Goal: Task Accomplishment & Management: Complete application form

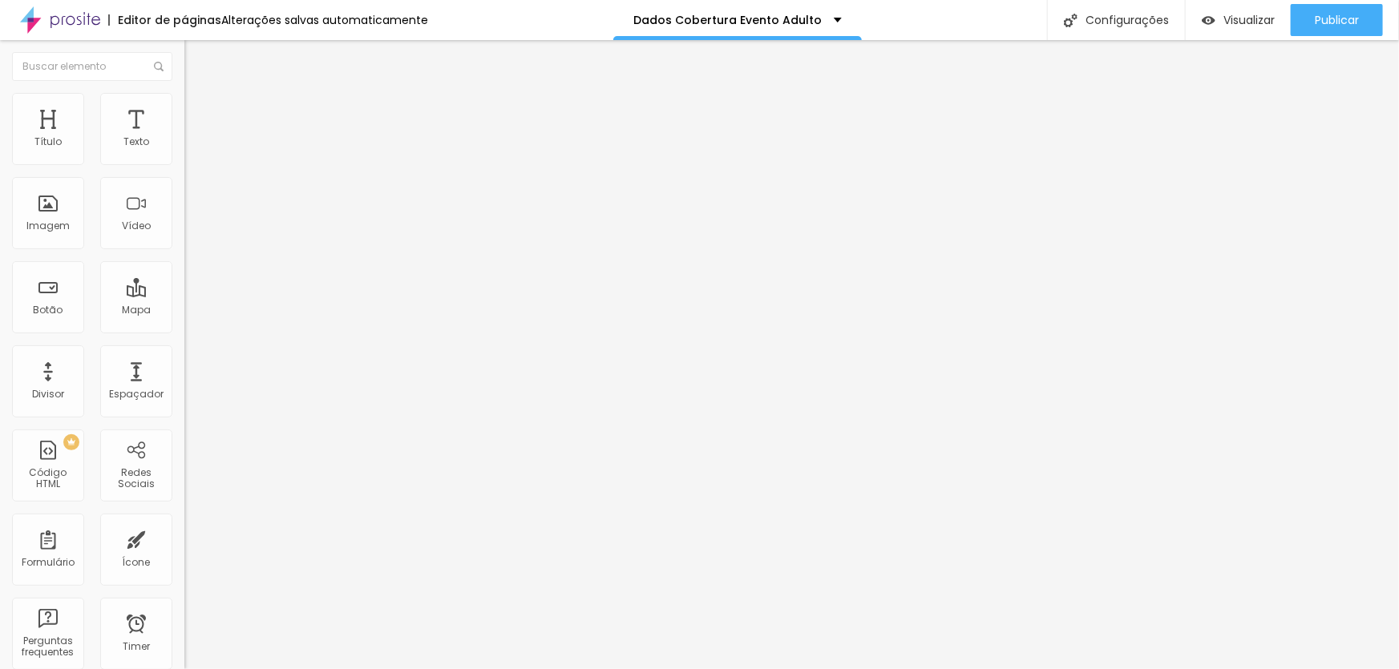
click at [184, 98] on img at bounding box center [191, 100] width 14 height 14
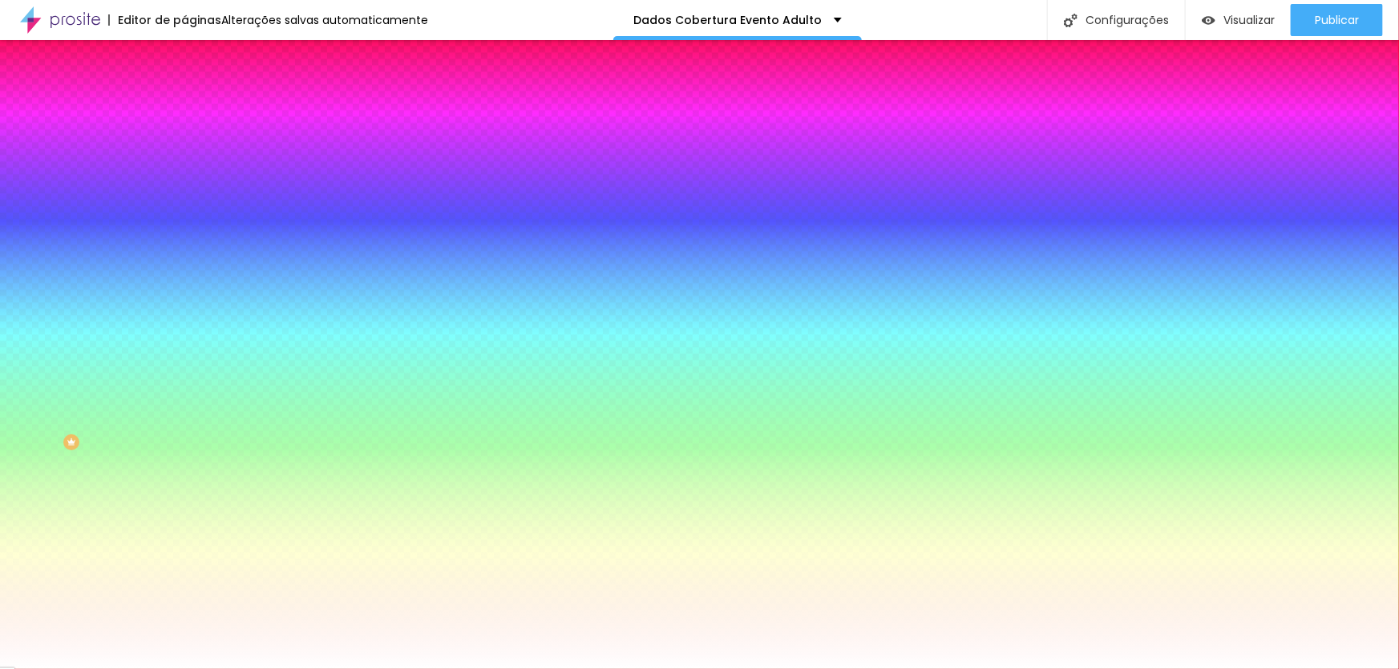
click at [184, 147] on span "Trocar imagem" at bounding box center [227, 141] width 87 height 14
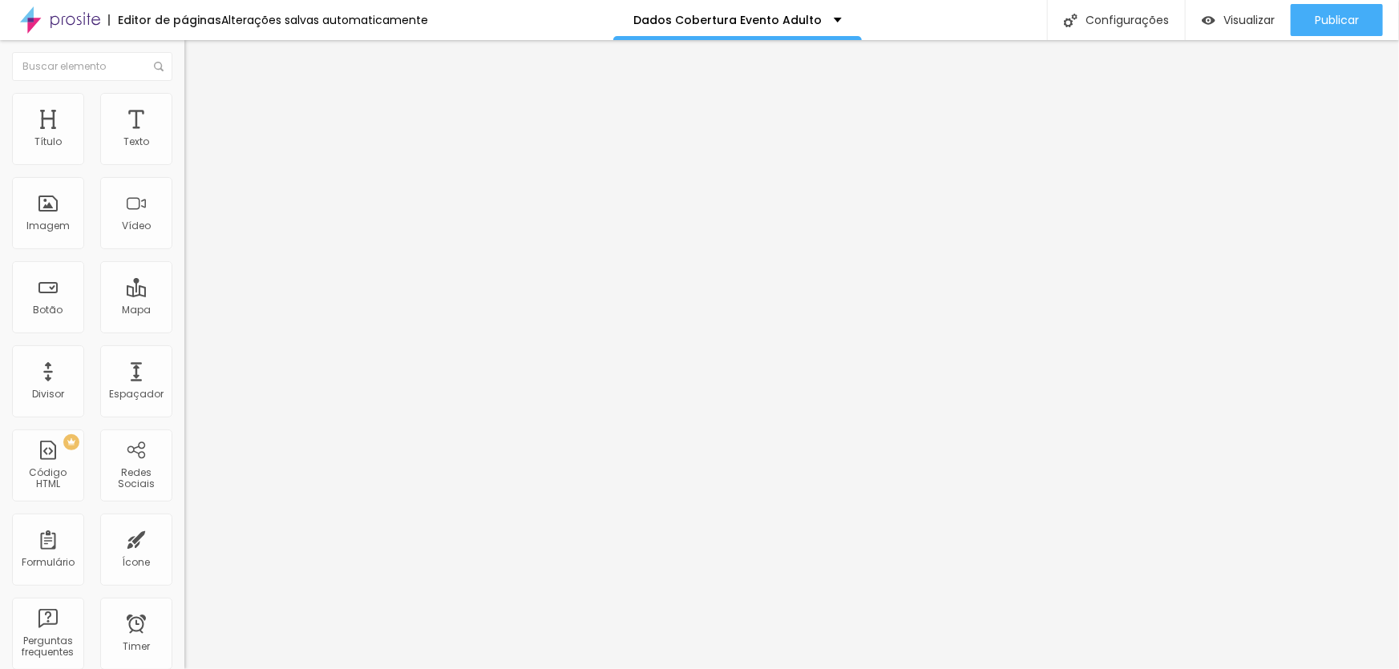
click at [184, 162] on img at bounding box center [189, 167] width 10 height 10
click at [195, 156] on div "Dados cadastro | Evento" at bounding box center [277, 149] width 164 height 14
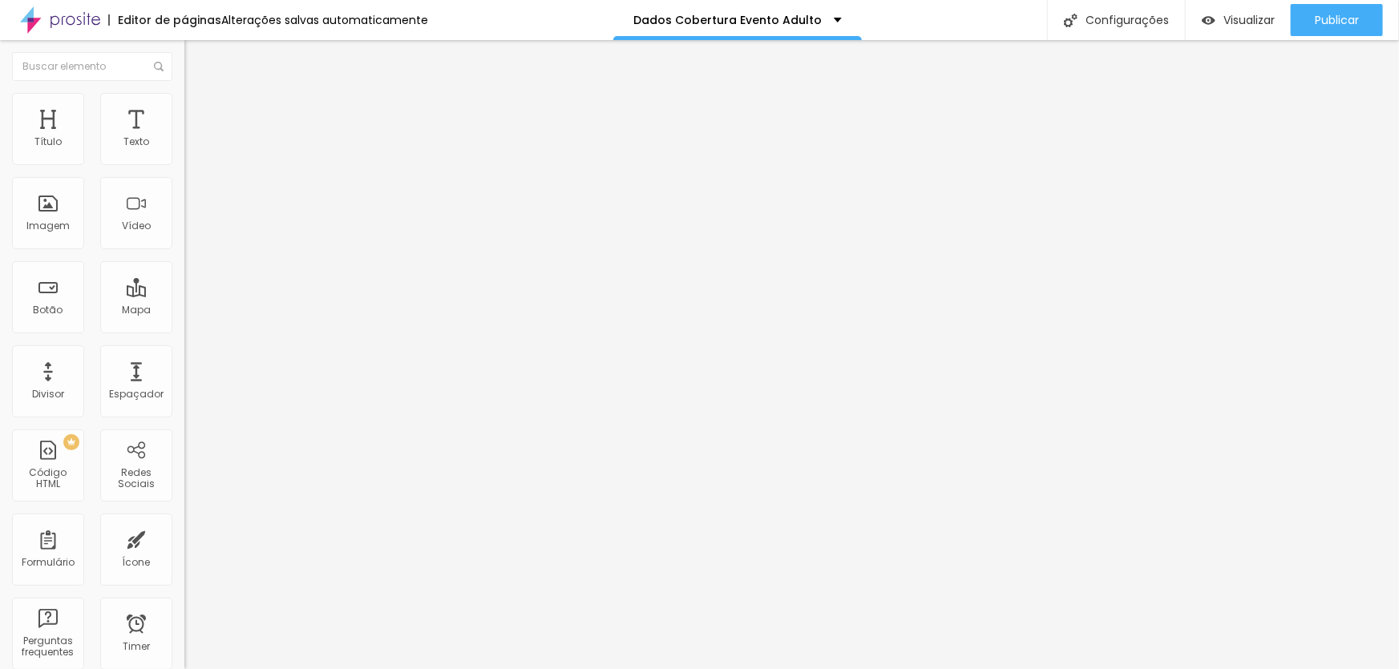
type input "Dados Evento Adulto"
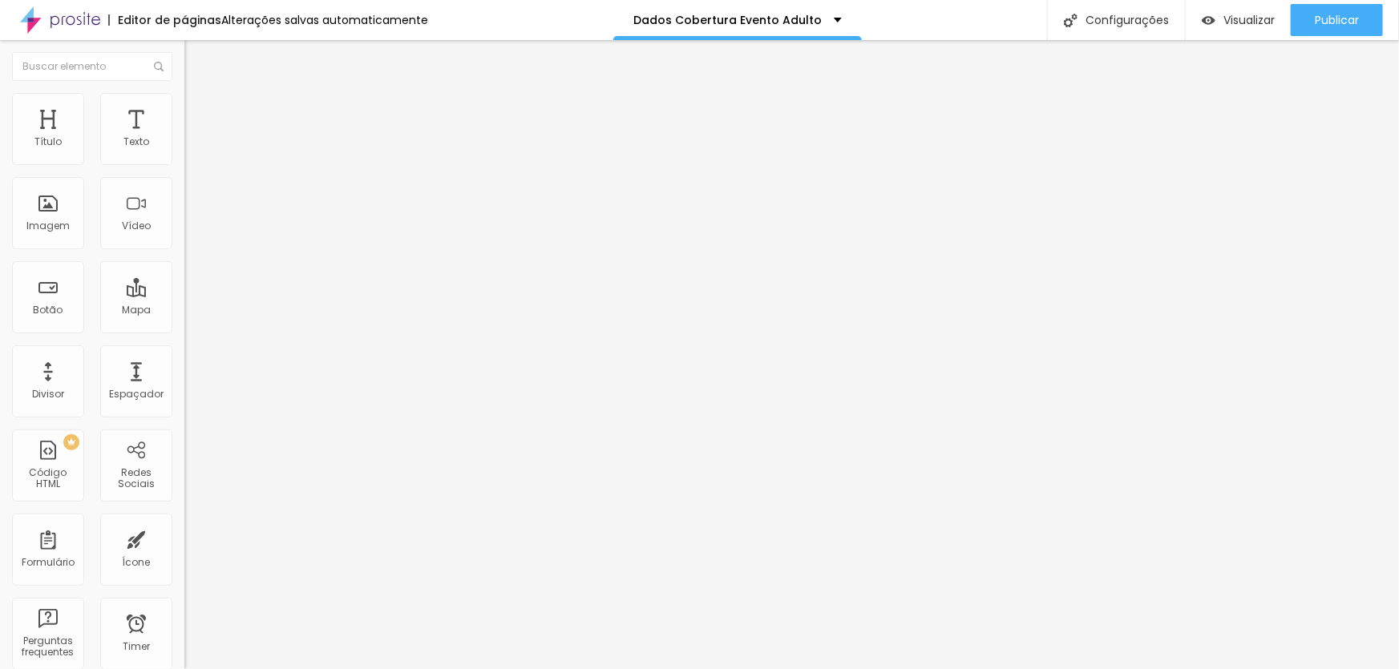
drag, startPoint x: 860, startPoint y: 303, endPoint x: 626, endPoint y: 289, distance: 234.5
drag, startPoint x: 866, startPoint y: 359, endPoint x: 668, endPoint y: 360, distance: 197.2
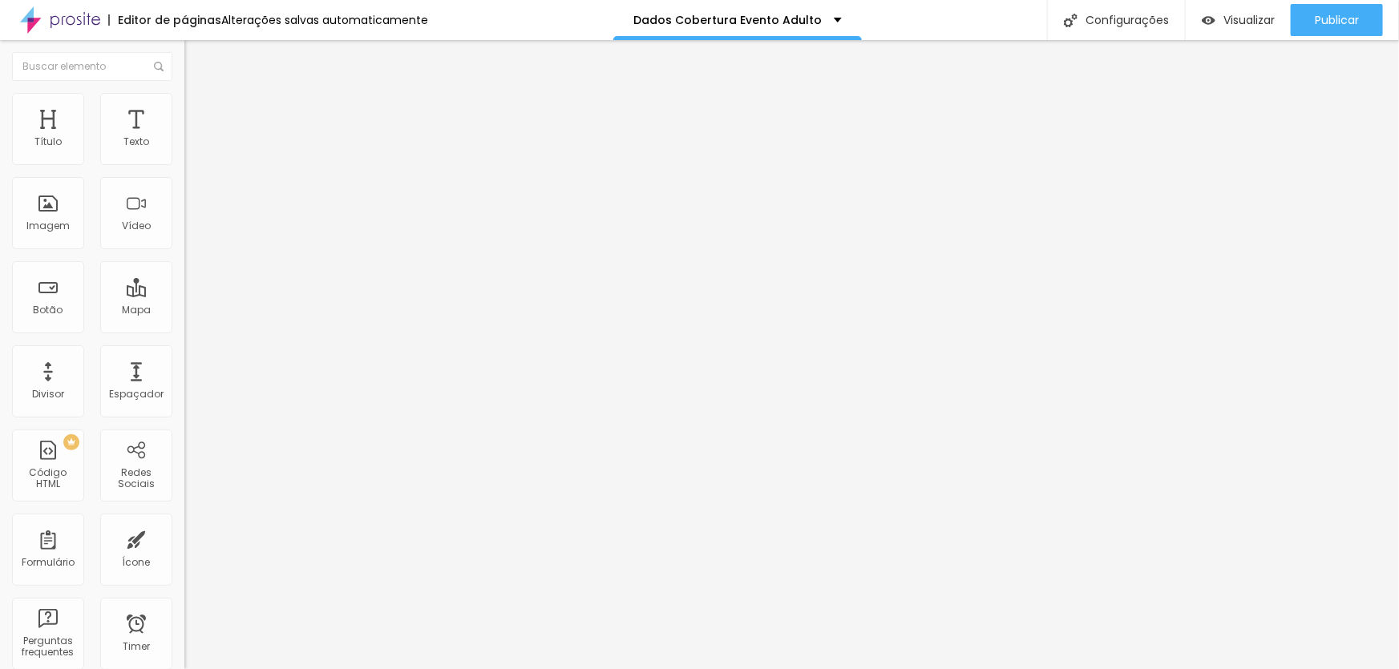
drag, startPoint x: 640, startPoint y: 422, endPoint x: 320, endPoint y: 415, distance: 319.9
type input "Celular"
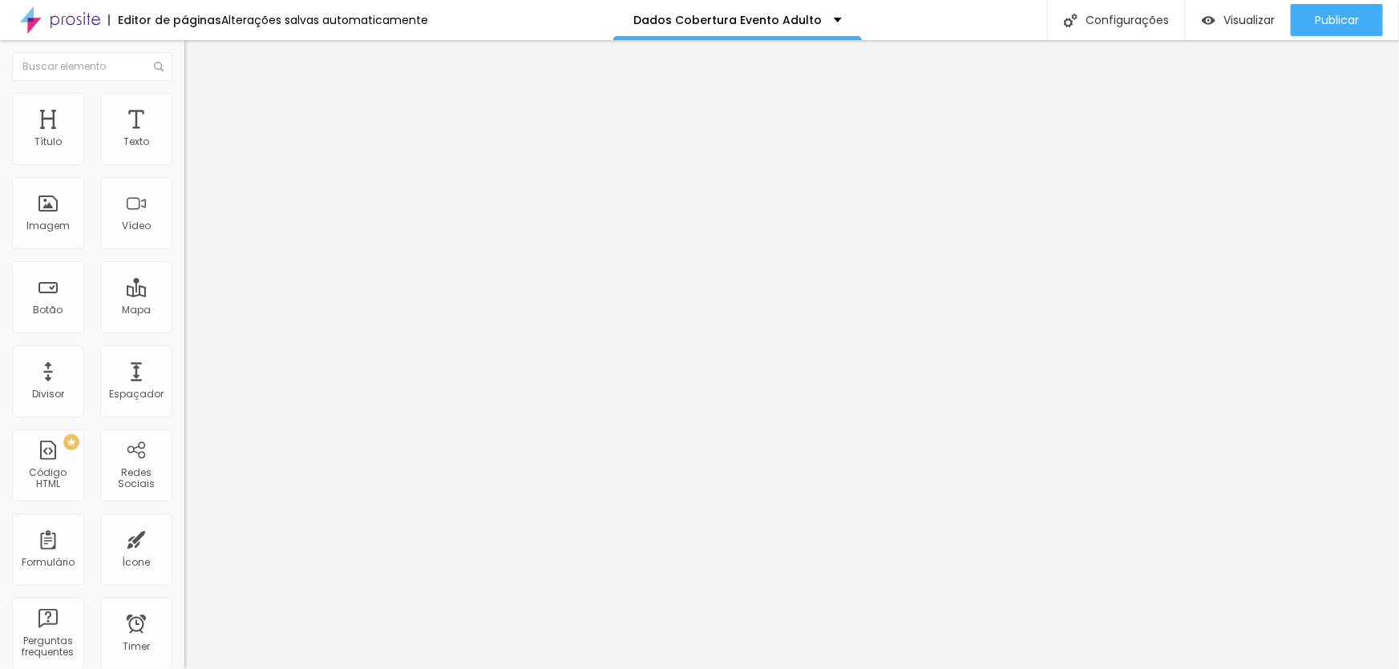
drag, startPoint x: 529, startPoint y: 457, endPoint x: 359, endPoint y: 446, distance: 170.2
paste input "Ocupaçã"
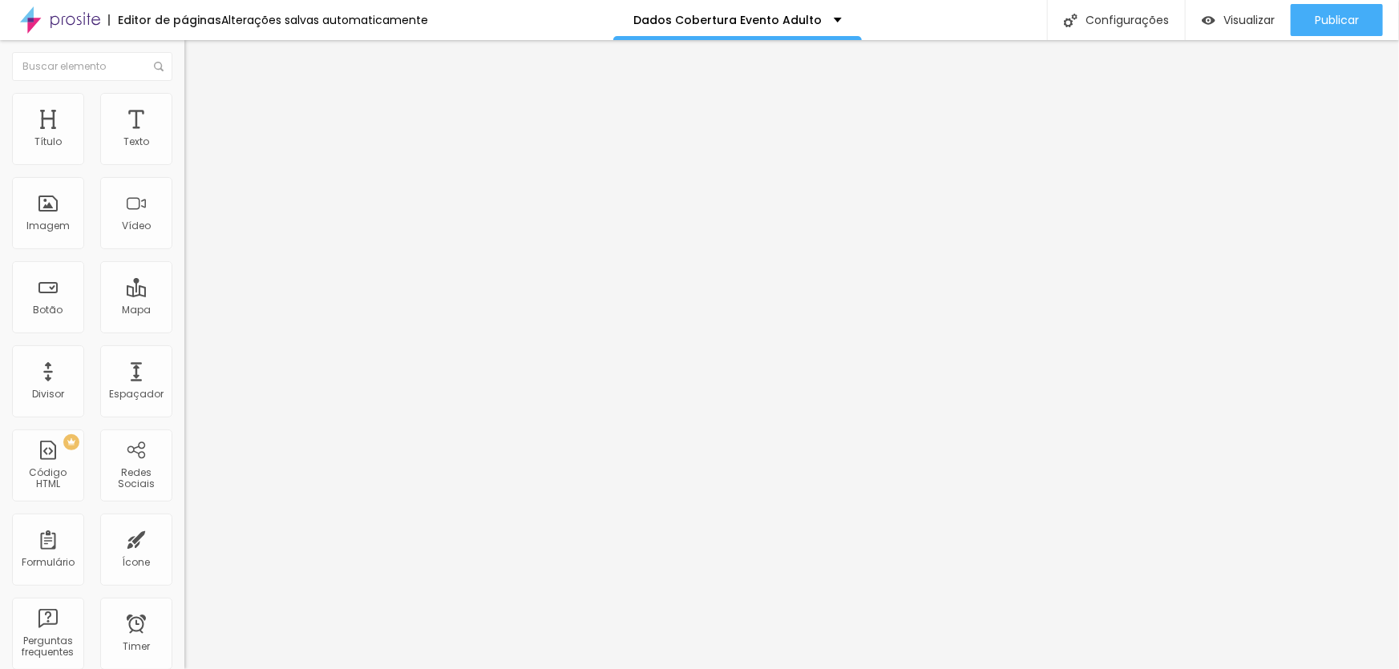
type input "Ocupação"
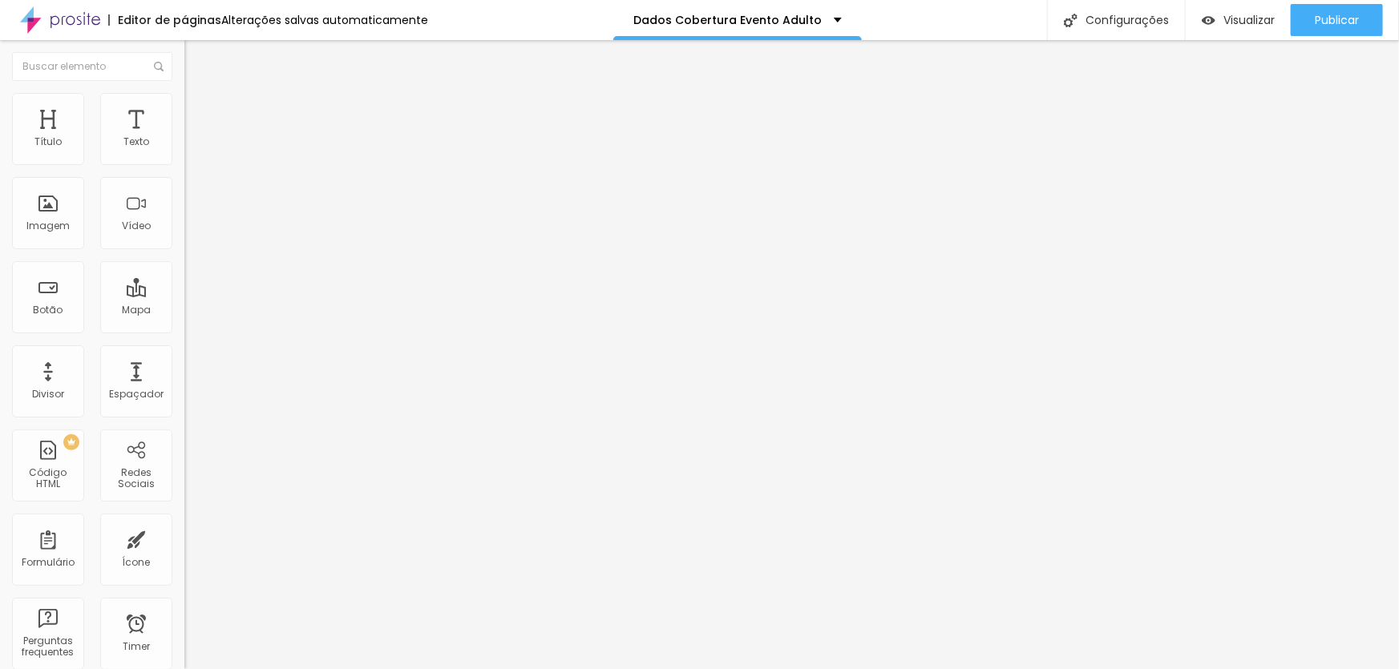
drag, startPoint x: 517, startPoint y: 432, endPoint x: 180, endPoint y: 398, distance: 338.4
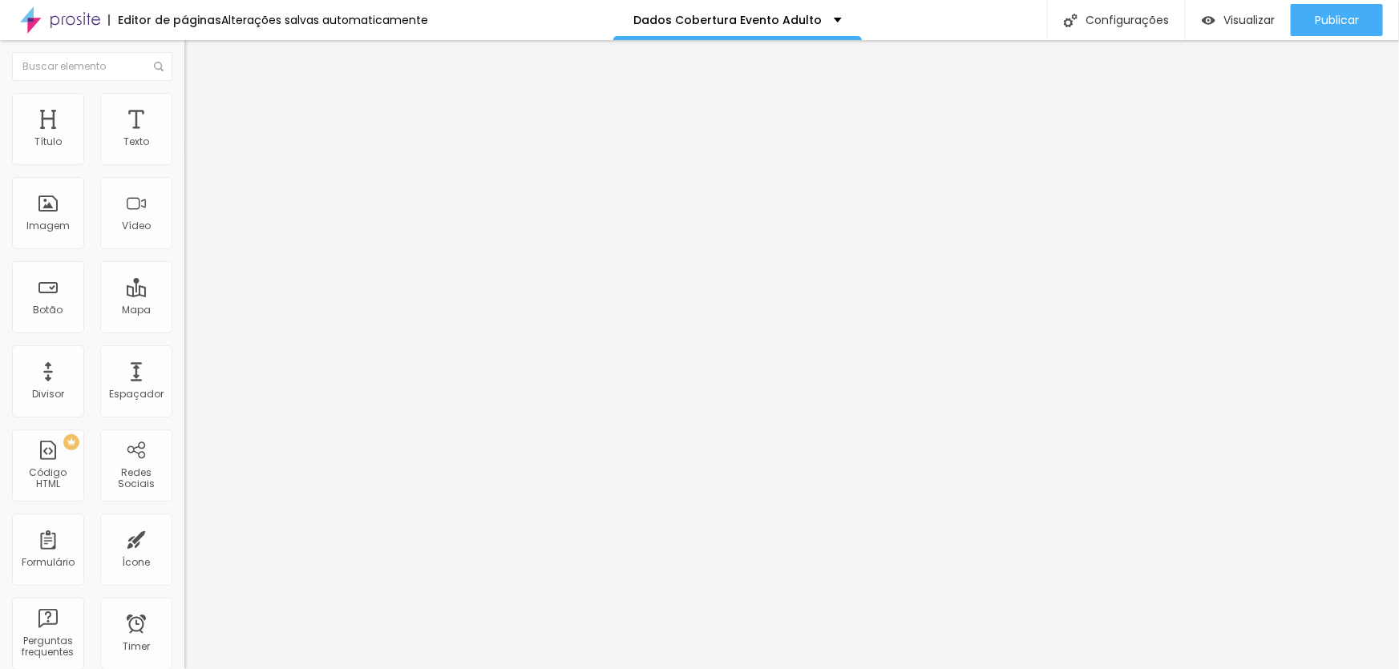
paste input "RG"
type input "RG"
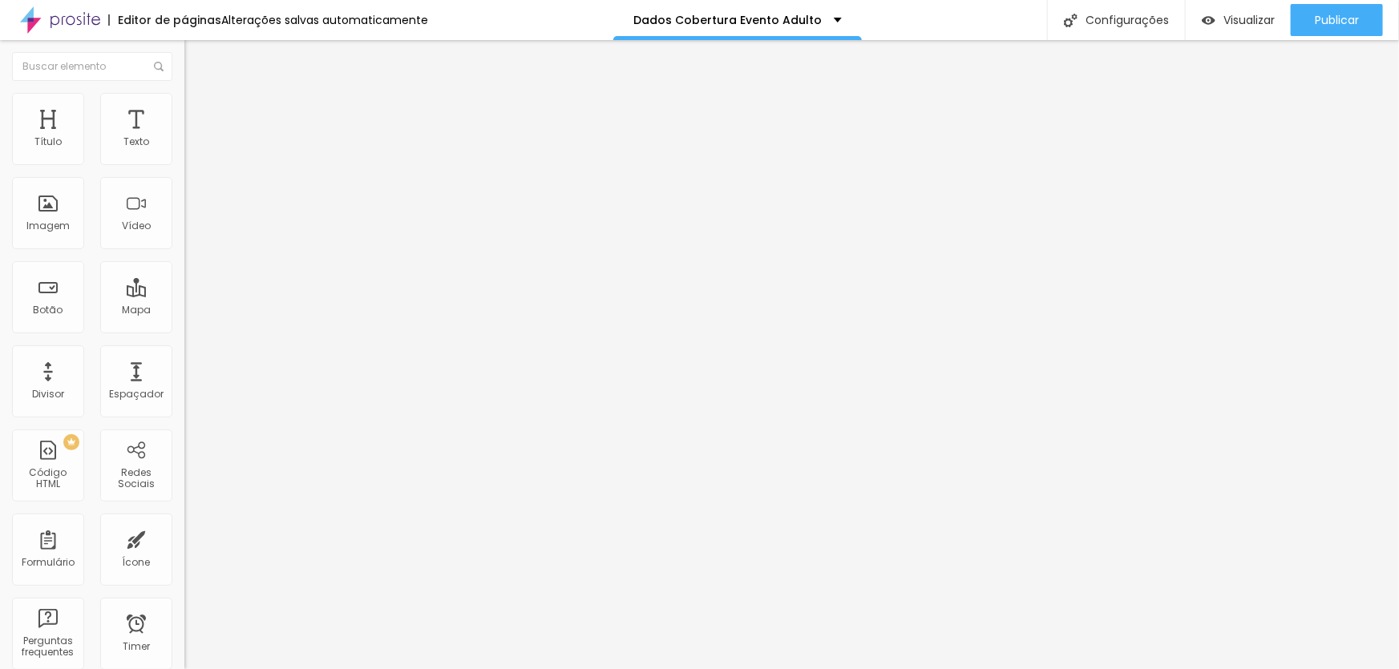
scroll to position [144, 0]
drag, startPoint x: 521, startPoint y: 435, endPoint x: 437, endPoint y: 424, distance: 84.9
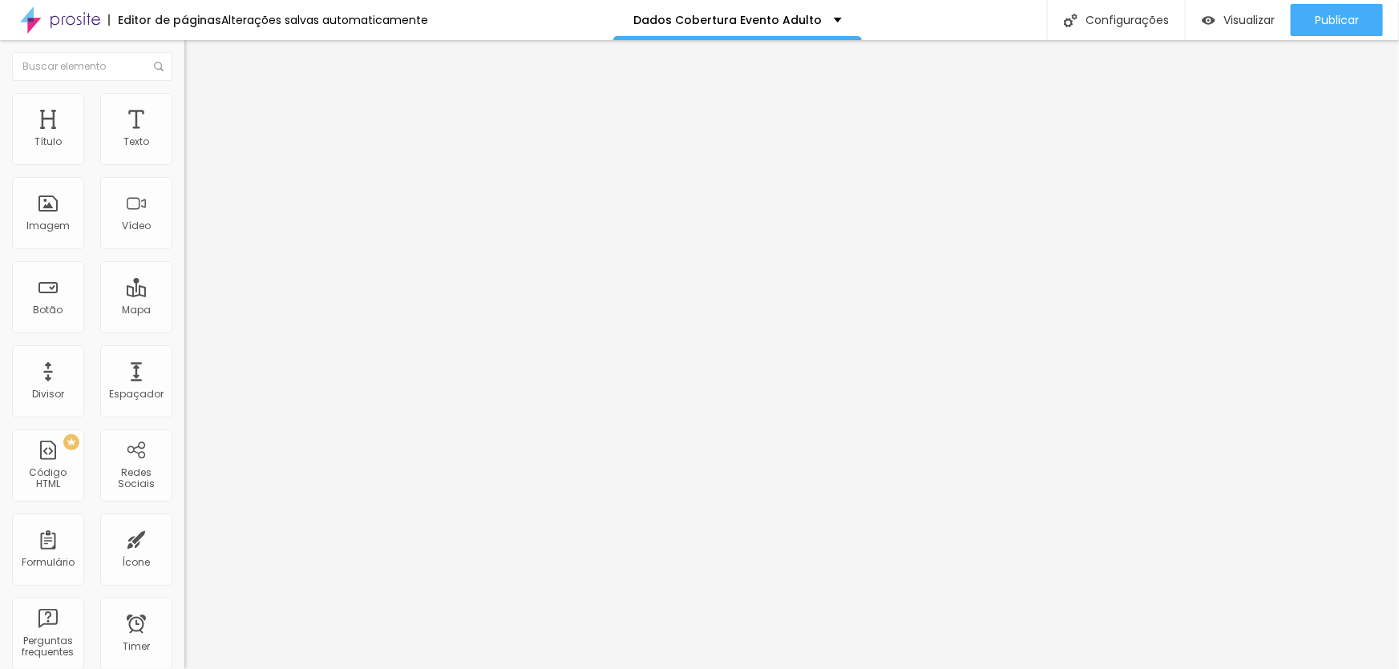
paste input "CPF"
type input "CPF"
drag, startPoint x: 601, startPoint y: 540, endPoint x: 617, endPoint y: 527, distance: 20.5
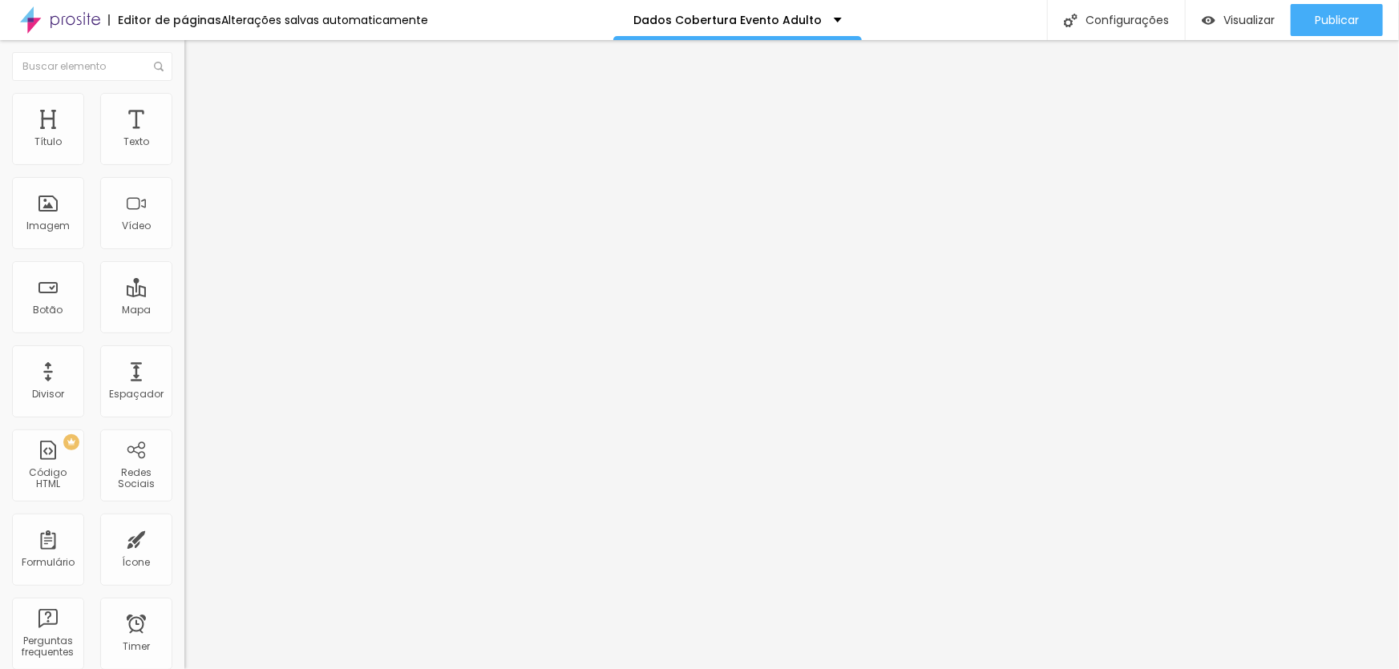
drag, startPoint x: 527, startPoint y: 487, endPoint x: 359, endPoint y: 472, distance: 168.2
paste input "Nome do cônjuge"
type input "Nome do cônjuge"
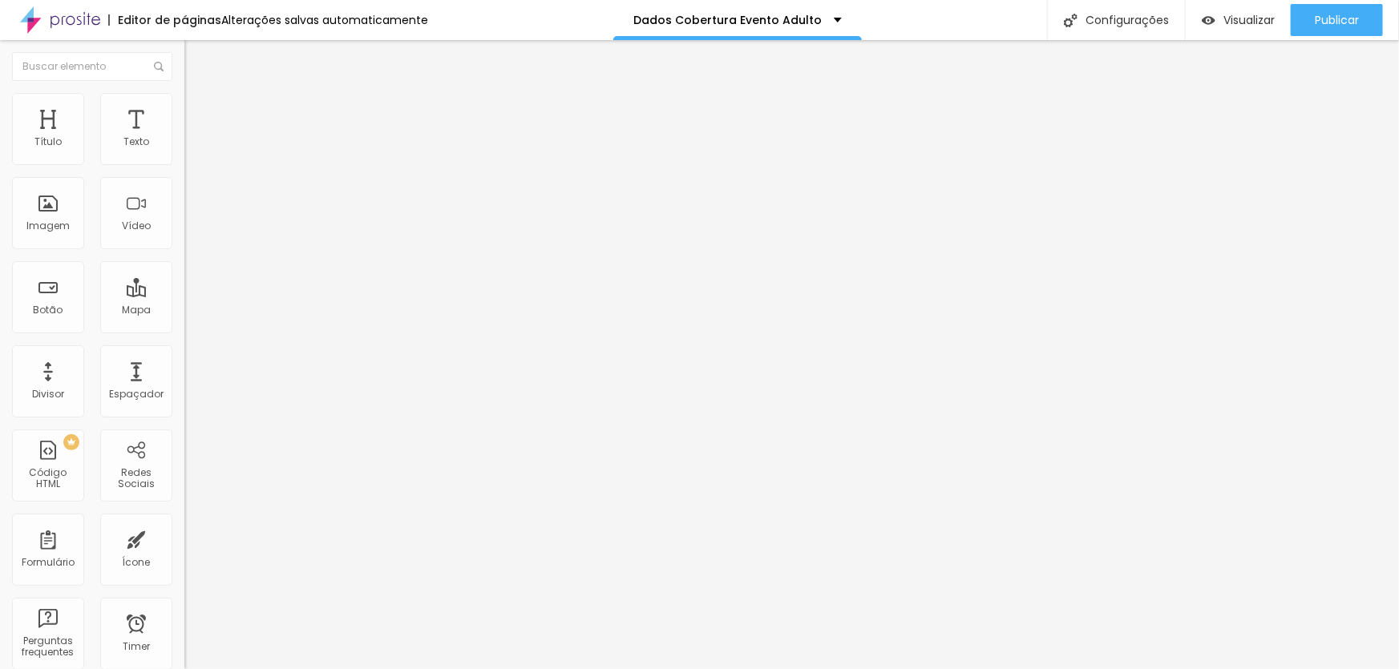
drag, startPoint x: 530, startPoint y: 426, endPoint x: 291, endPoint y: 410, distance: 239.4
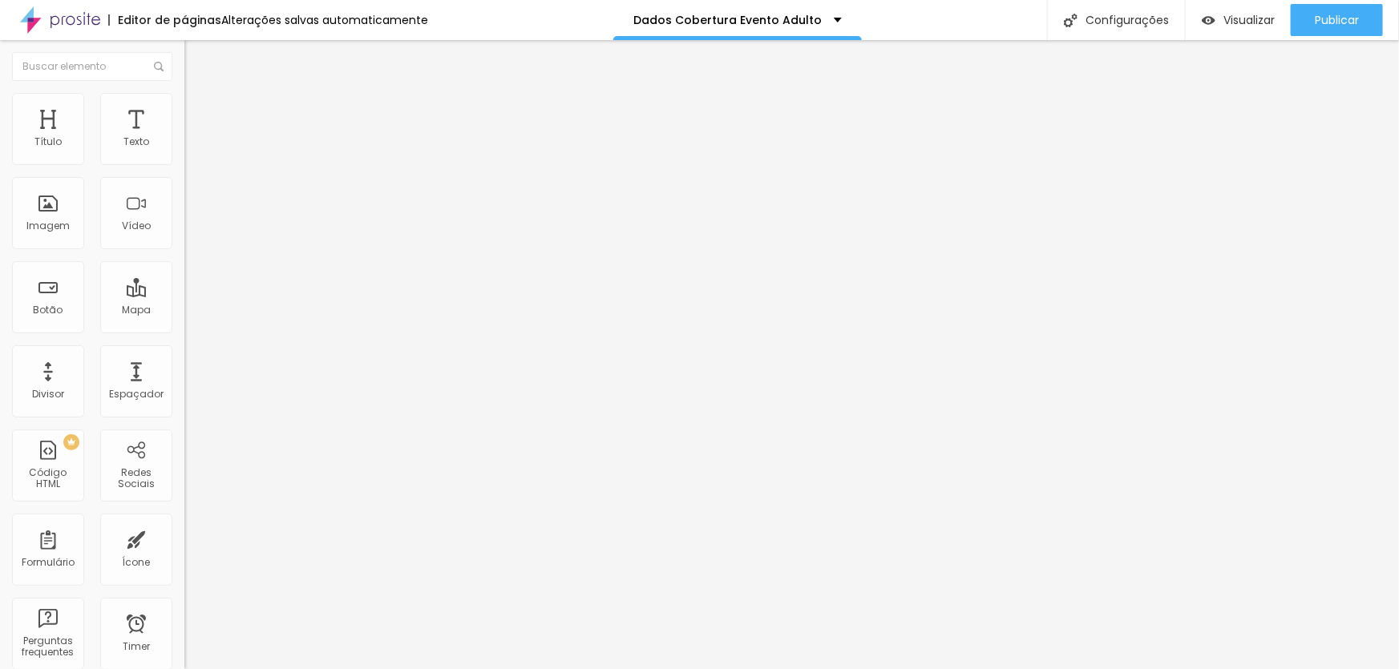
paste input "Ocupação do cônjuge"
type input "Ocupação do cônjuge"
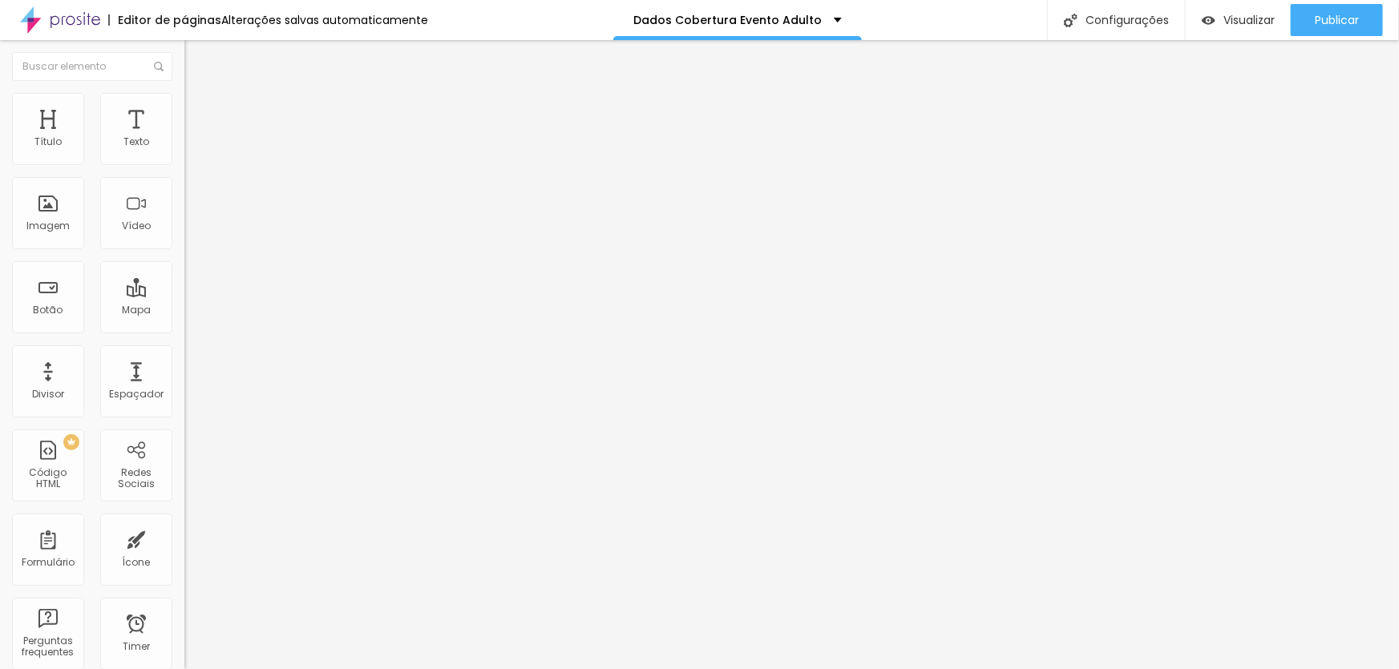
drag, startPoint x: 540, startPoint y: 372, endPoint x: 293, endPoint y: 365, distance: 247.8
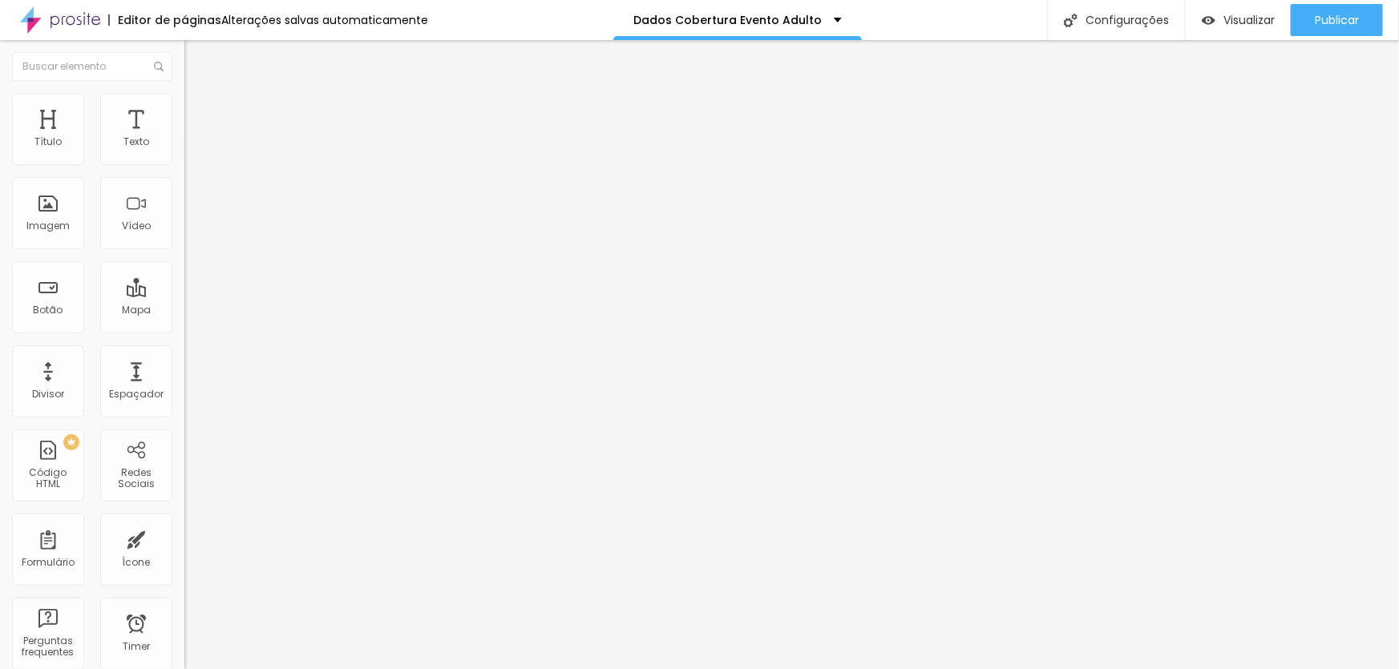
paste input "CEP"
type input "CEP"
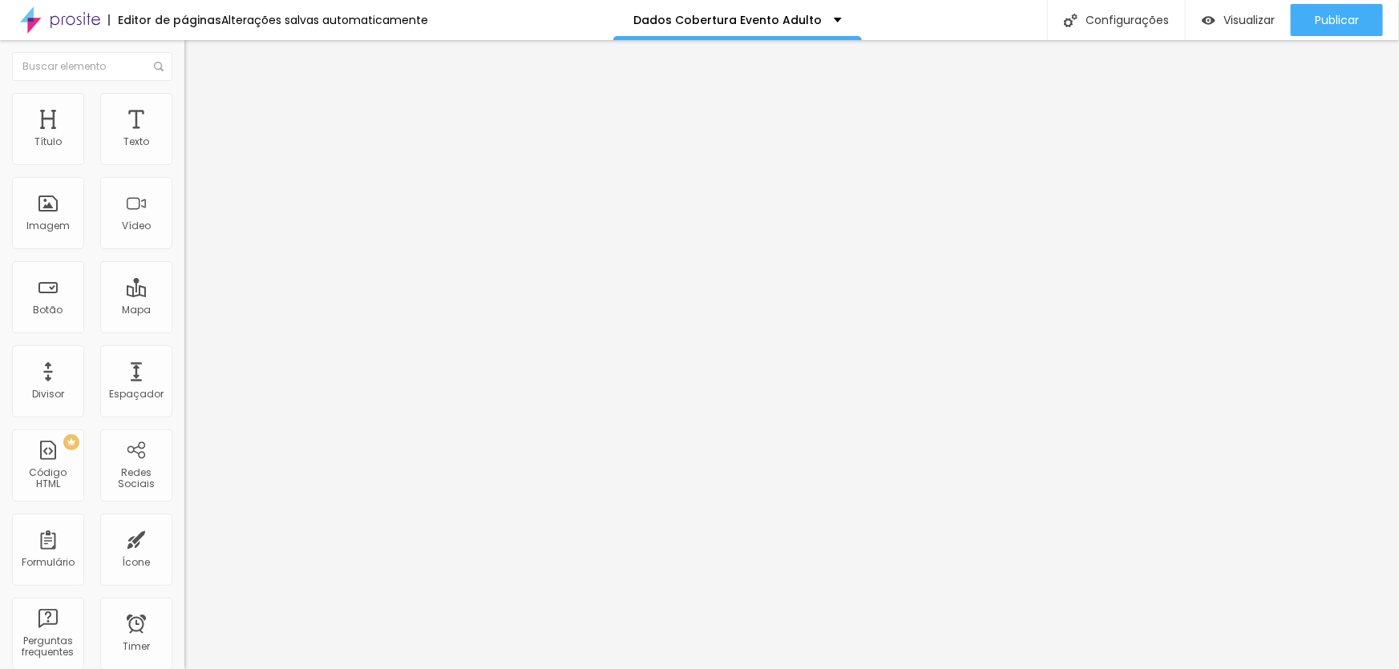
drag, startPoint x: 530, startPoint y: 430, endPoint x: 376, endPoint y: 419, distance: 154.2
paste input "Endereço | Bairr"
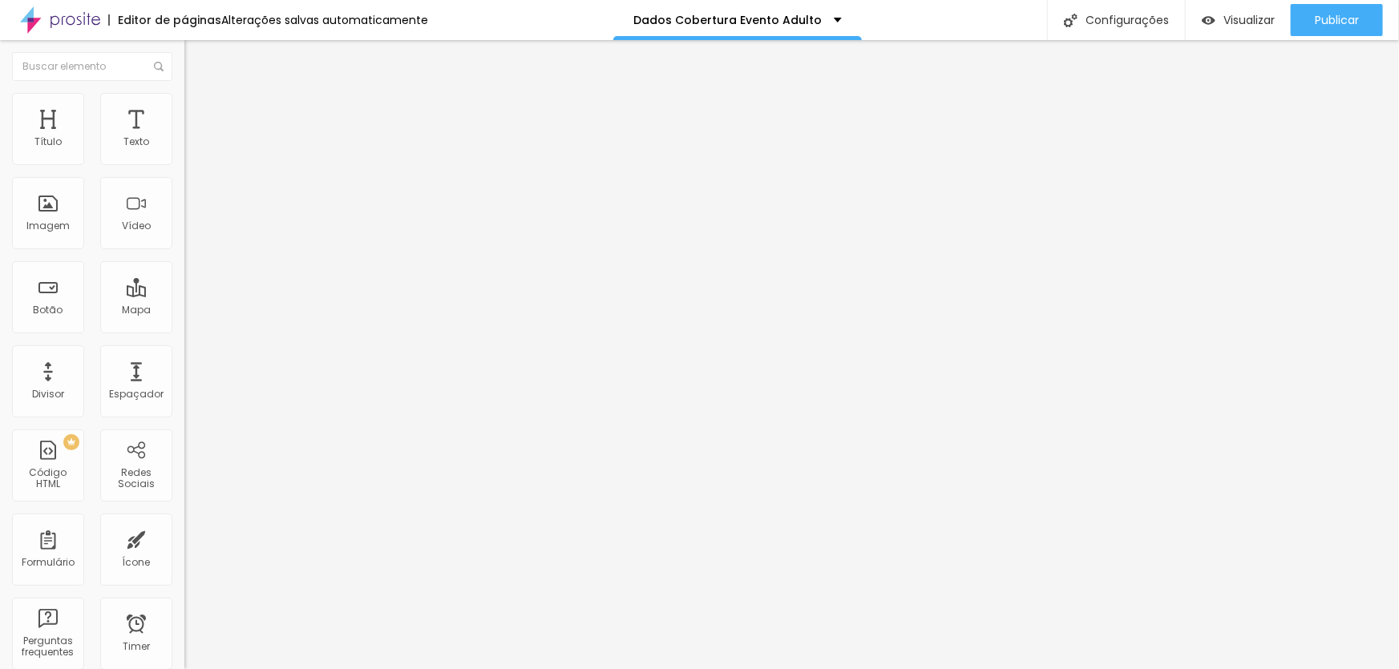
type input "Endereço | Rua, número e bairro"
drag, startPoint x: 523, startPoint y: 365, endPoint x: 378, endPoint y: 368, distance: 145.1
paste input "Cobertura de festa (4 horas de duração, 300 fotos e 1 fotógrafo)"
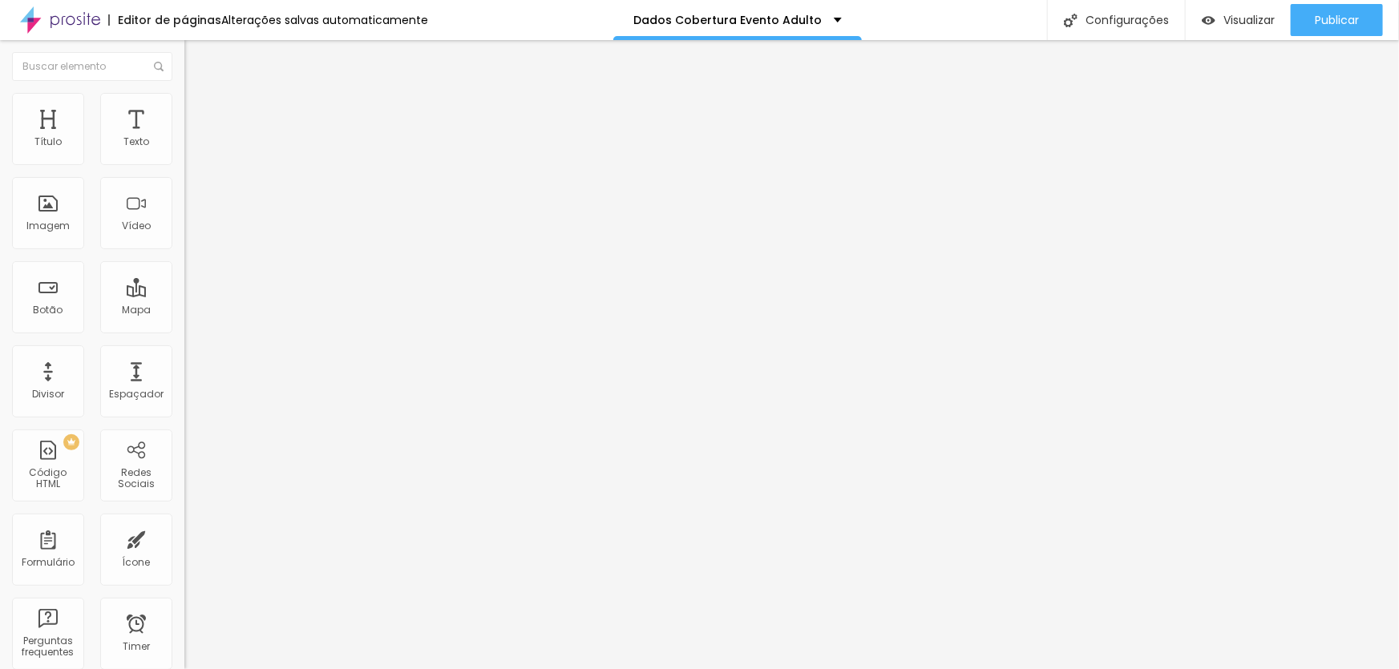
scroll to position [0, 142]
type input "Cobertura de festa (4 horas de duração, 300 fotos e 1 fotógrafo)"
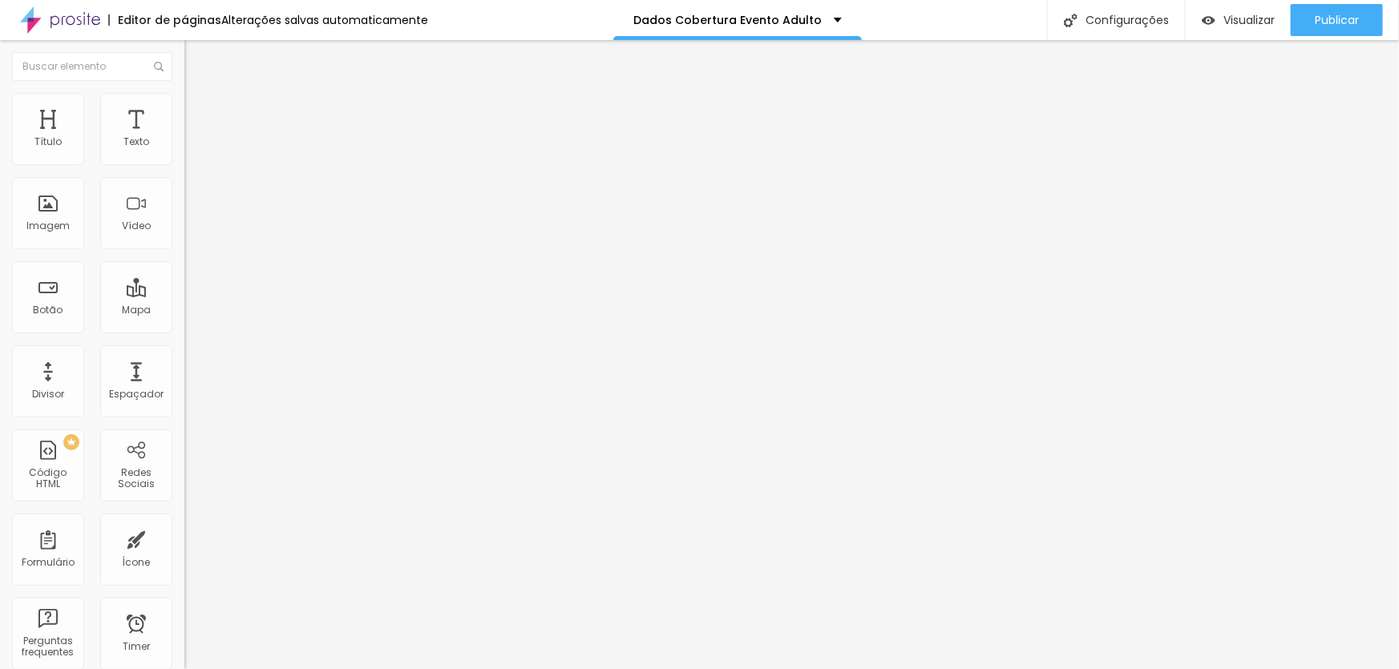
drag, startPoint x: 539, startPoint y: 374, endPoint x: 364, endPoint y: 361, distance: 176.0
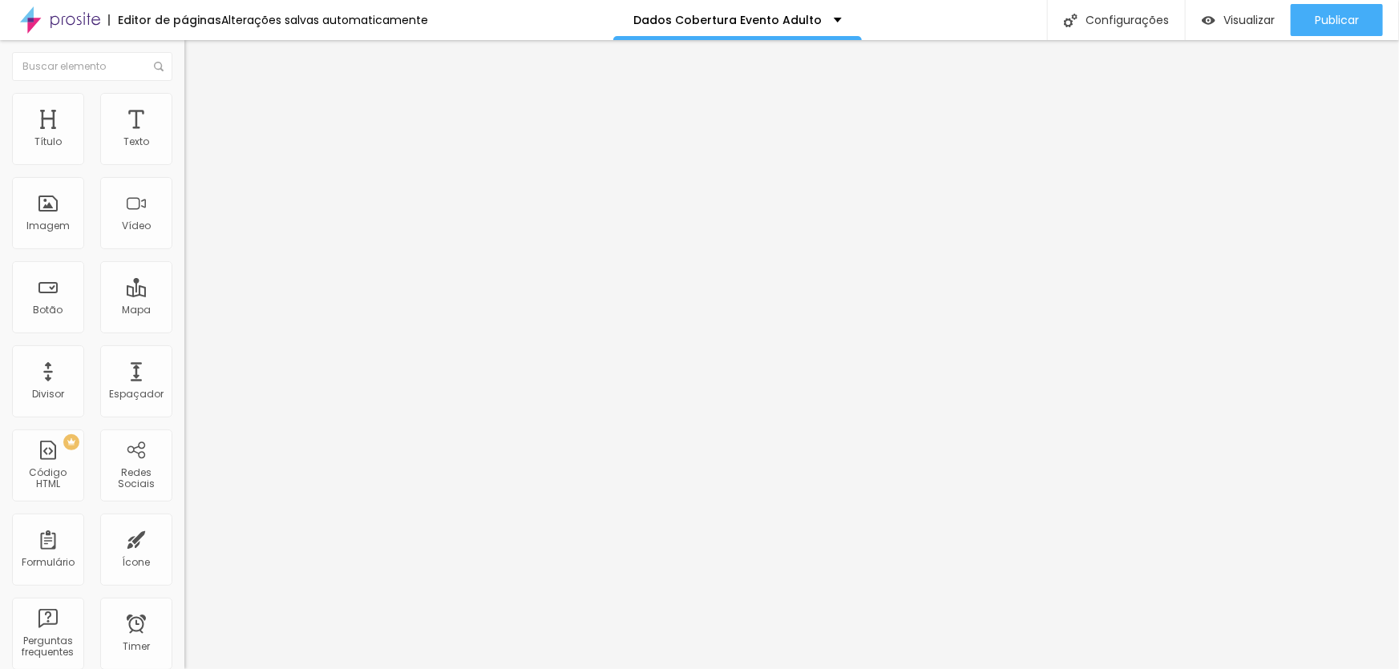
click at [184, 162] on div "Dados cadastro | Evento" at bounding box center [276, 148] width 184 height 27
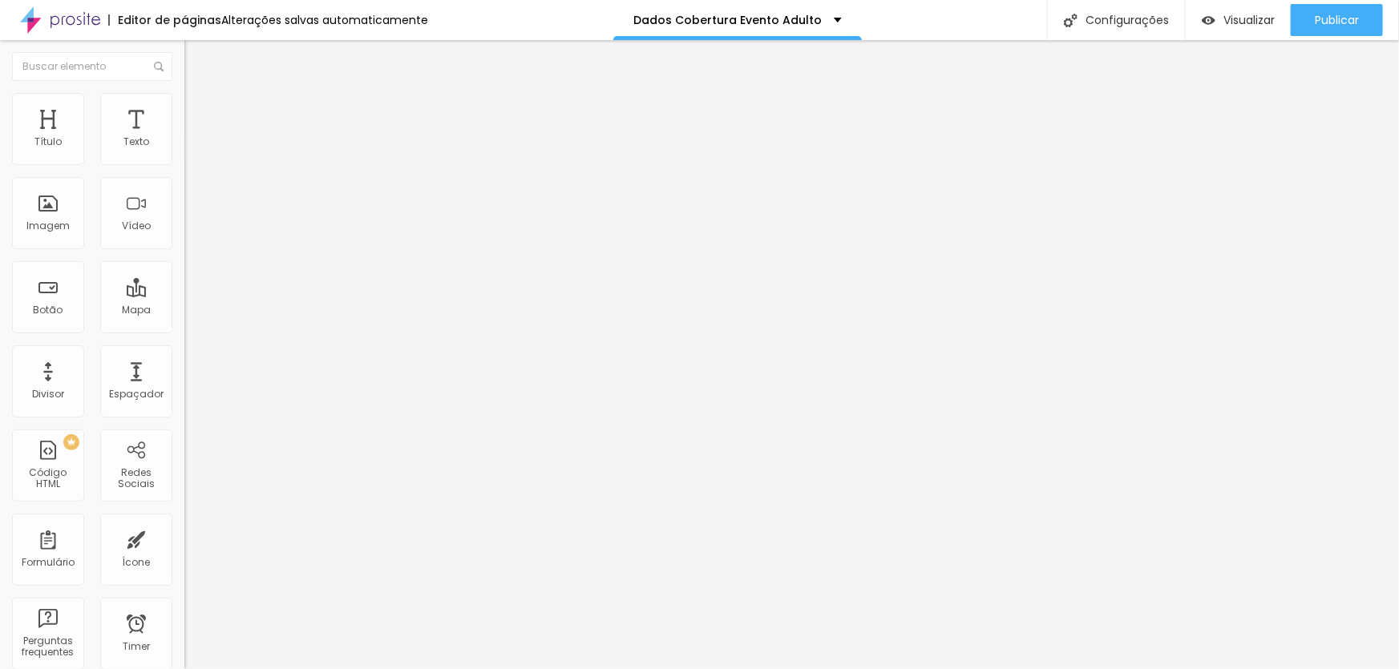
type input "Evento adulto"
drag, startPoint x: 870, startPoint y: 302, endPoint x: 649, endPoint y: 287, distance: 220.9
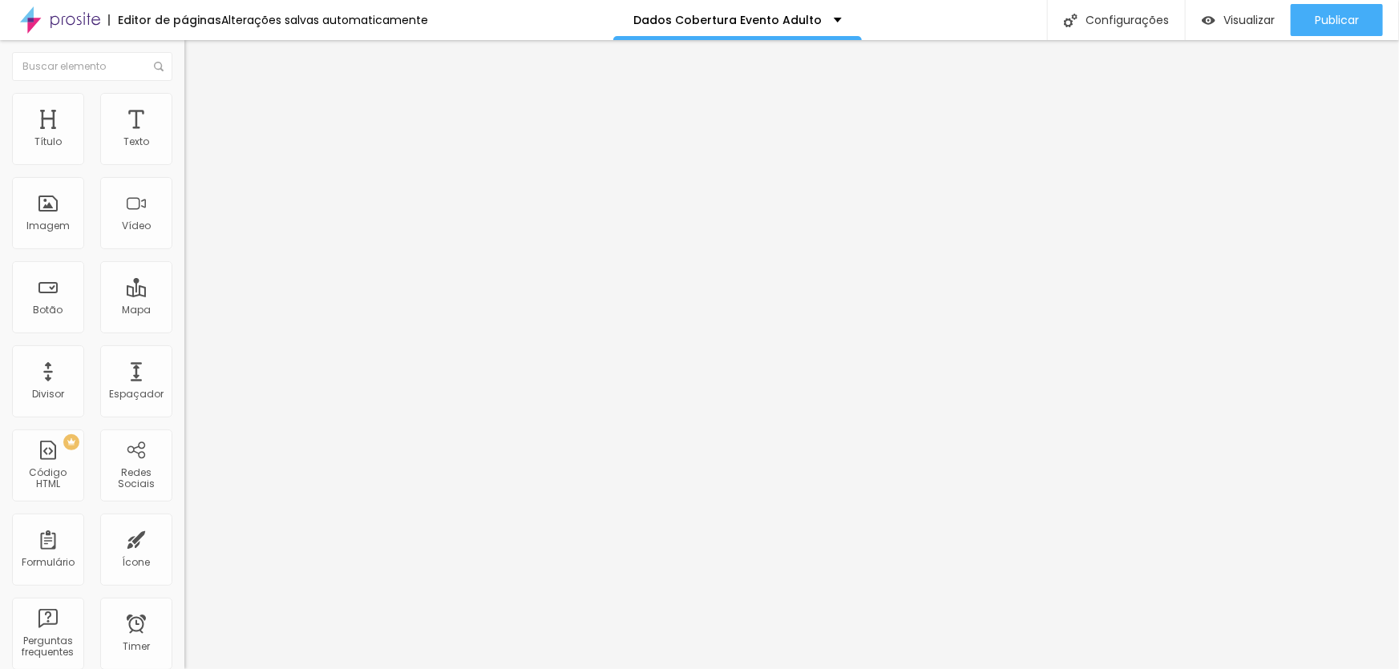
drag, startPoint x: 858, startPoint y: 360, endPoint x: 586, endPoint y: 360, distance: 271.7
drag, startPoint x: 904, startPoint y: 416, endPoint x: 702, endPoint y: 406, distance: 202.2
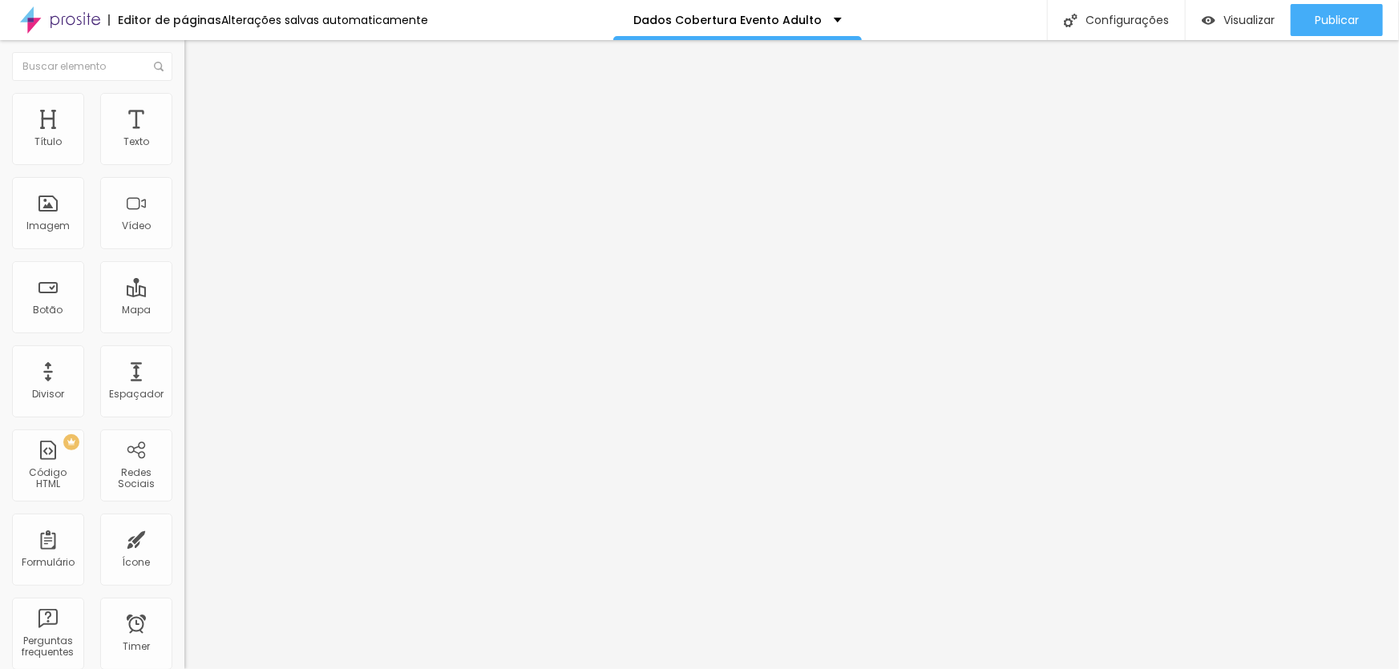
drag, startPoint x: 575, startPoint y: 412, endPoint x: 765, endPoint y: 389, distance: 191.4
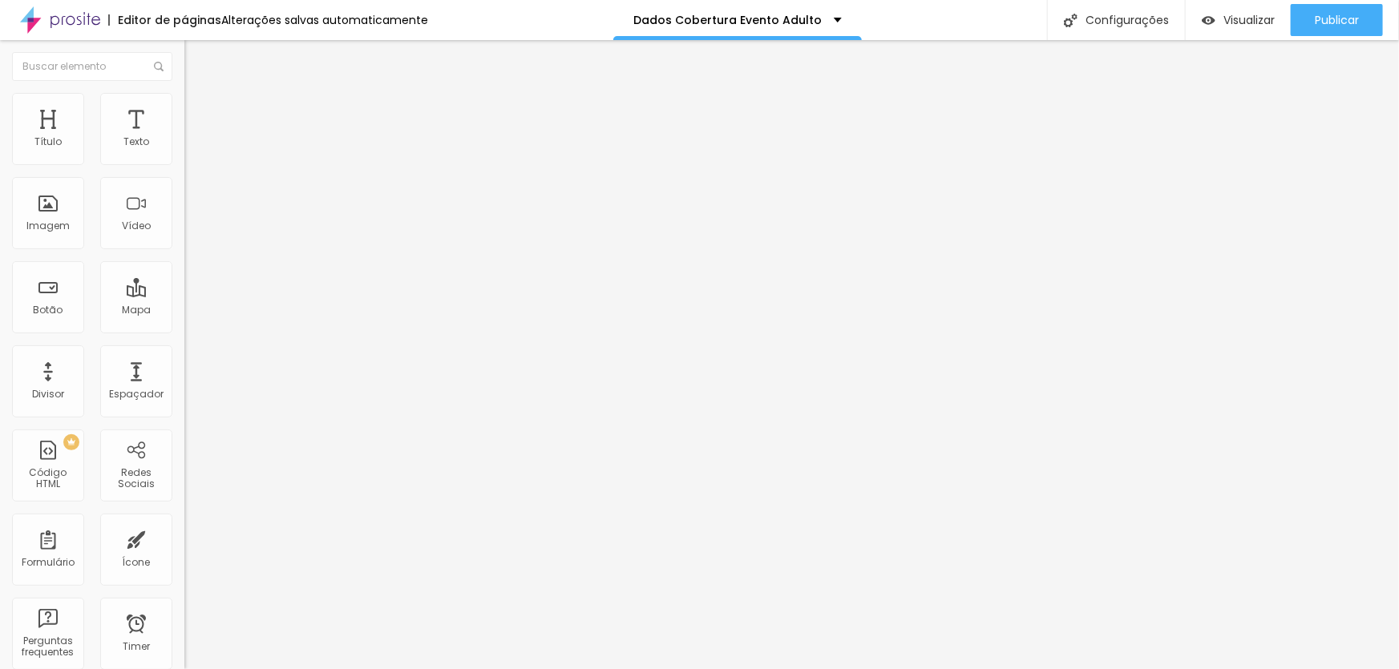
drag, startPoint x: 542, startPoint y: 406, endPoint x: 269, endPoint y: 401, distance: 273.4
type input "Celular"
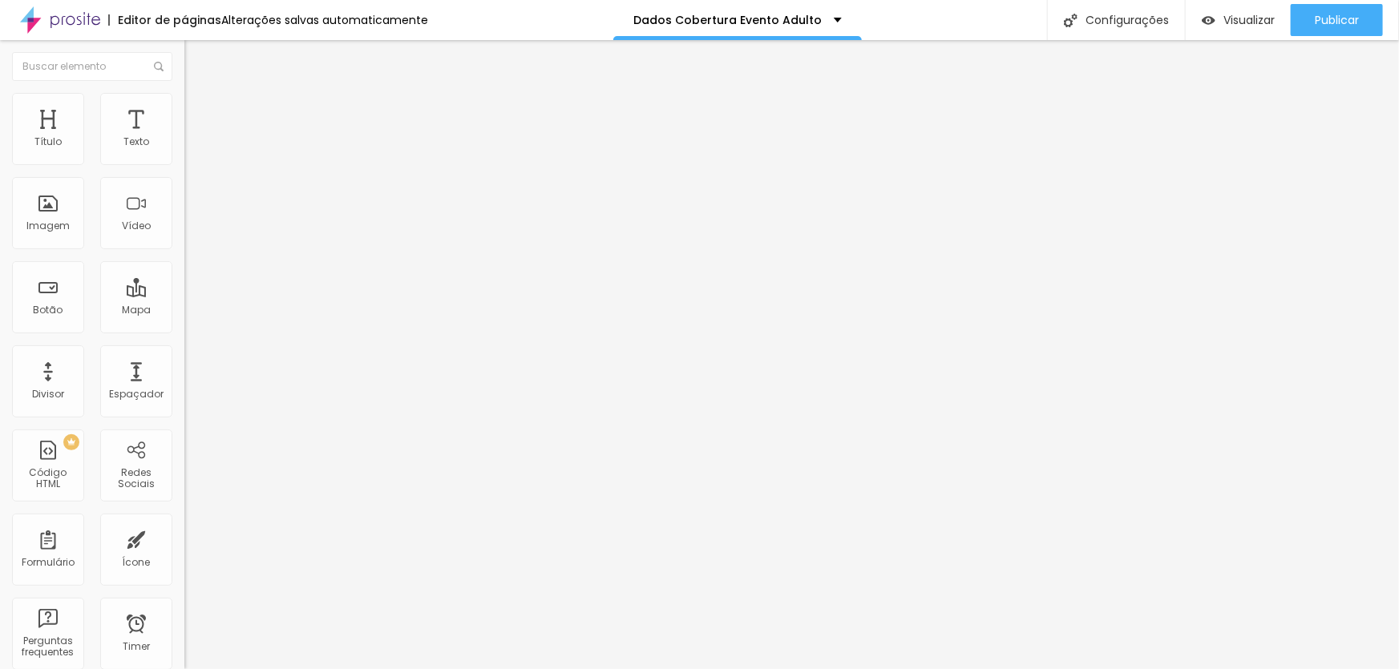
drag, startPoint x: 791, startPoint y: 359, endPoint x: 669, endPoint y: 344, distance: 122.8
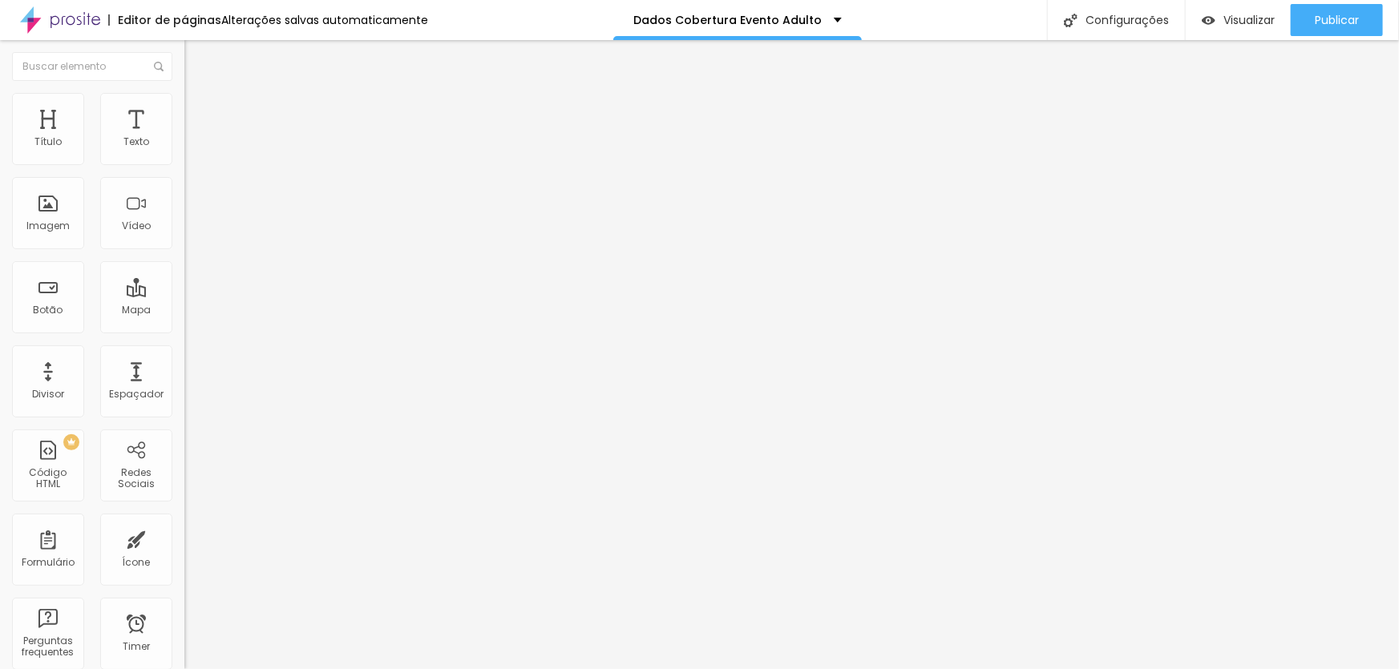
drag, startPoint x: 521, startPoint y: 472, endPoint x: 267, endPoint y: 432, distance: 257.2
type input "Ocupação"
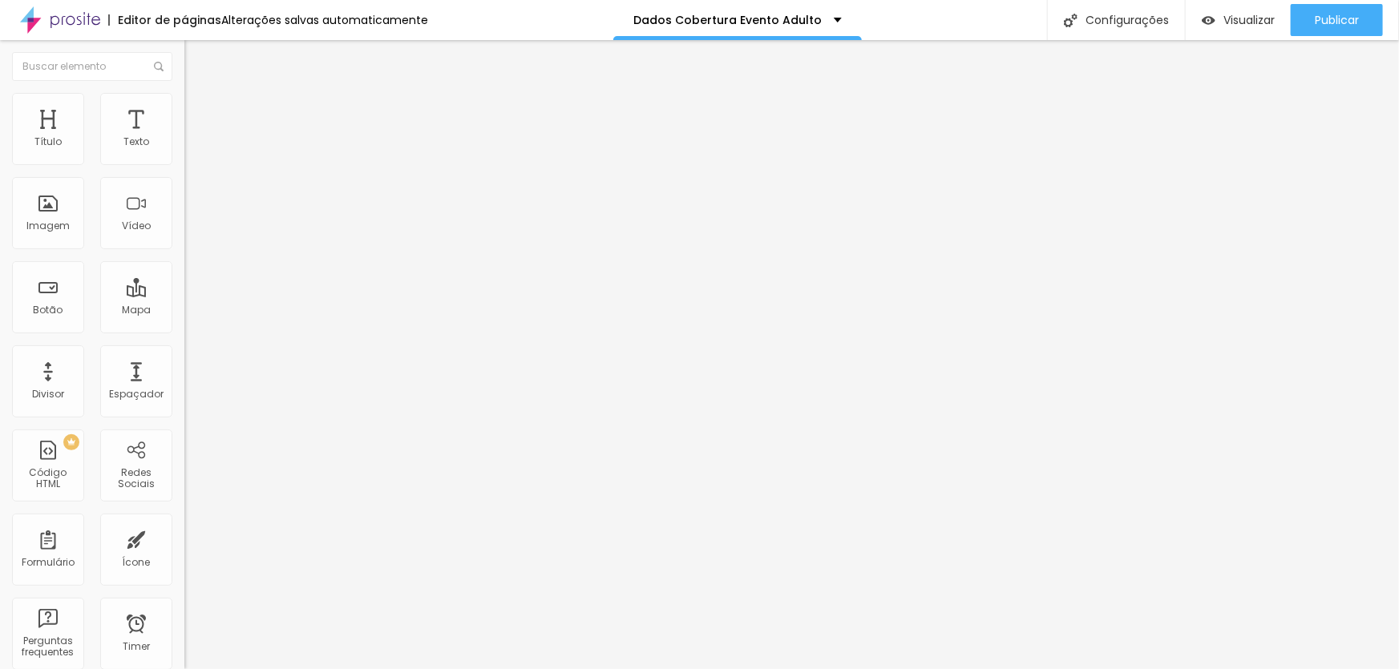
scroll to position [144, 0]
drag, startPoint x: 523, startPoint y: 374, endPoint x: 199, endPoint y: 387, distance: 324.1
paste input "Instagram"
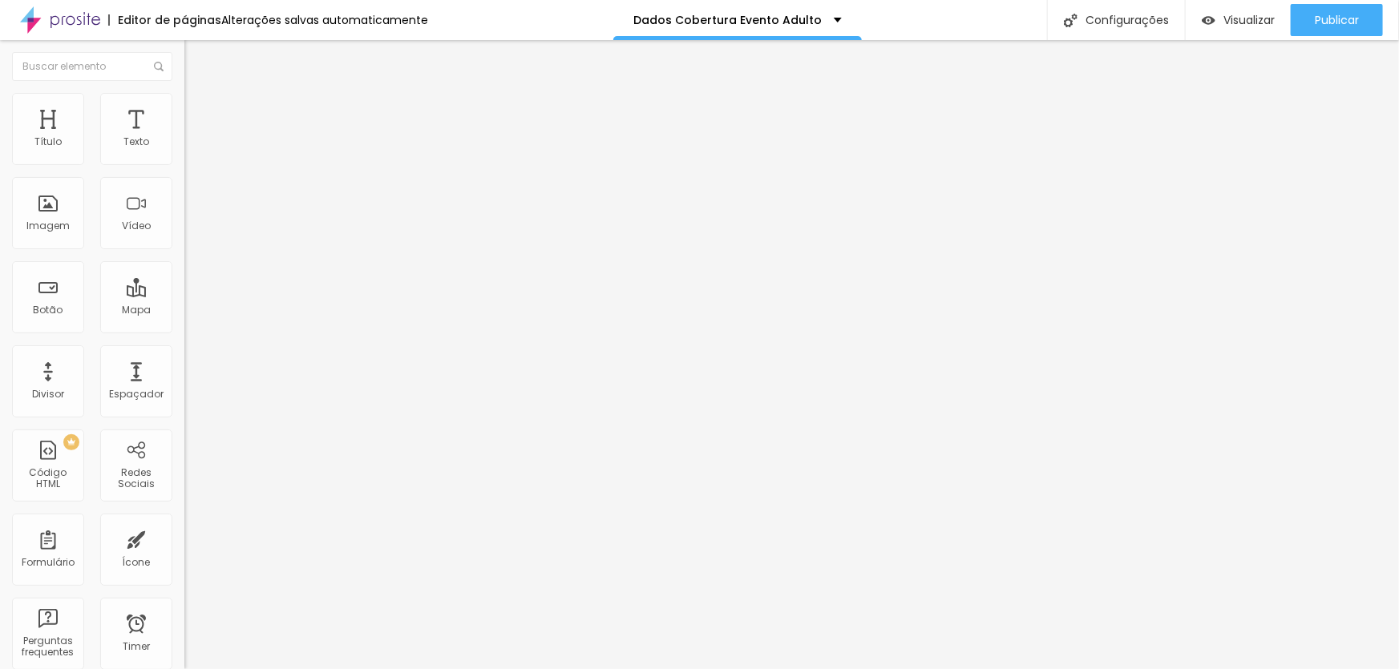
type input "Instagram"
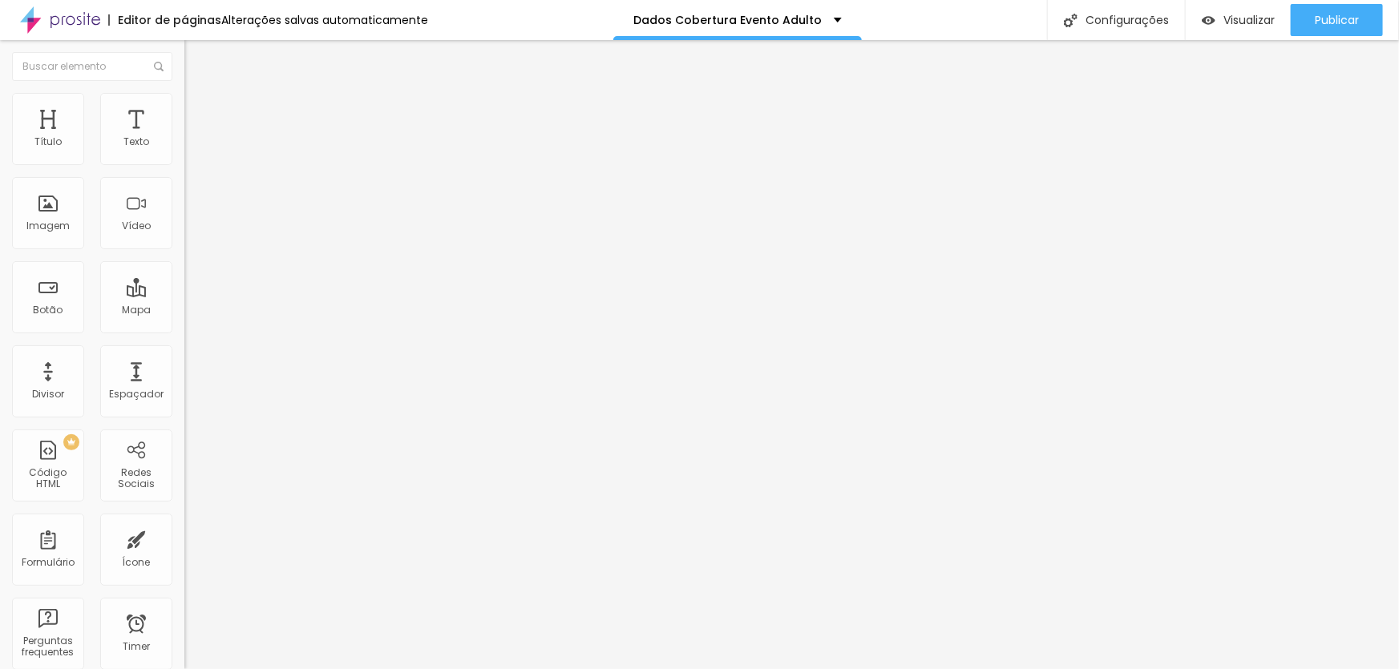
paste input "Nome do cônjuge"
type input "Nome do cônjuge"
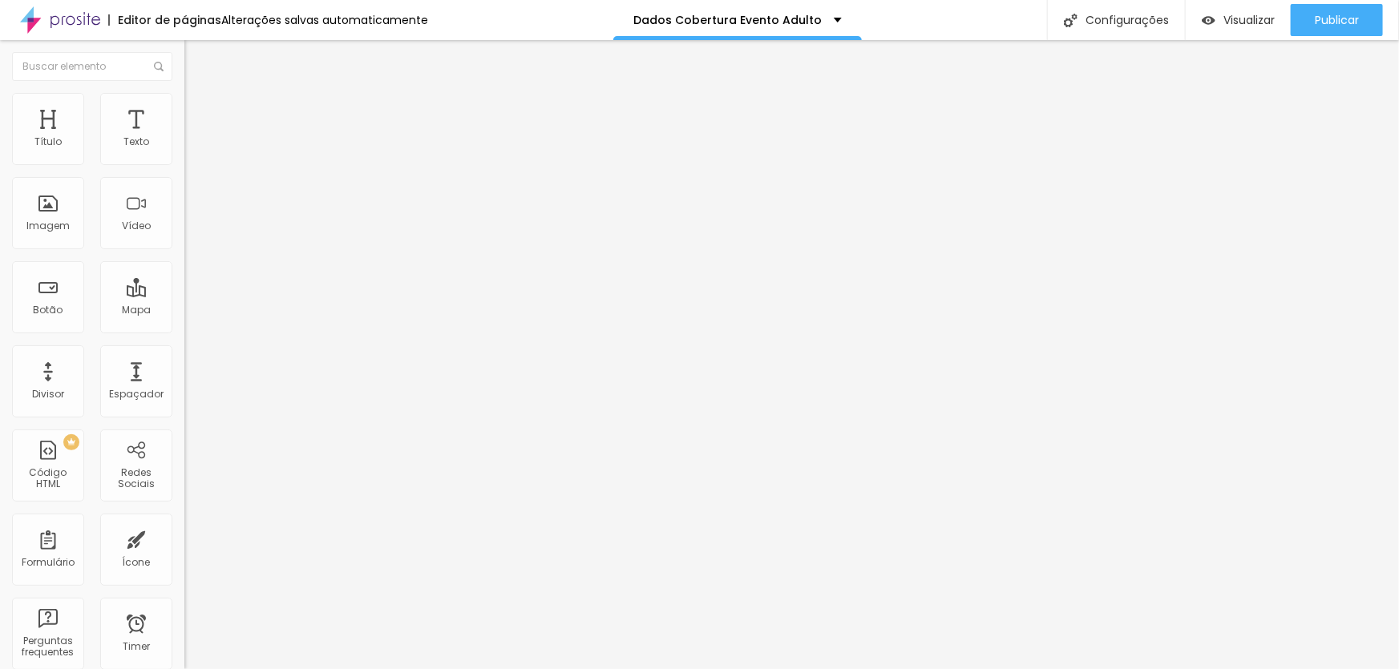
drag, startPoint x: 527, startPoint y: 430, endPoint x: 380, endPoint y: 425, distance: 146.8
paste input "Ocupação do cônjuge"
type input "Ocupação do cônjuge"
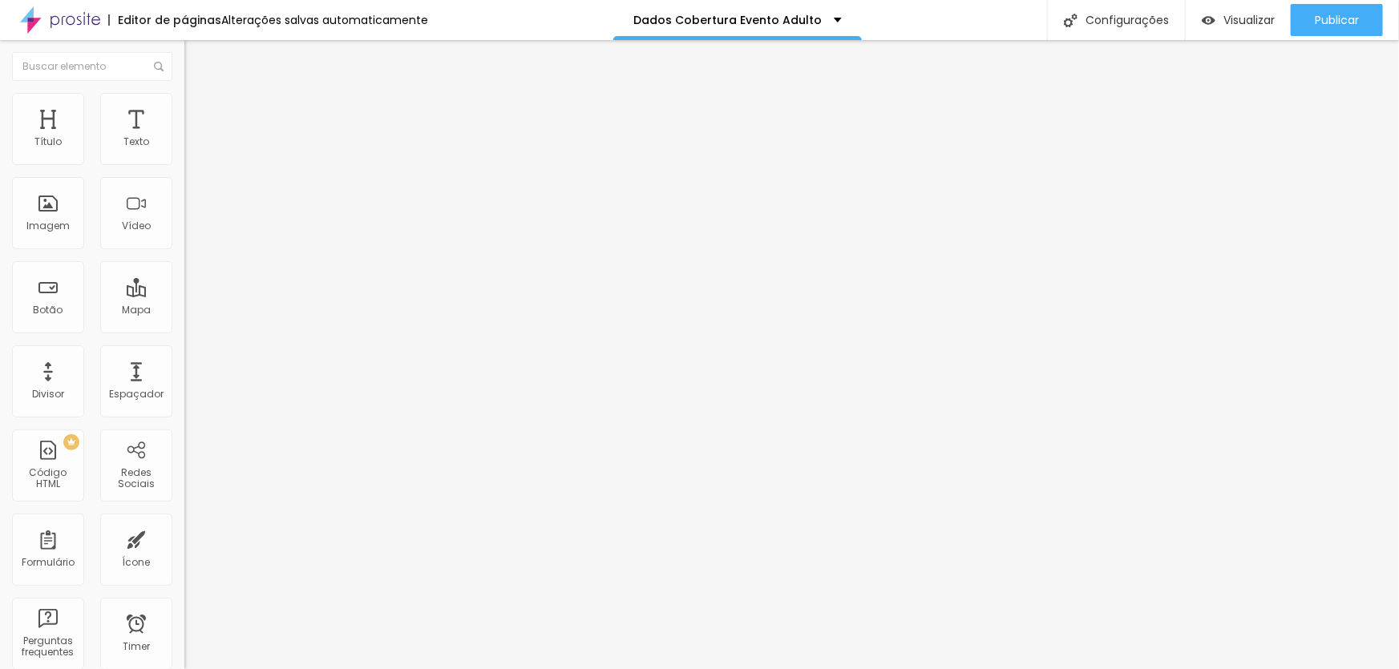
drag, startPoint x: 795, startPoint y: 365, endPoint x: 799, endPoint y: 374, distance: 9.0
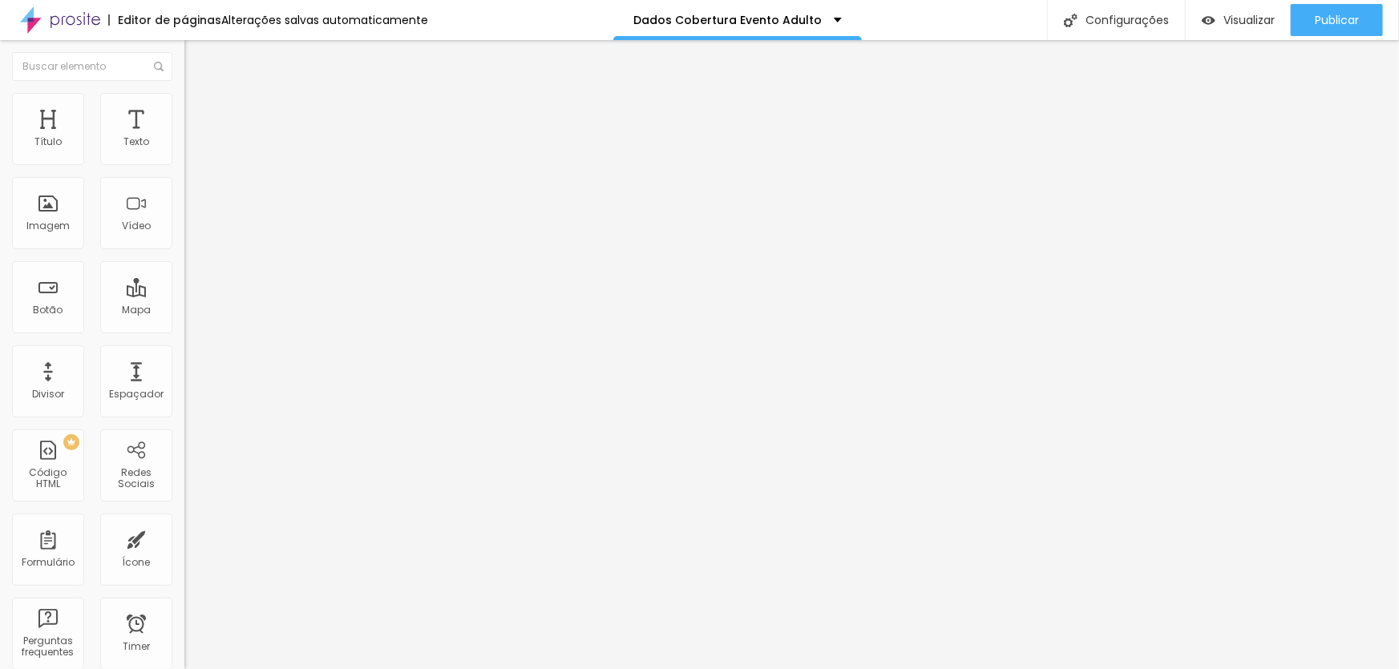
scroll to position [197, 0]
drag, startPoint x: 526, startPoint y: 481, endPoint x: 293, endPoint y: 466, distance: 232.9
paste input "Endereço | Bairr"
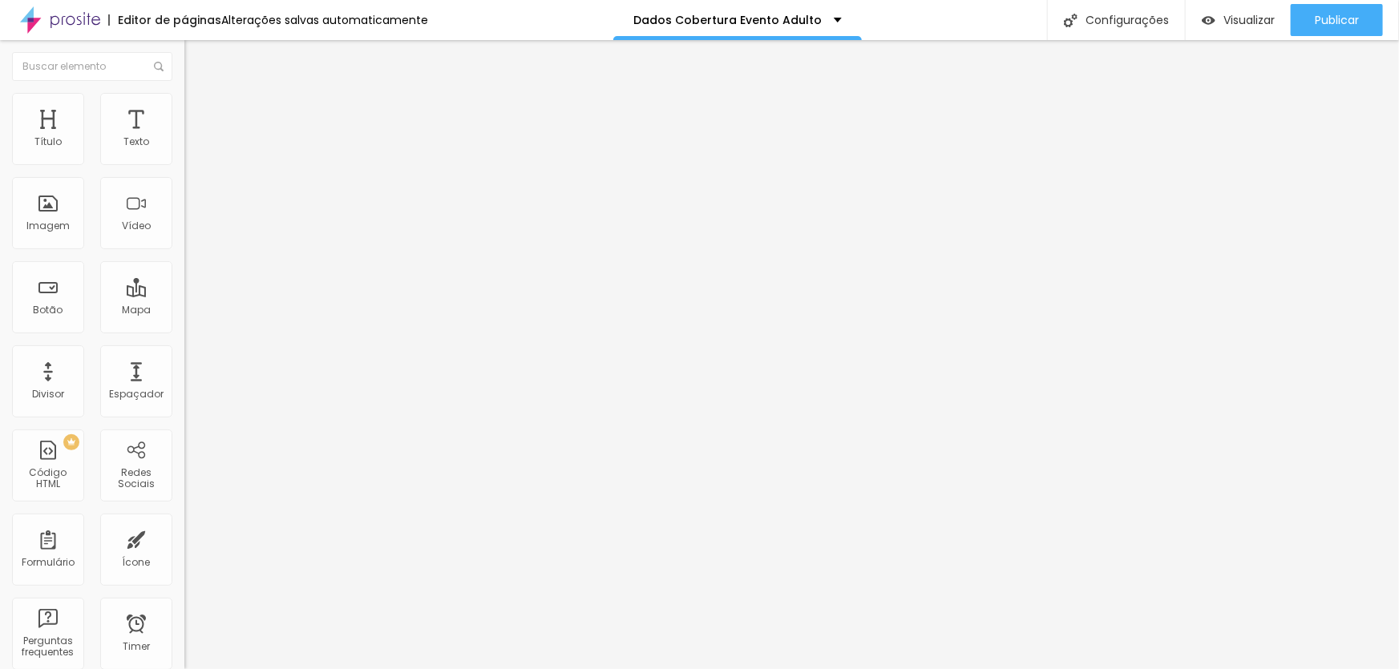
type input "Endereço | Rua, número e bairro"
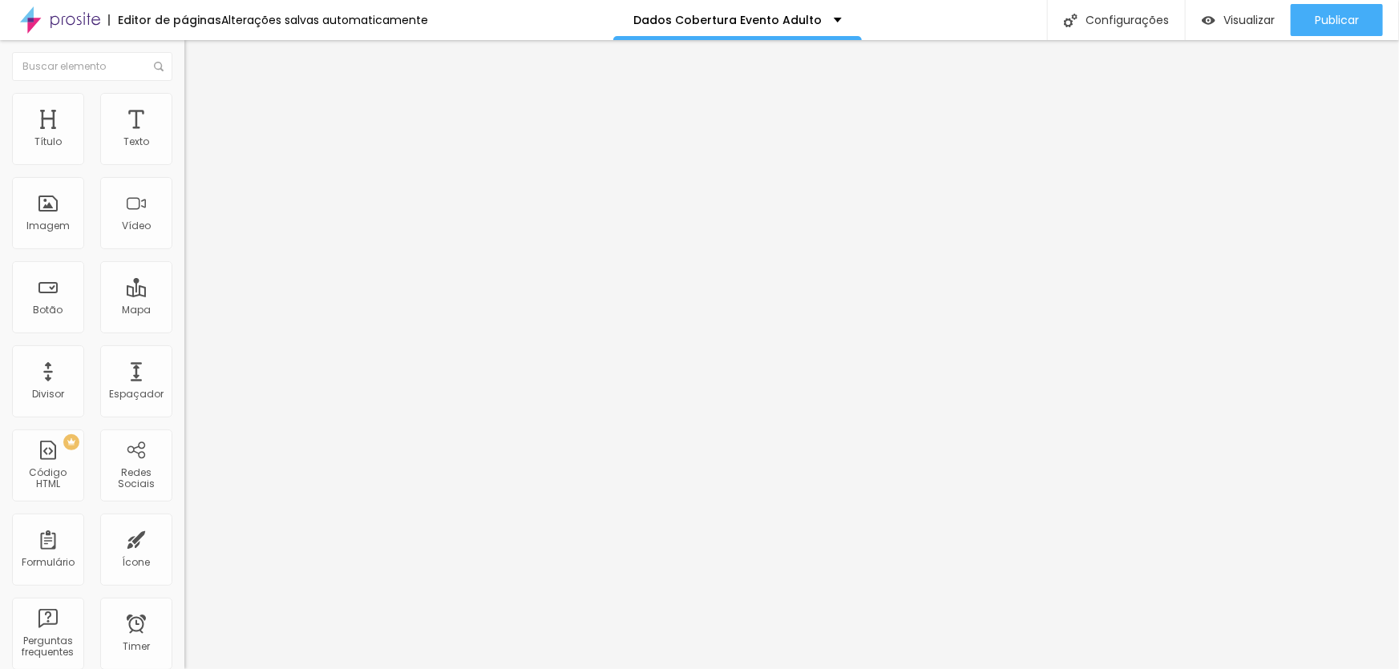
drag, startPoint x: 584, startPoint y: 406, endPoint x: 412, endPoint y: 401, distance: 171.6
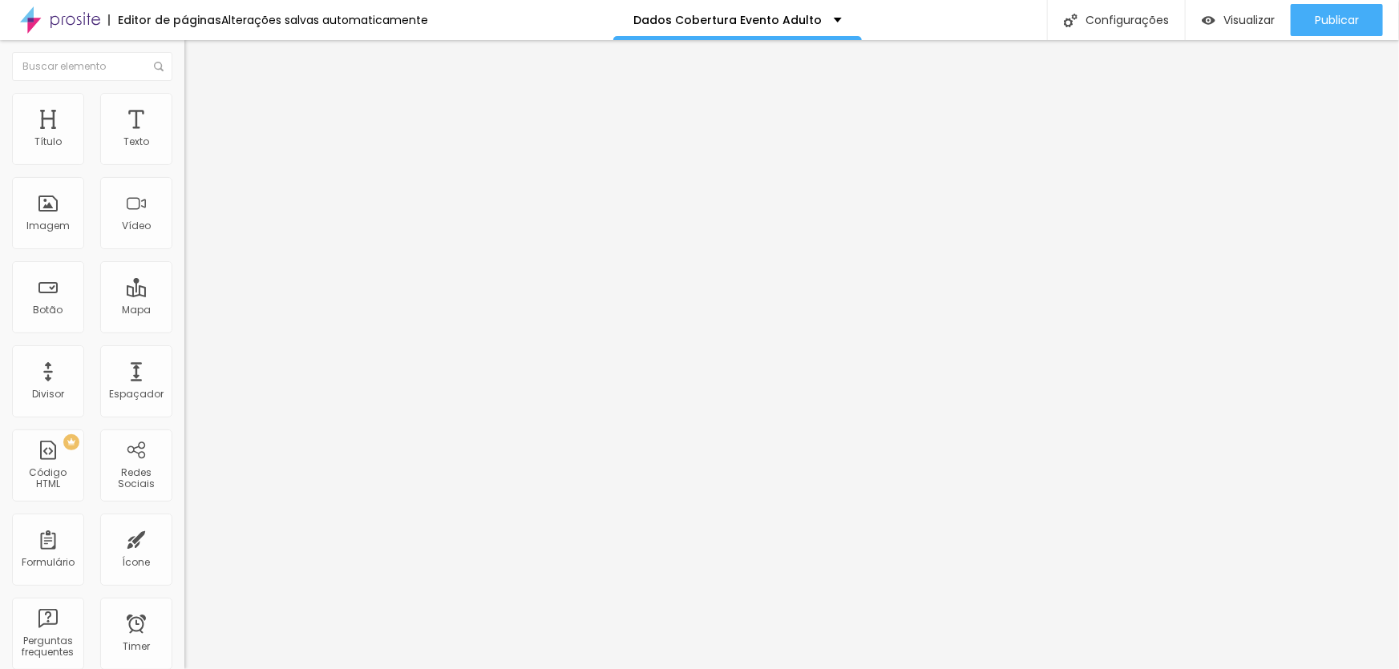
paste input "Qual plano gostaria de contratar?"
type input "Qual plano gostaria de contratar?"
drag, startPoint x: 571, startPoint y: 480, endPoint x: 397, endPoint y: 479, distance: 174.7
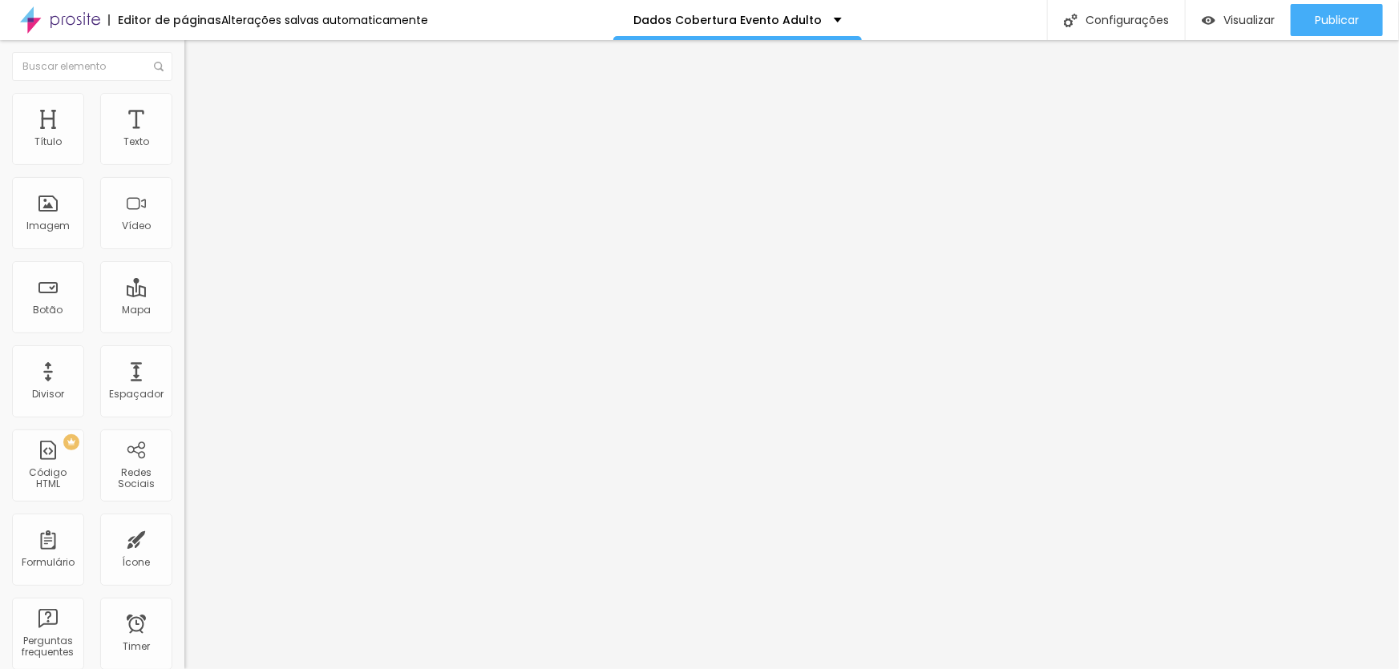
paste input "Cobertura de festa (4 horas de duração, 300 fotos e 1 fotógrafo)"
type input "Cobertura de festa (4 horas de duração, 300 fotos e 1 fotógrafo)"
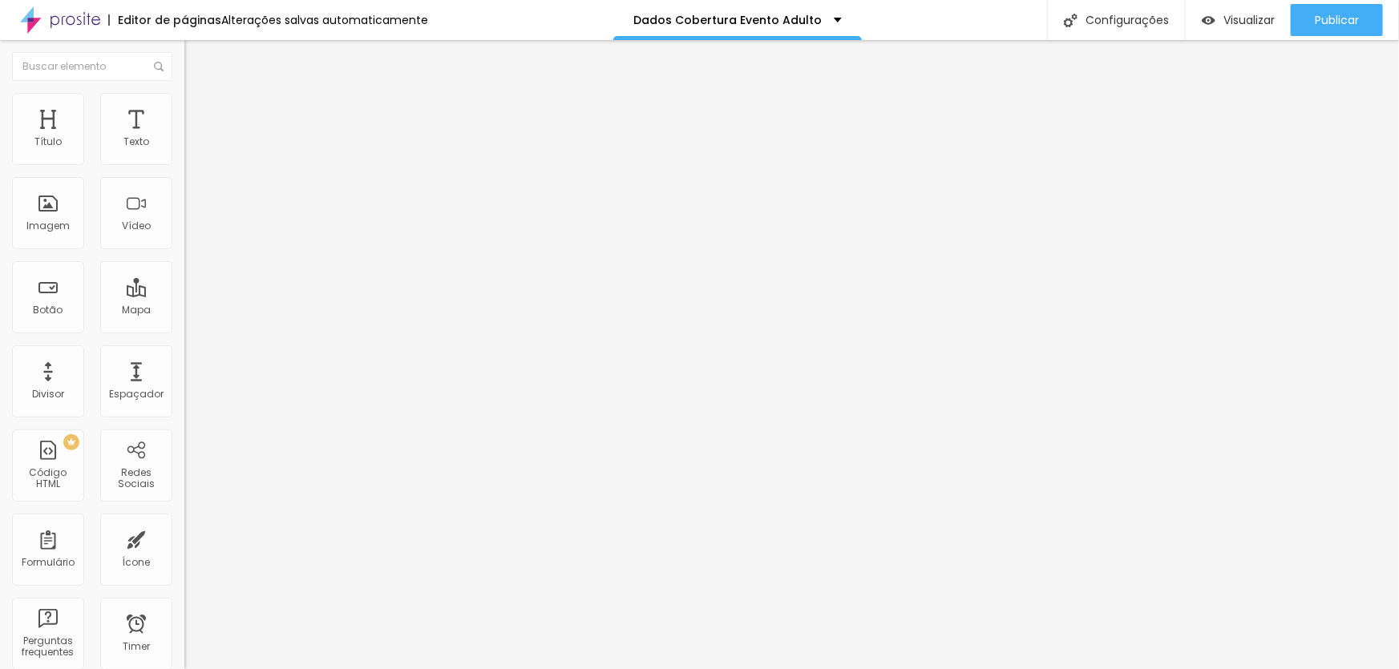
drag, startPoint x: 553, startPoint y: 517, endPoint x: 426, endPoint y: 512, distance: 127.5
paste input "Cobertura de festa (4 horas de duração, 300 fotos e 1 fotógrafo)"
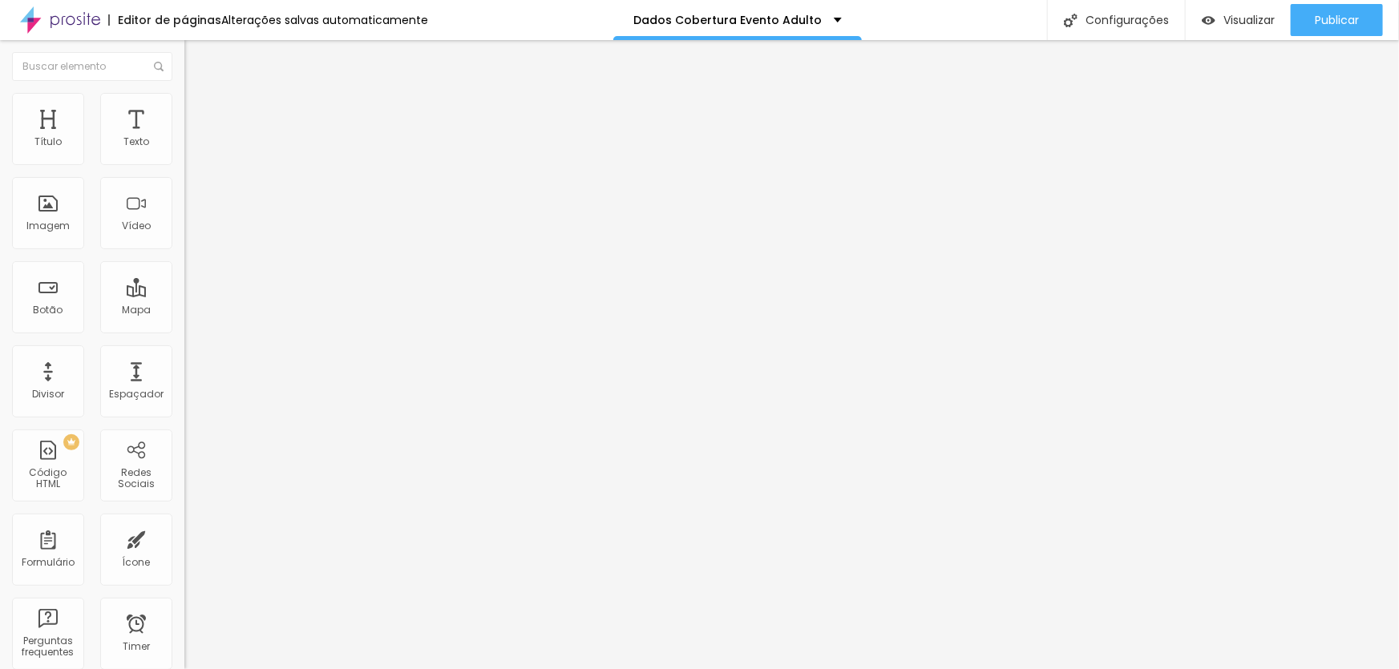
drag, startPoint x: 618, startPoint y: 521, endPoint x: 725, endPoint y: 519, distance: 106.6
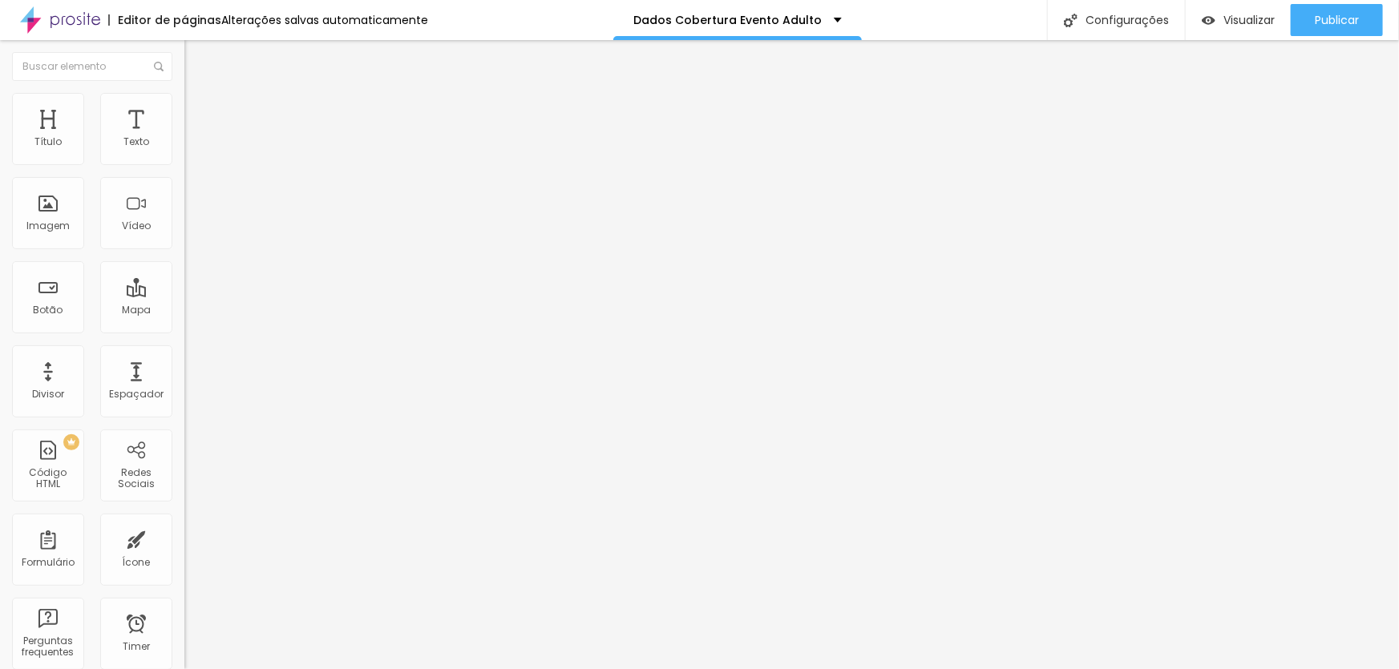
drag, startPoint x: 556, startPoint y: 522, endPoint x: 733, endPoint y: 522, distance: 177.1
drag, startPoint x: 634, startPoint y: 520, endPoint x: 353, endPoint y: 520, distance: 280.5
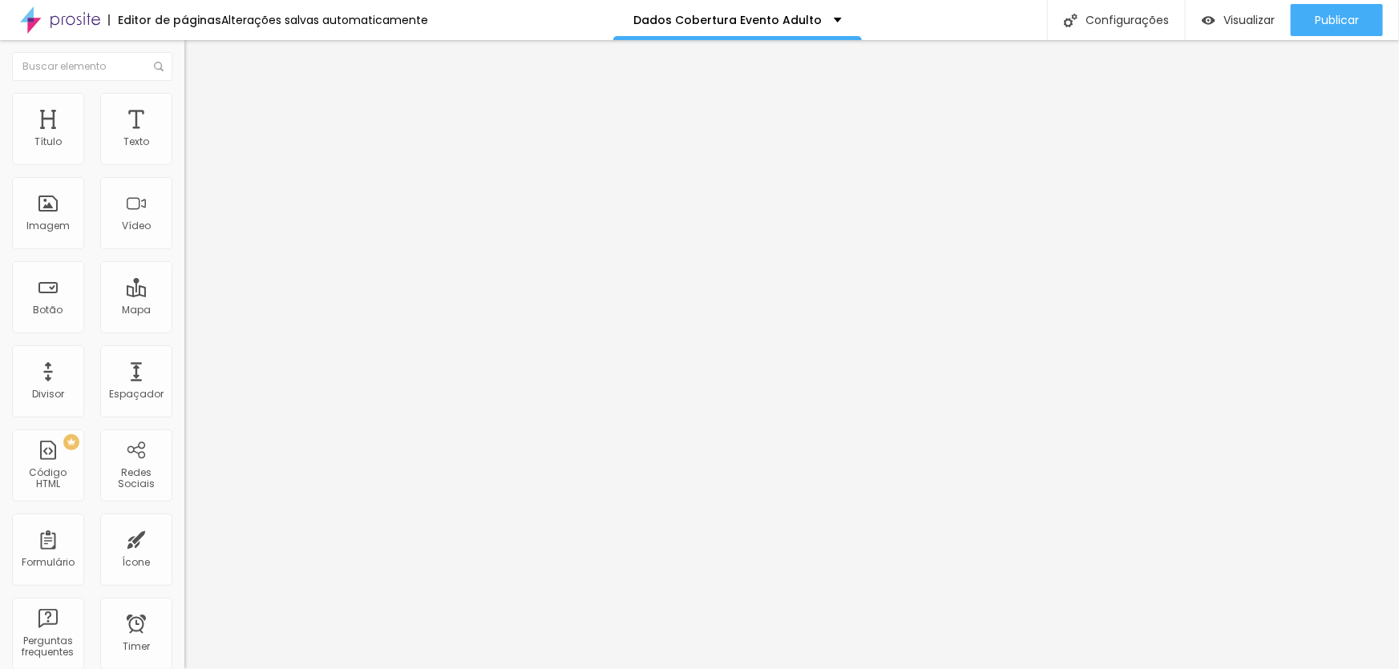
type input "Cobertura de festa (2 horas de duração, entre 100 e 200 fotos e 1 fotógrafo)"
drag, startPoint x: 551, startPoint y: 554, endPoint x: 430, endPoint y: 546, distance: 121.3
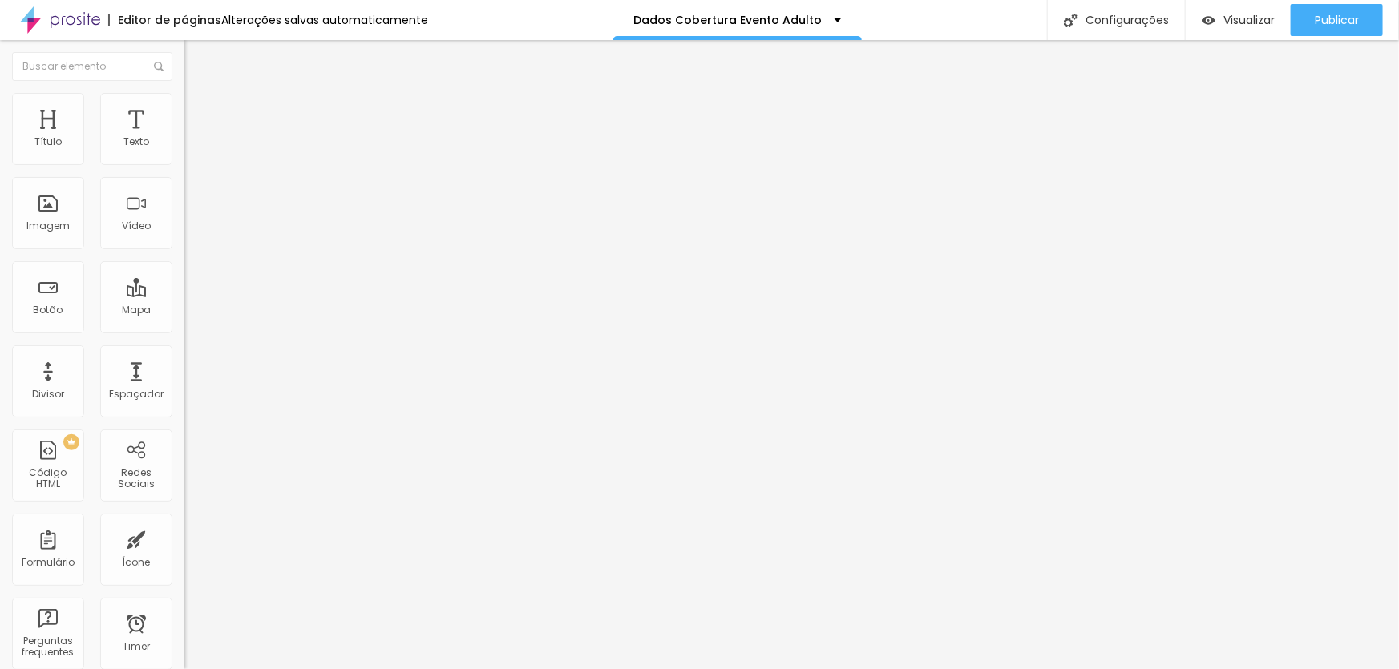
type input "Outros"
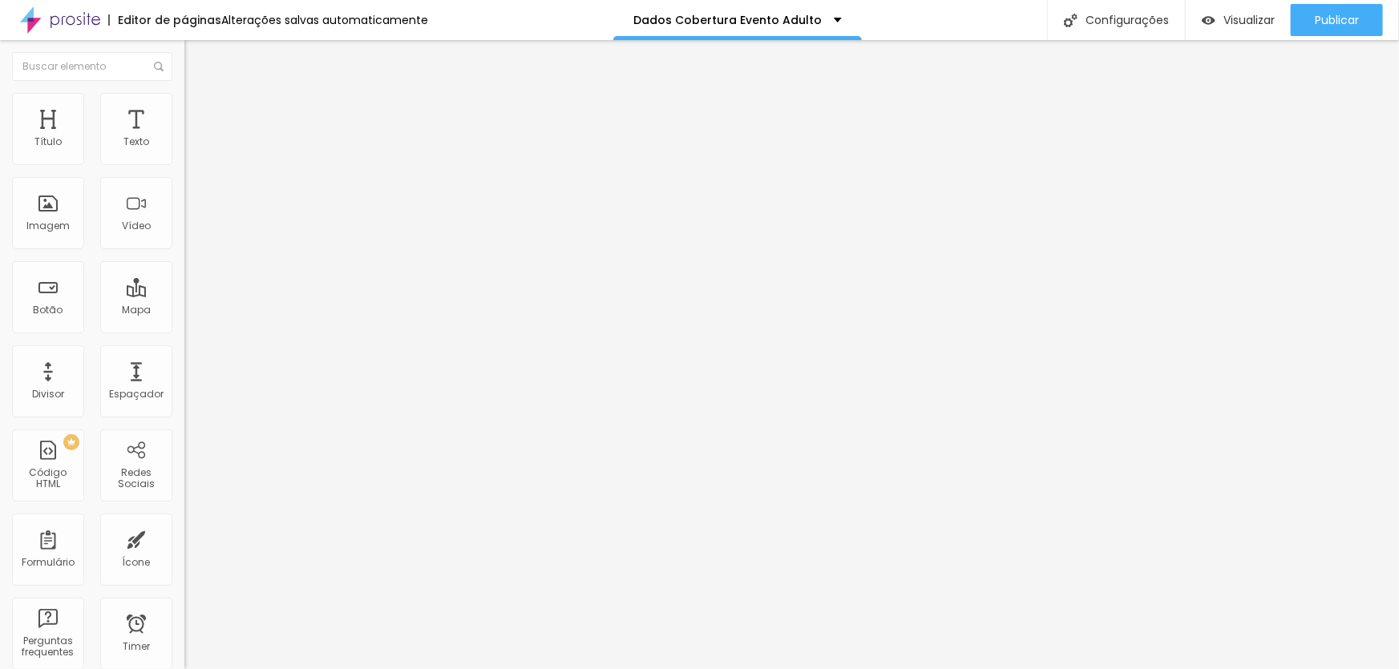
drag, startPoint x: 530, startPoint y: 499, endPoint x: 342, endPoint y: 489, distance: 187.8
paste input "Local e horário do even"
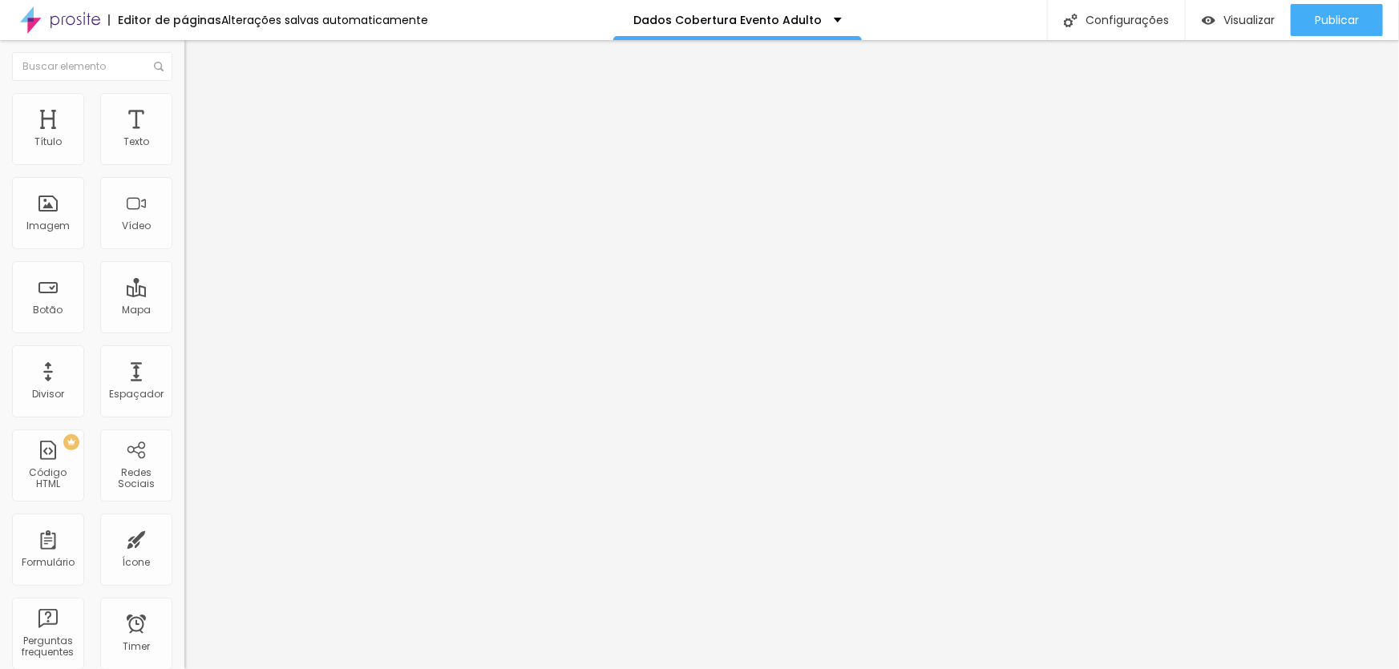
type input "Local e horário do evento"
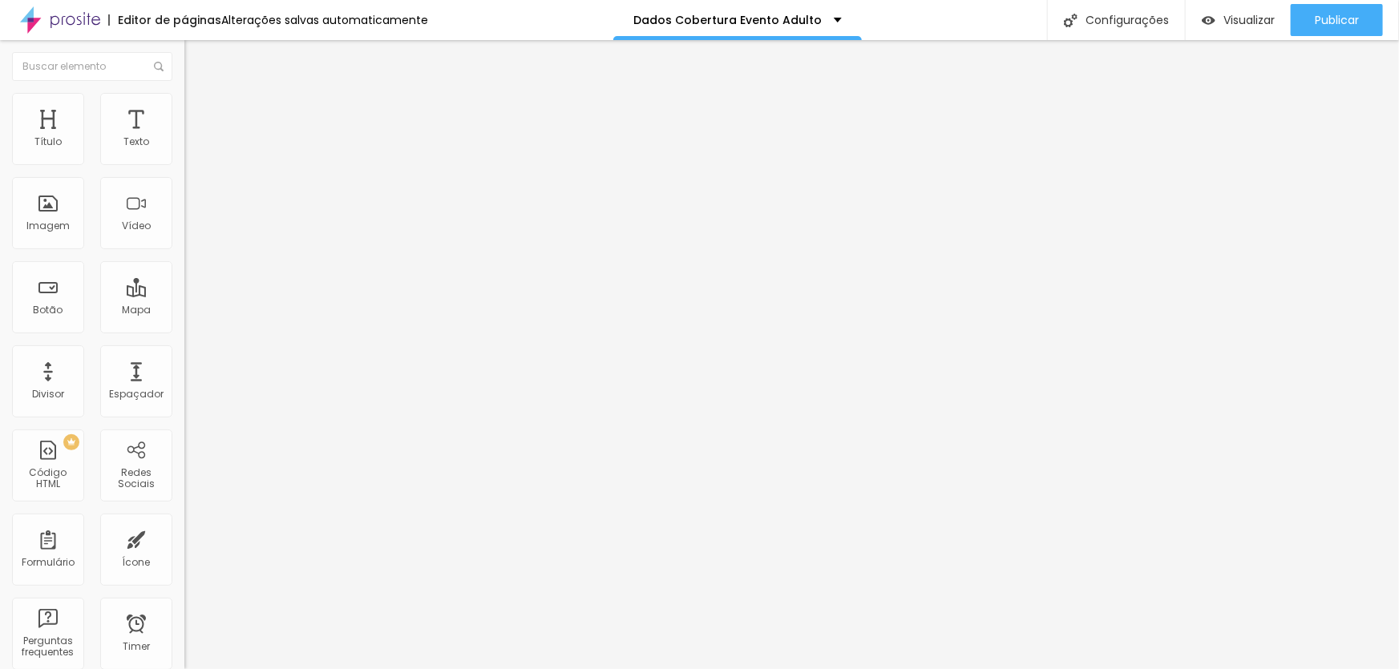
drag, startPoint x: 501, startPoint y: 445, endPoint x: 503, endPoint y: 386, distance: 59.3
drag, startPoint x: 434, startPoint y: 443, endPoint x: 435, endPoint y: 381, distance: 62.5
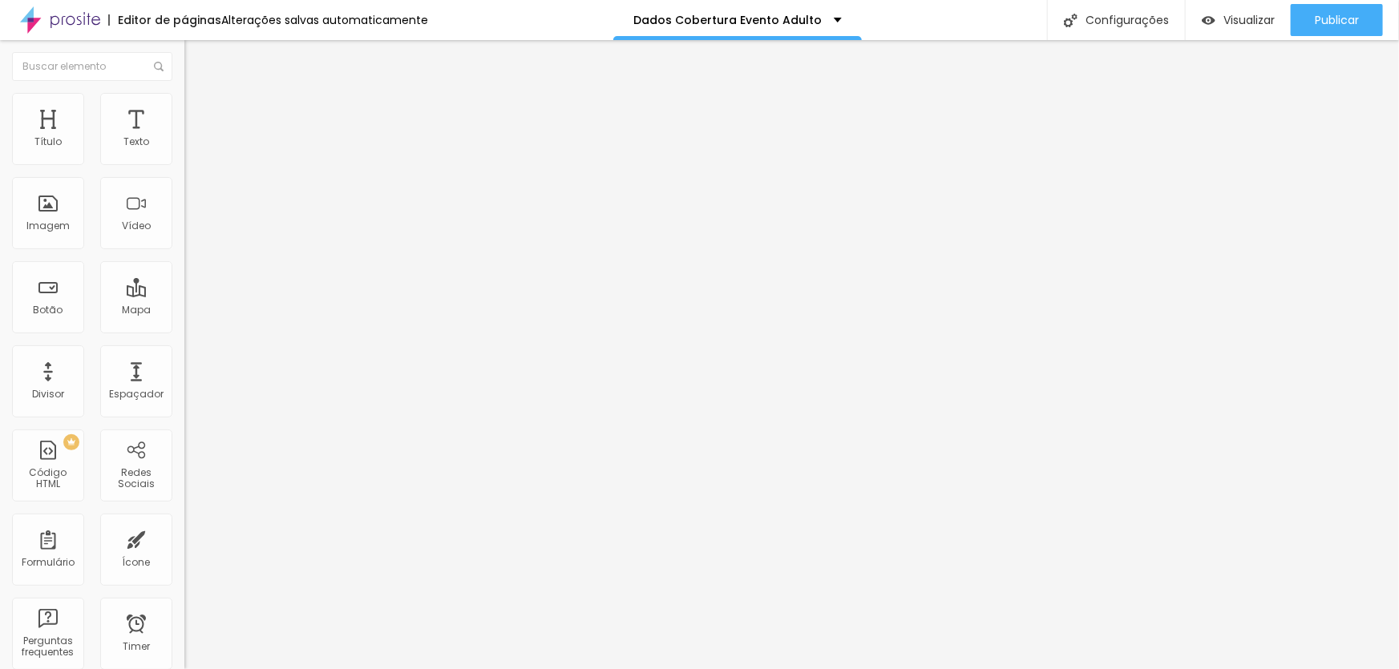
drag, startPoint x: 551, startPoint y: 446, endPoint x: 425, endPoint y: 430, distance: 127.6
drag, startPoint x: 590, startPoint y: 364, endPoint x: 232, endPoint y: 363, distance: 357.5
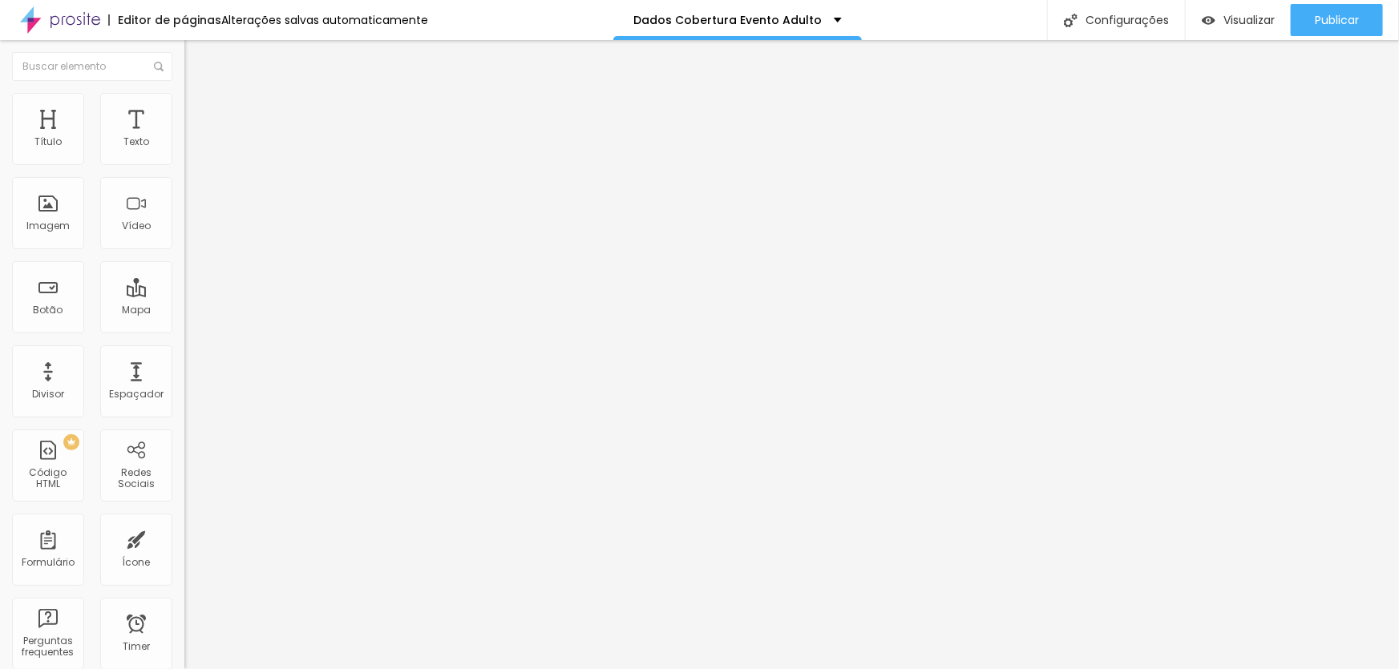
paste input "Gostaria de adicionar no seu plano um álbum fotográfico?"
type input "Gostaria de adicionar no seu plano um álbum fotográfico?"
drag, startPoint x: 562, startPoint y: 449, endPoint x: 436, endPoint y: 438, distance: 126.3
paste input "No momento, não."
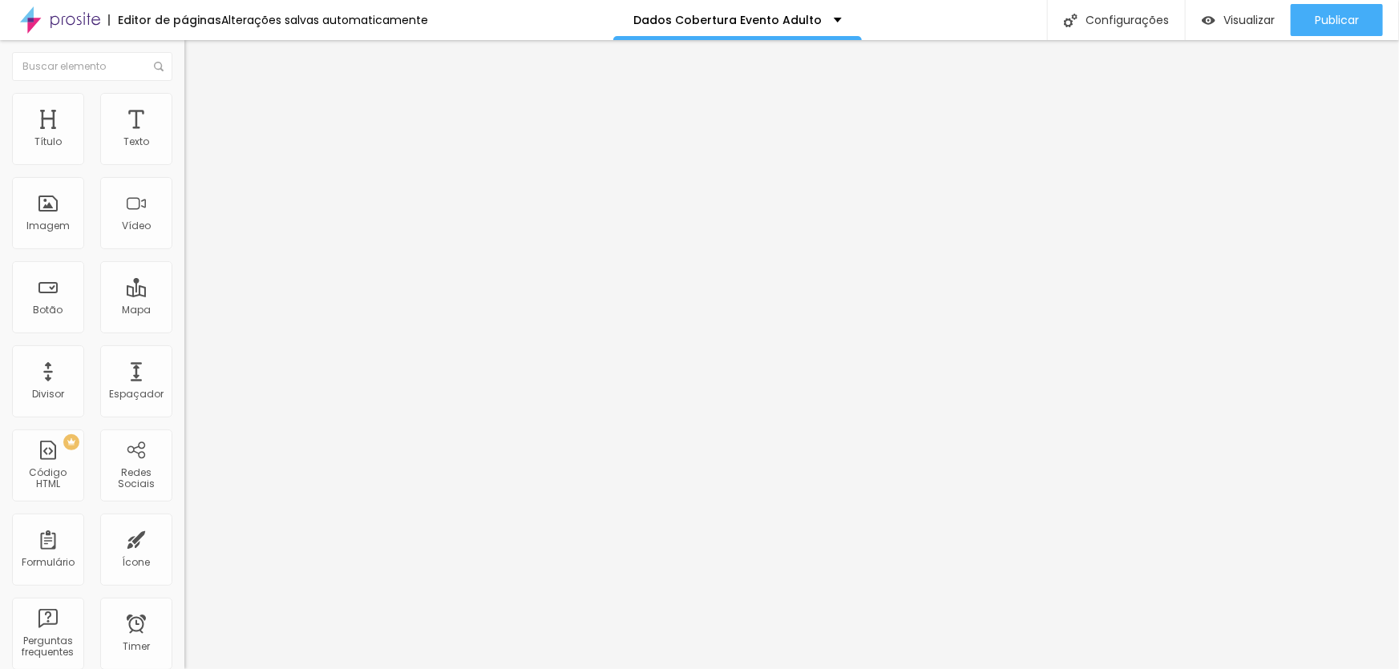
type input "No momento, não."
drag, startPoint x: 548, startPoint y: 493, endPoint x: 441, endPoint y: 481, distance: 108.1
paste input "Álbum Encadernado 30x20cm c/ 20 páginas"
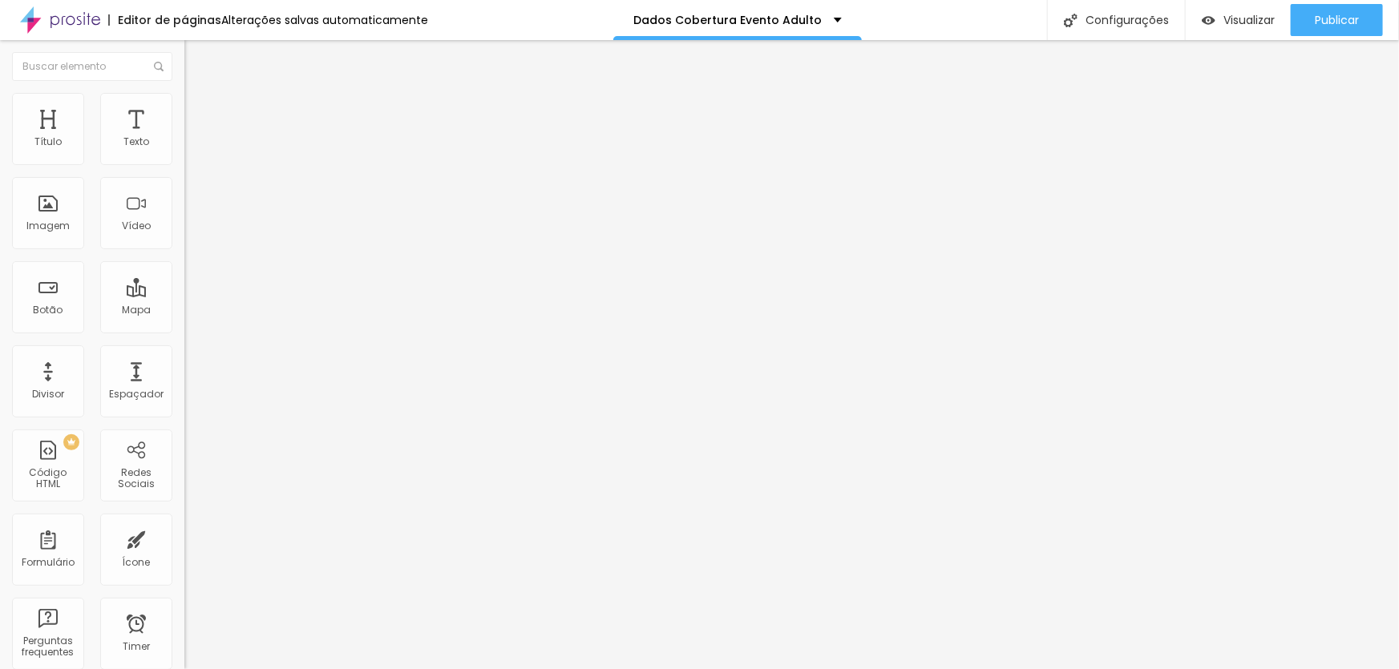
scroll to position [0, 7]
type input "Álbum Encadernado 30x20cm c/ 20 páginas"
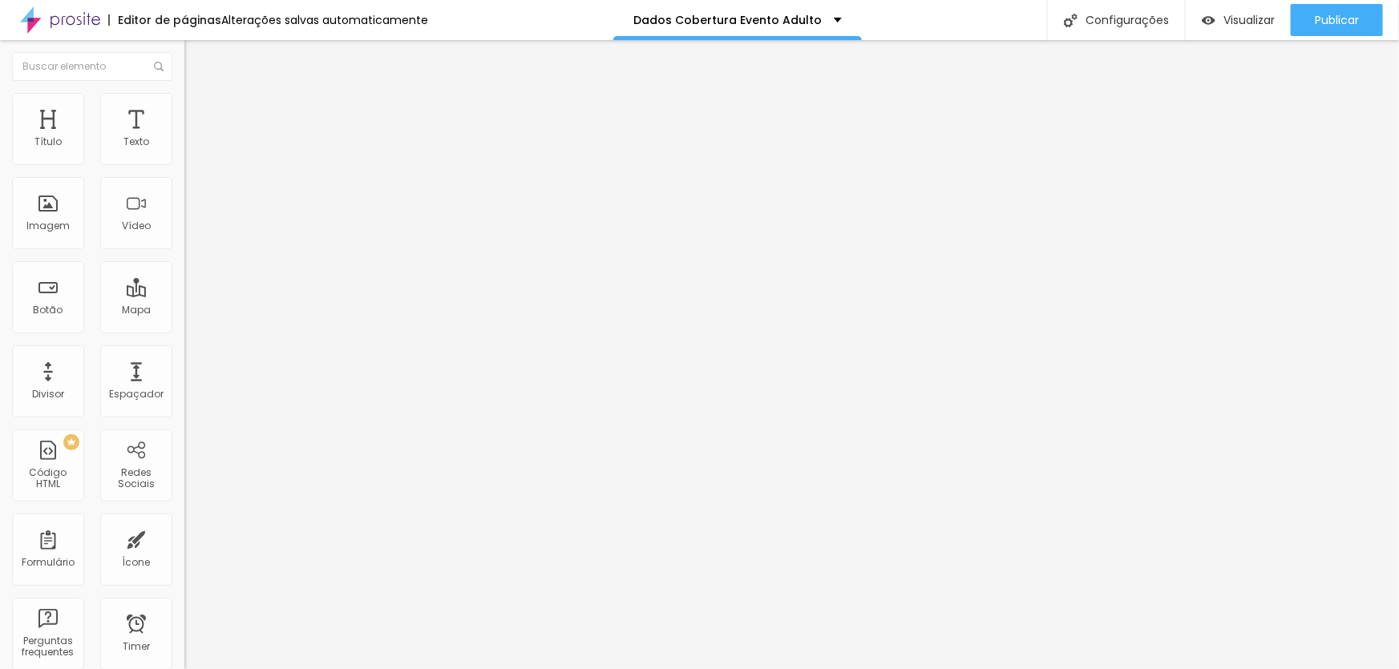
drag, startPoint x: 495, startPoint y: 523, endPoint x: 664, endPoint y: 523, distance: 168.3
paste input "Álbum Encadernado 30x30cm c/ 20 páginas"
type input "Álbum Encadernado 30x30cm c/ 20 páginas"
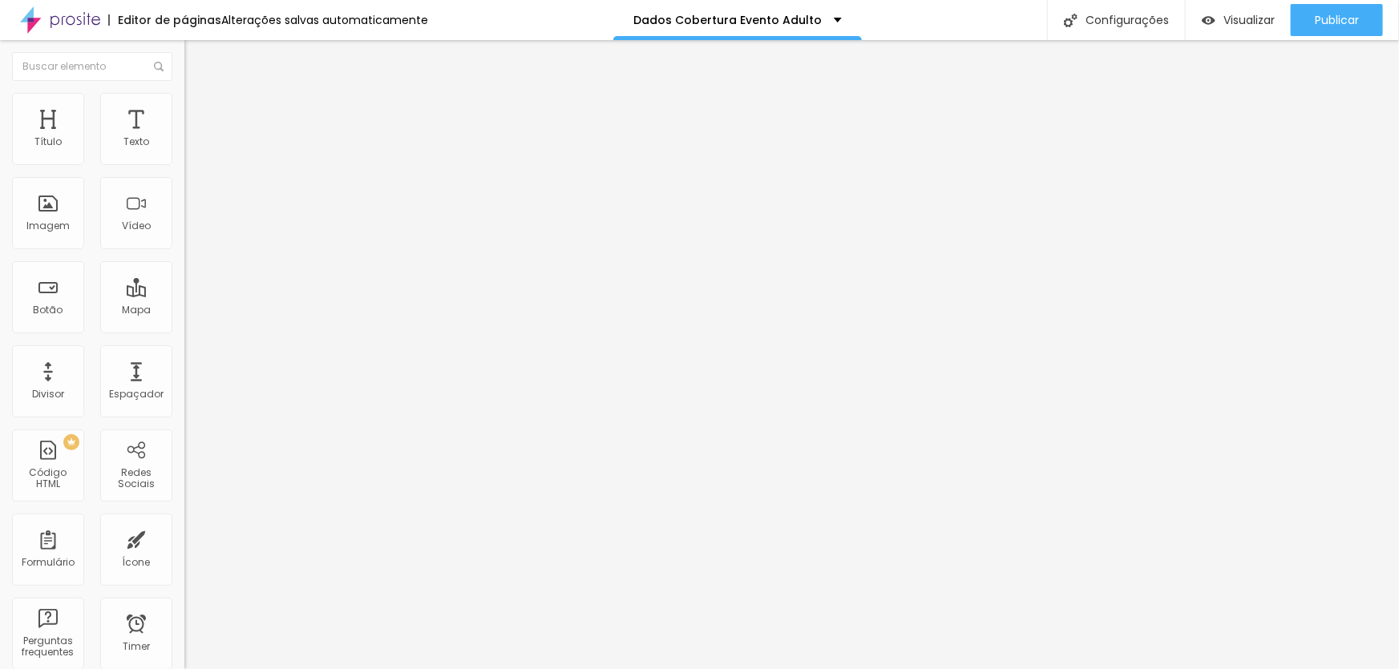
scroll to position [0, 0]
drag, startPoint x: 599, startPoint y: 290, endPoint x: 404, endPoint y: 289, distance: 194.8
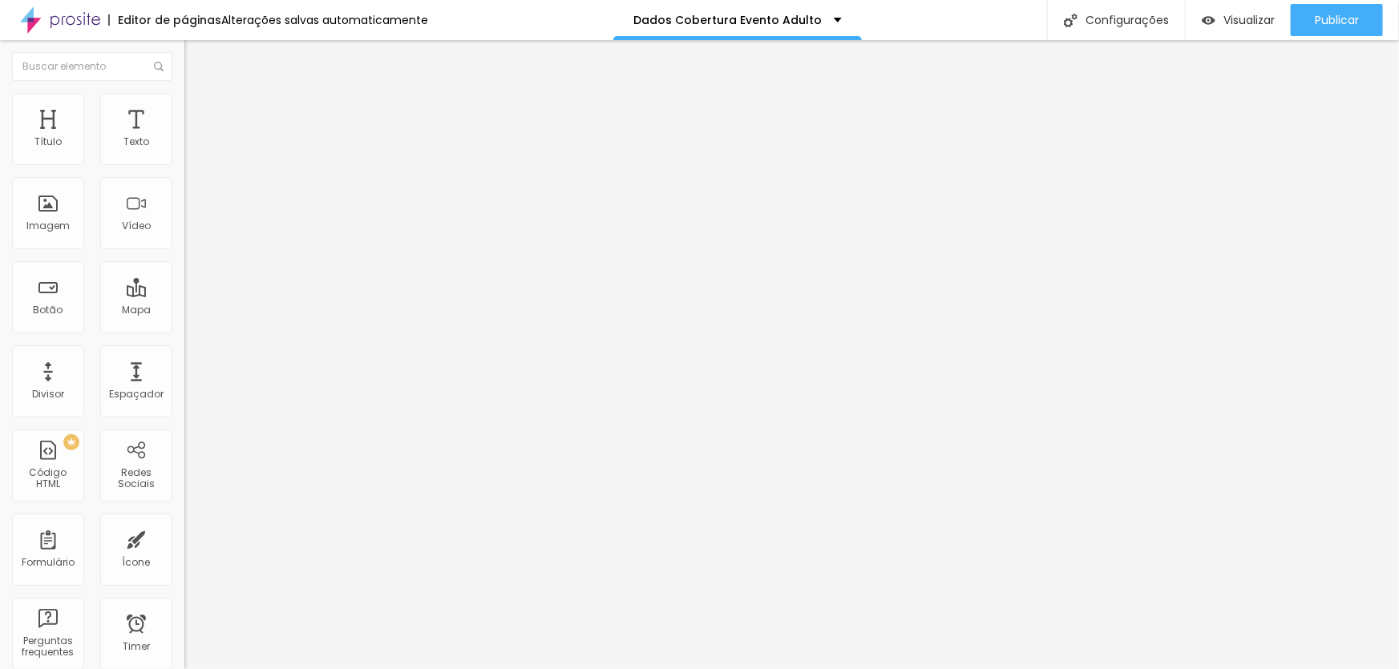
paste input "Box Fotográfico"
type input "Box Fotográfico"
drag, startPoint x: 559, startPoint y: 329, endPoint x: 425, endPoint y: 329, distance: 133.9
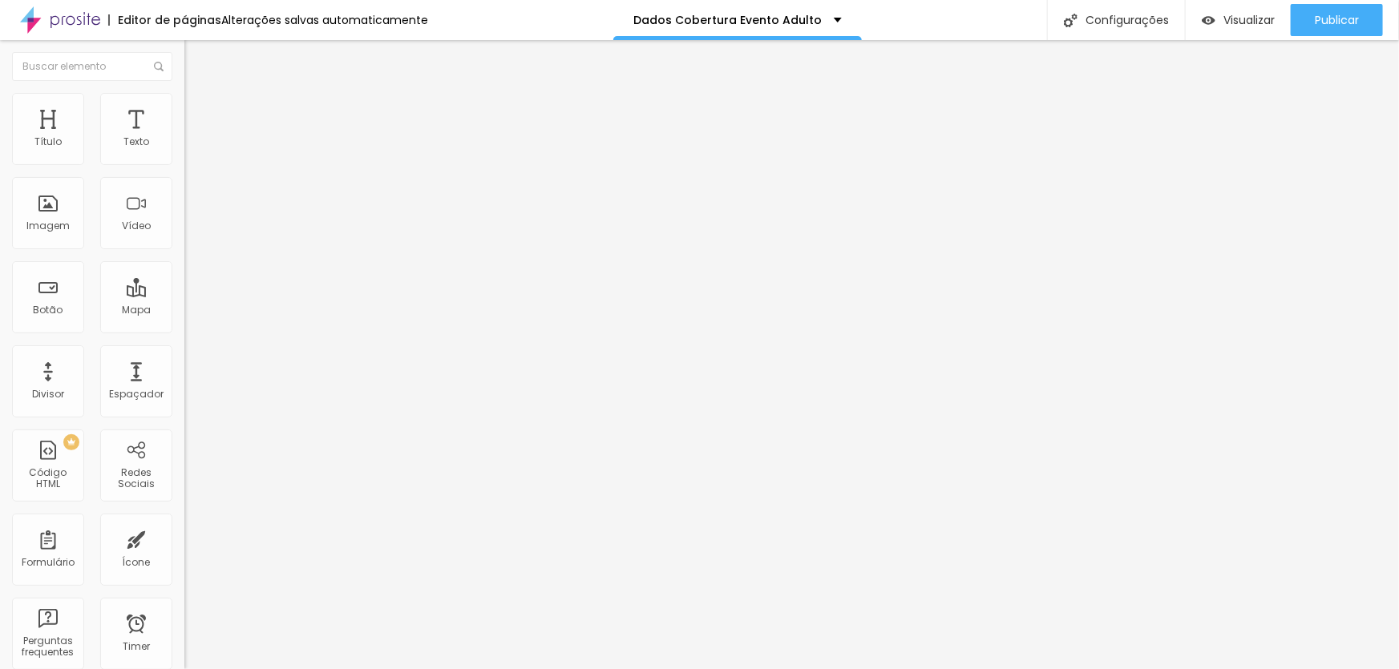
paste input "Álbum Retrô 10x15 c/ 20 fotos"
type input "Álbum Retrô 10x15 c/ 20 fotos"
drag, startPoint x: 553, startPoint y: 368, endPoint x: 519, endPoint y: 386, distance: 38.4
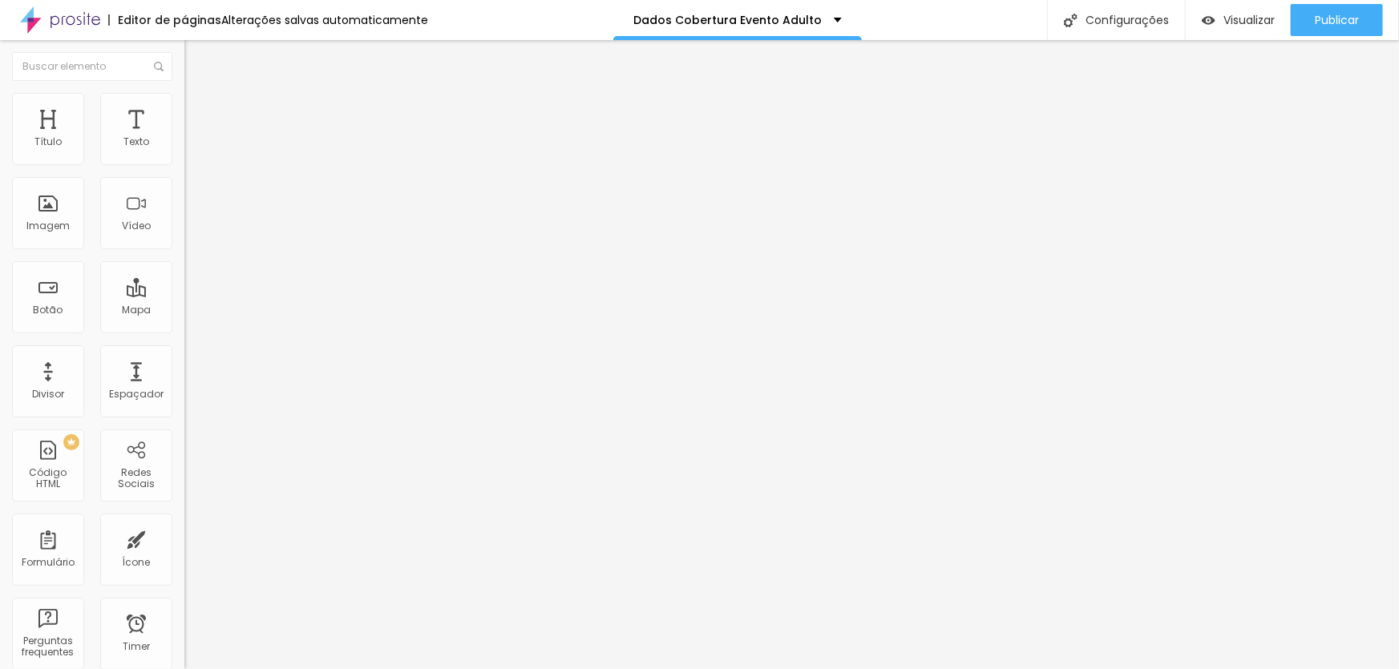
drag, startPoint x: 562, startPoint y: 360, endPoint x: 400, endPoint y: 355, distance: 162.0
paste input "Álbum Retrô 10x15 c/ 40 fotos"
type input "Álbum Retrô 10x15 c/ 40 fotos"
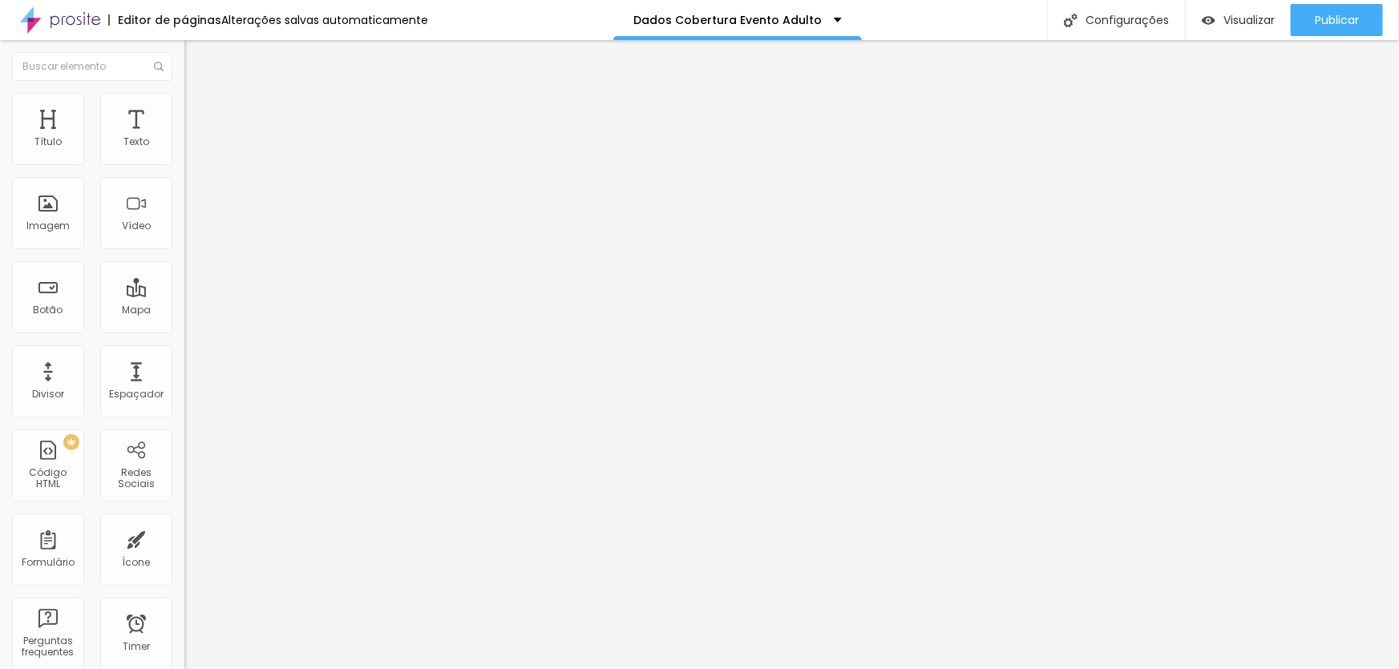
drag, startPoint x: 569, startPoint y: 398, endPoint x: 420, endPoint y: 392, distance: 149.2
paste input "Álbum Retrô 15x21 c/ 20 fotos"
type input "Álbum Retrô 15x21 c/ 20 fotos"
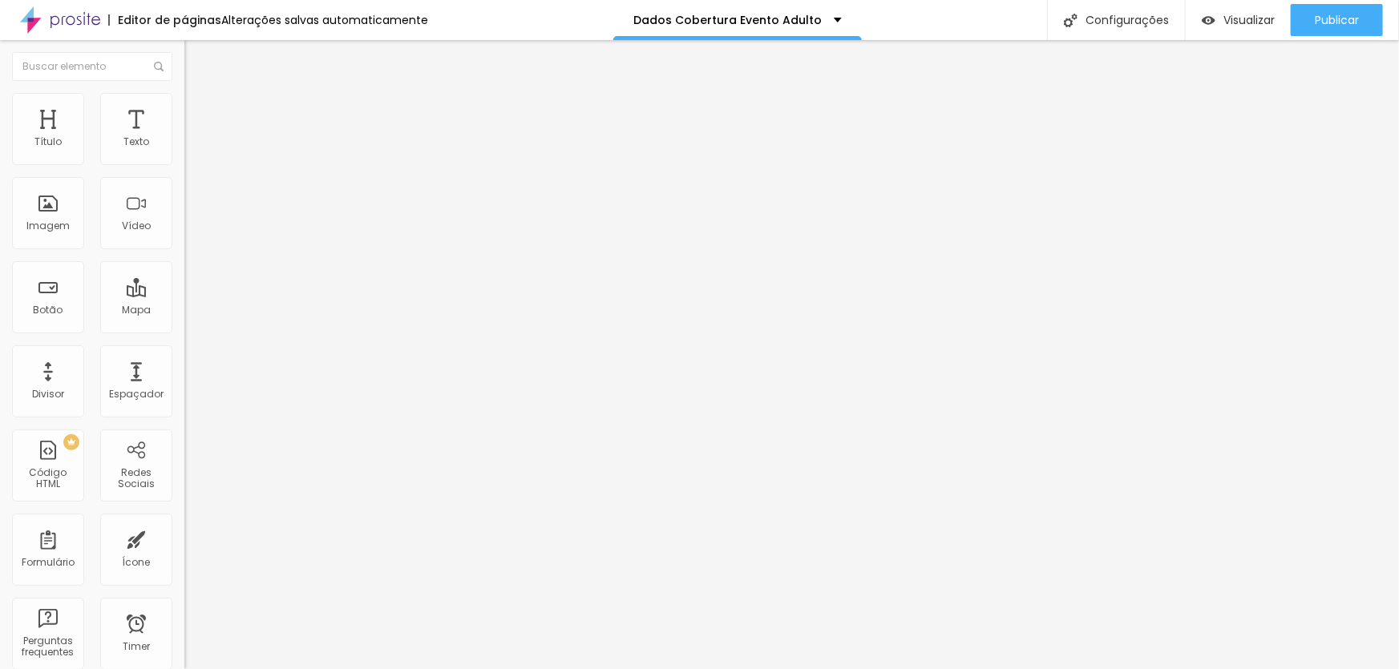
drag, startPoint x: 565, startPoint y: 436, endPoint x: 371, endPoint y: 430, distance: 194.1
paste input "Álbum Retrô 15x21 c/ 40 fotos"
type input "Álbum Retrô 15x21 c/ 40 fotos"
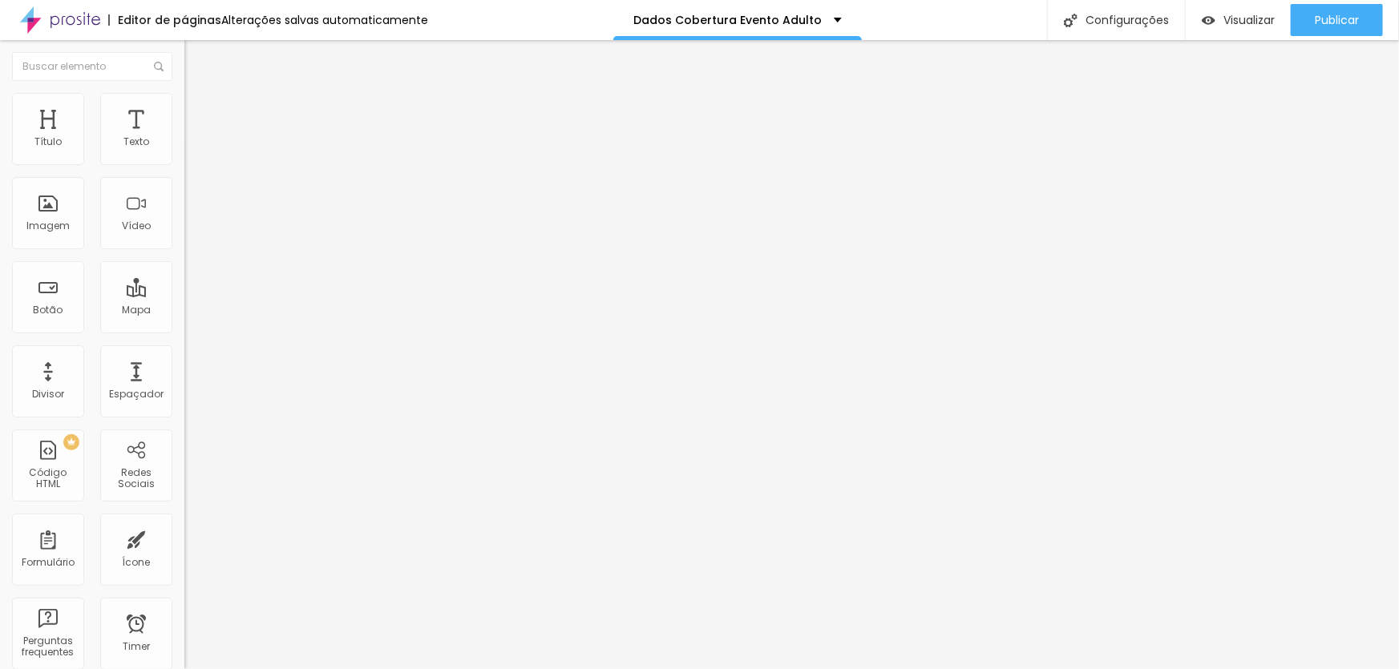
drag, startPoint x: 505, startPoint y: 458, endPoint x: 372, endPoint y: 448, distance: 133.4
paste input "Qual a forma de pagamento?"
type input "Qual a forma de pagamento?"
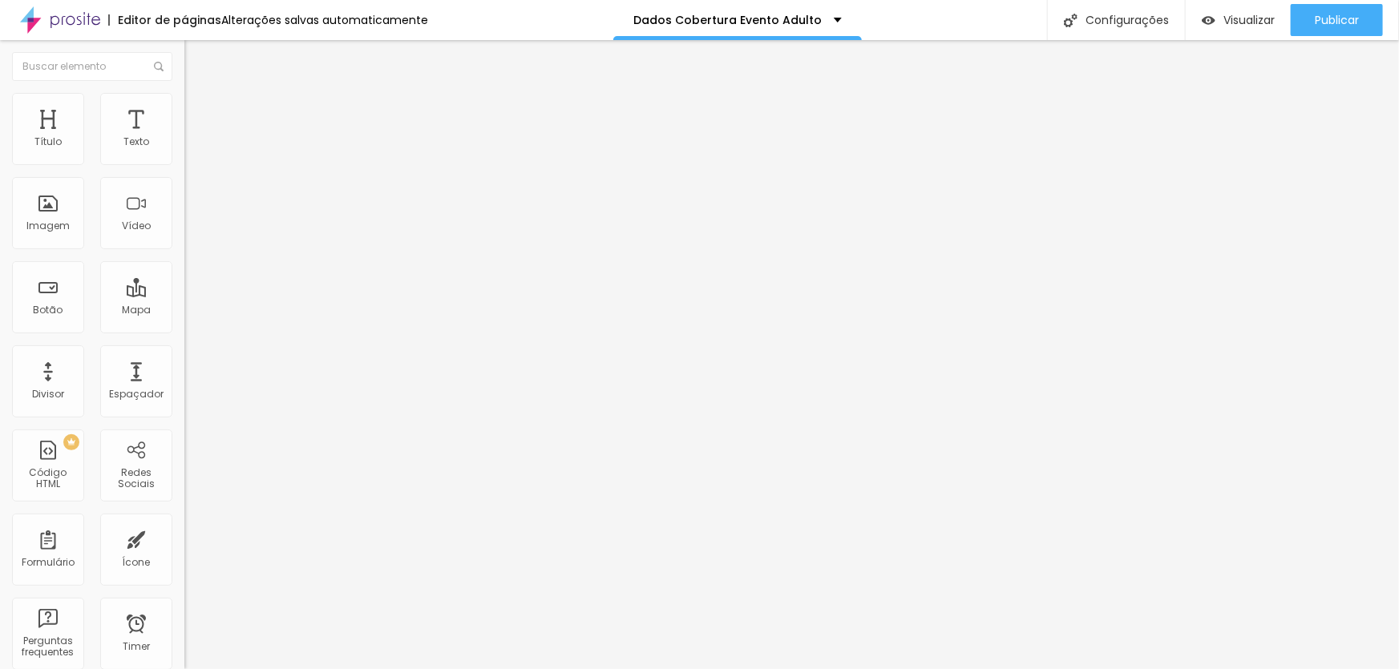
drag, startPoint x: 578, startPoint y: 408, endPoint x: 304, endPoint y: 388, distance: 274.8
paste input "Qual a forma de pagamento?"
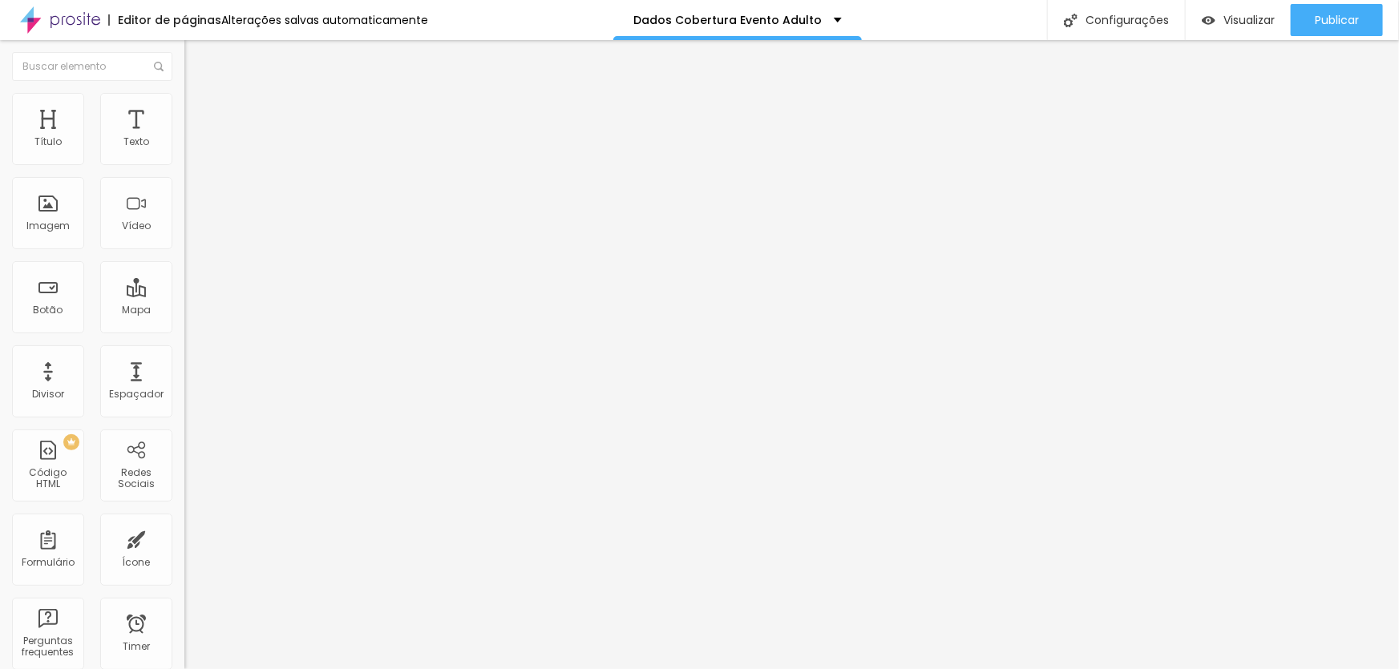
type input "Qual a forma de pagamento?"
drag, startPoint x: 573, startPoint y: 490, endPoint x: 450, endPoint y: 481, distance: 122.9
paste input "À vista | PIX"
type input "À vista | PIX"
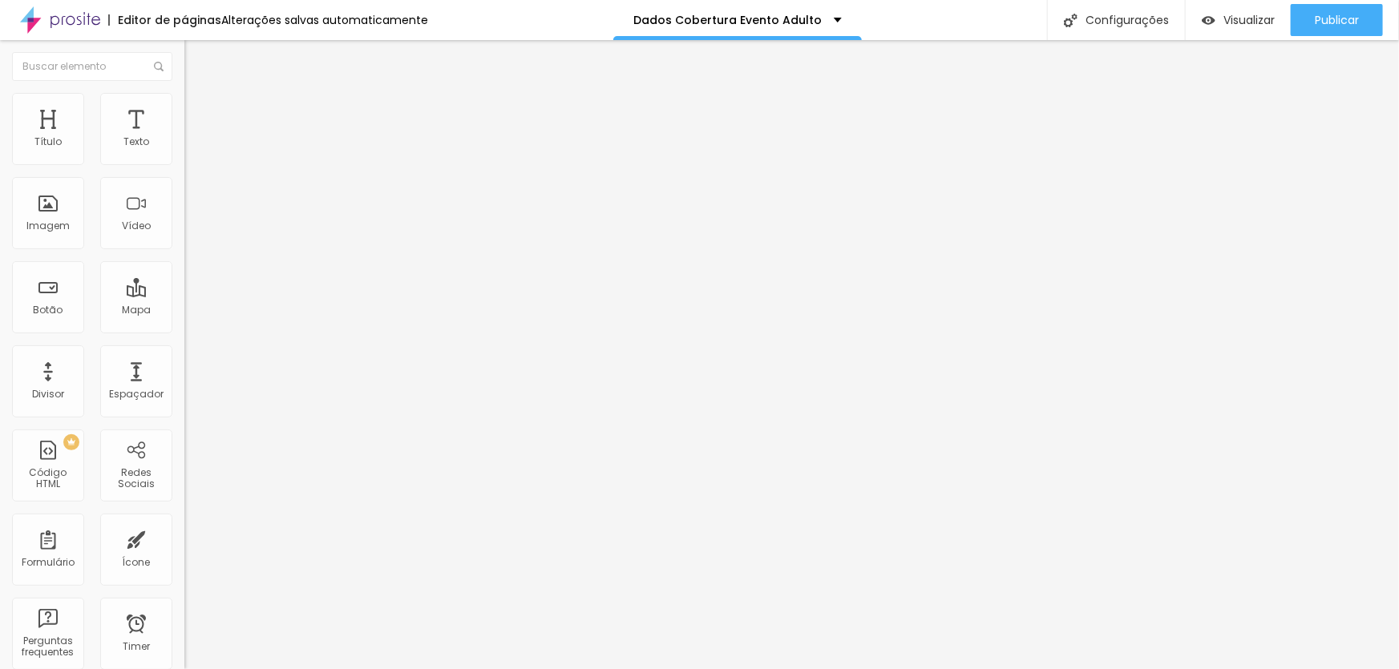
drag, startPoint x: 612, startPoint y: 528, endPoint x: 348, endPoint y: 513, distance: 264.9
paste input "À vista | Cartão"
type input "À vista | Cartão"
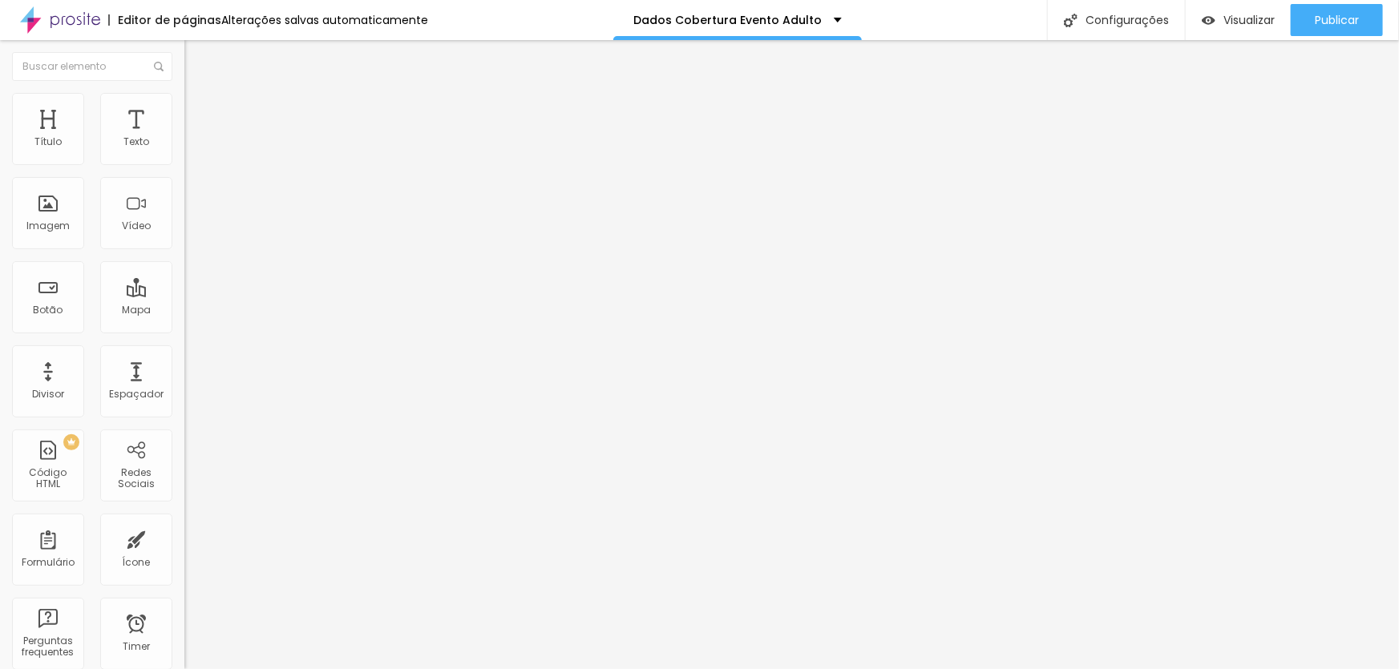
drag, startPoint x: 560, startPoint y: 487, endPoint x: 394, endPoint y: 463, distance: 167.5
paste input "Parcelado no cartão em até 5 vezes sem juros"
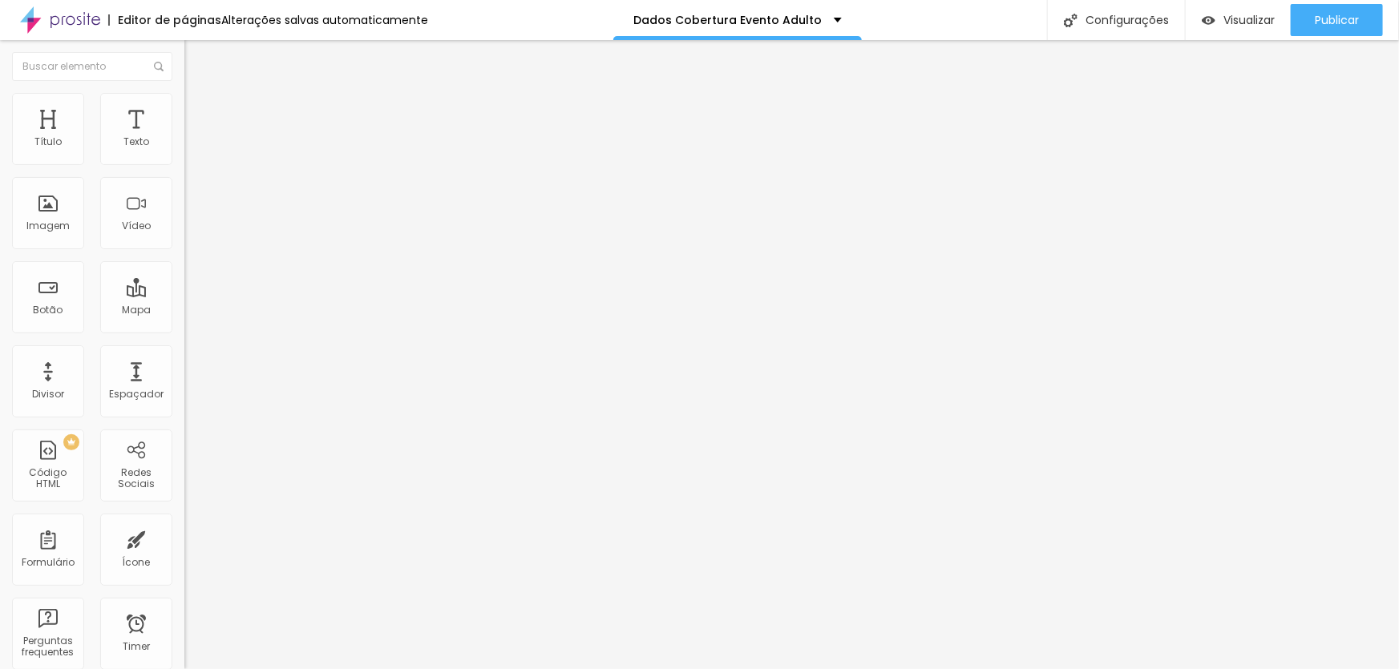
scroll to position [1149, 0]
type input "Parcelado no cartão em até 5 vezes sem juros"
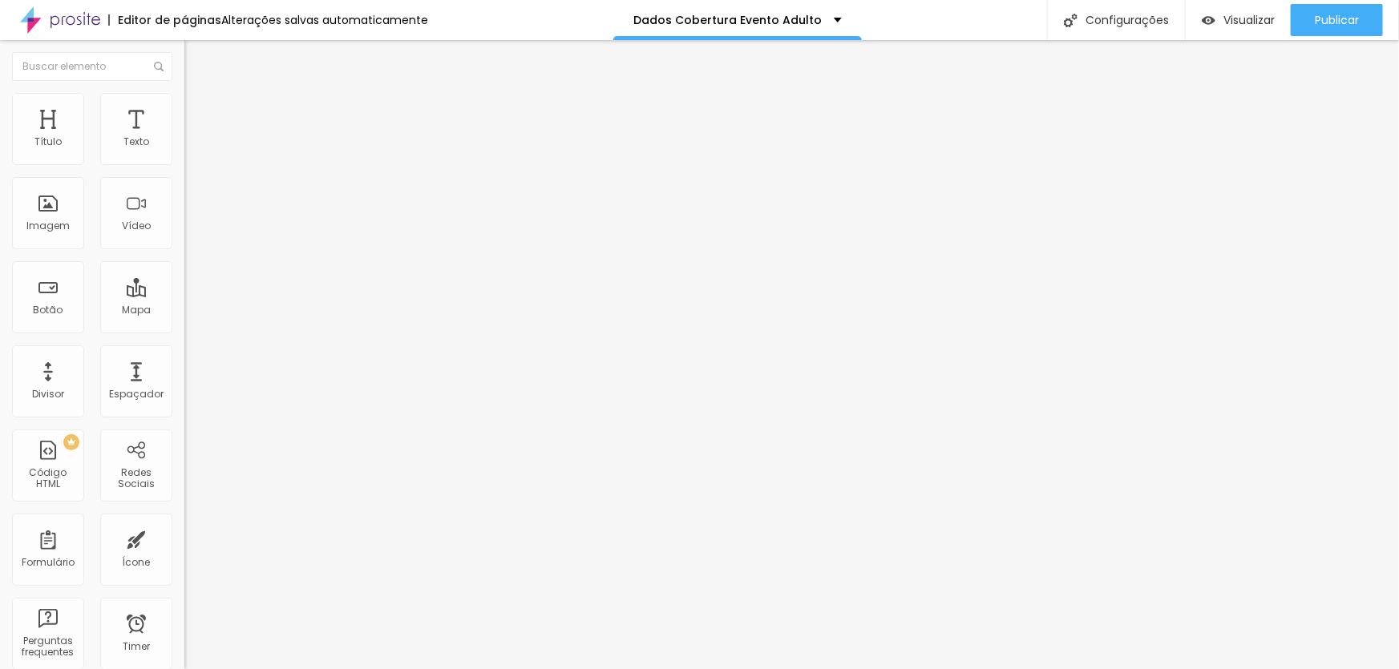
drag, startPoint x: 574, startPoint y: 385, endPoint x: 543, endPoint y: 379, distance: 31.0
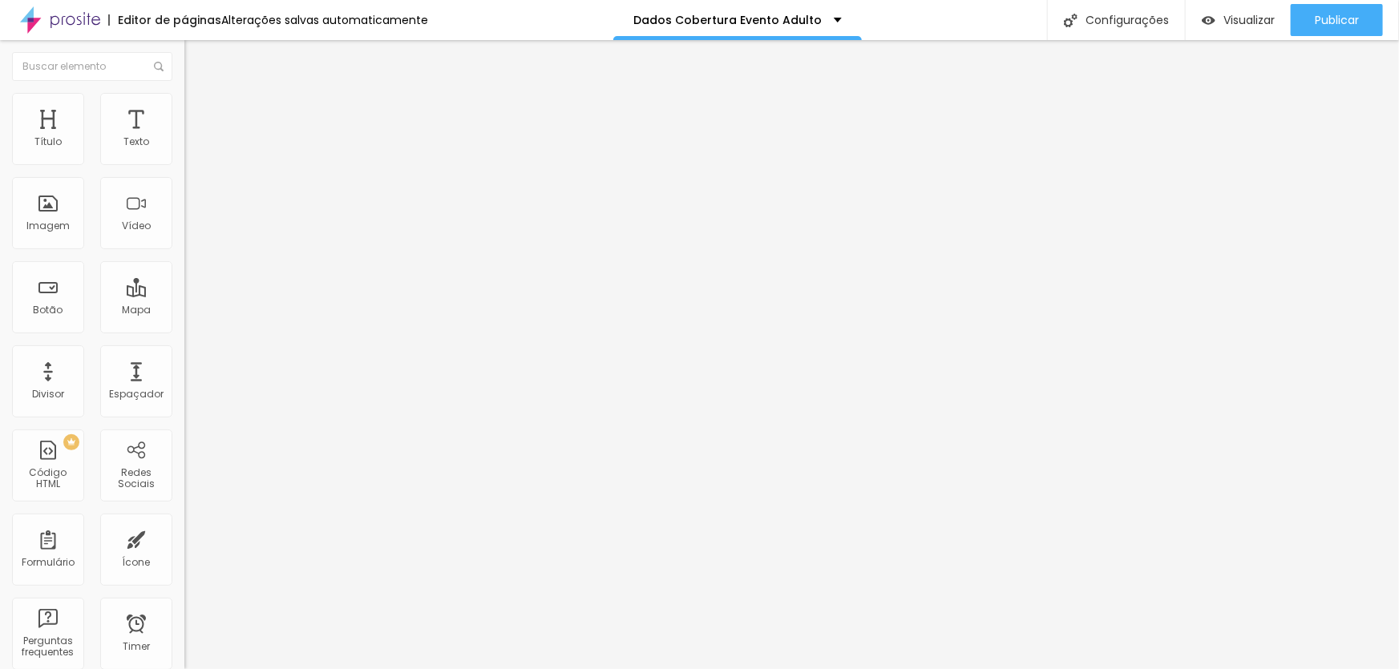
drag, startPoint x: 534, startPoint y: 382, endPoint x: 349, endPoint y: 372, distance: 184.6
drag, startPoint x: 607, startPoint y: 300, endPoint x: 321, endPoint y: 293, distance: 285.4
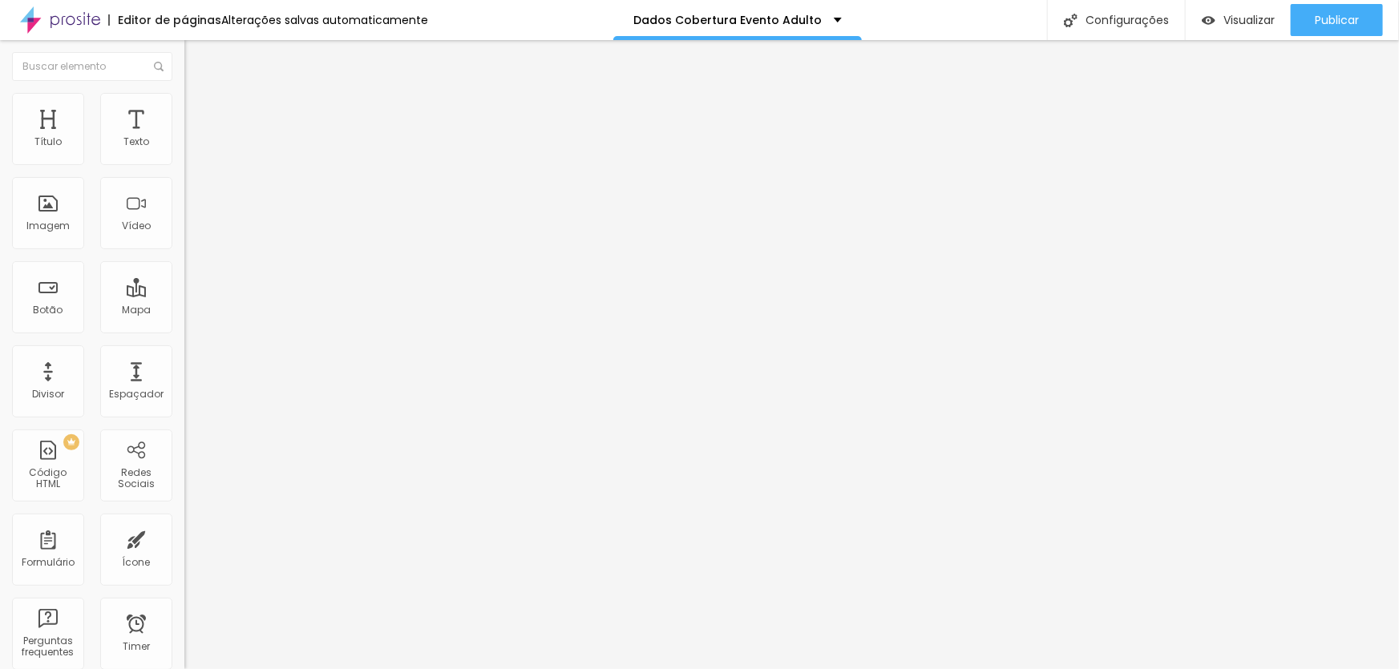
paste input "Nos autoriza a postar prévias das fotos em nossas redes sociais?"
type input "Nos autoriza a postar prévias das fotos em nossas redes sociais?"
drag, startPoint x: 549, startPoint y: 386, endPoint x: 420, endPoint y: 369, distance: 130.2
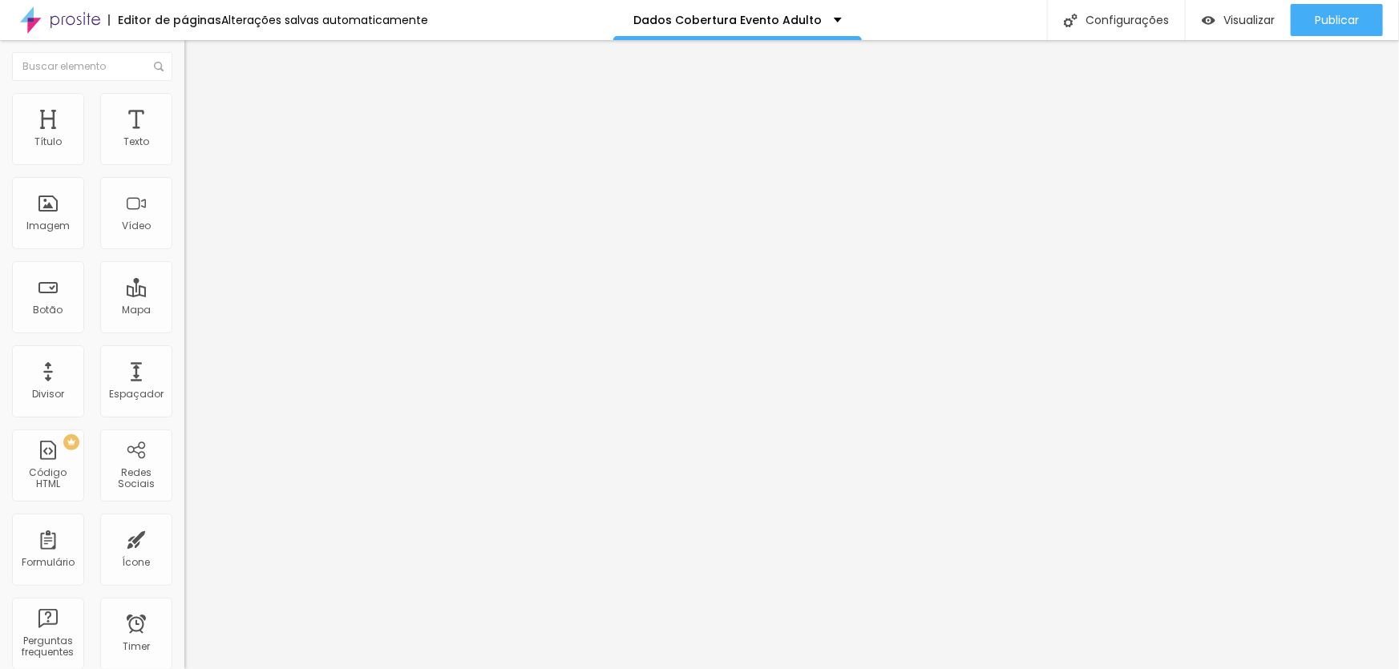
type input "Sim"
drag, startPoint x: 542, startPoint y: 422, endPoint x: 457, endPoint y: 402, distance: 87.3
type input "Não"
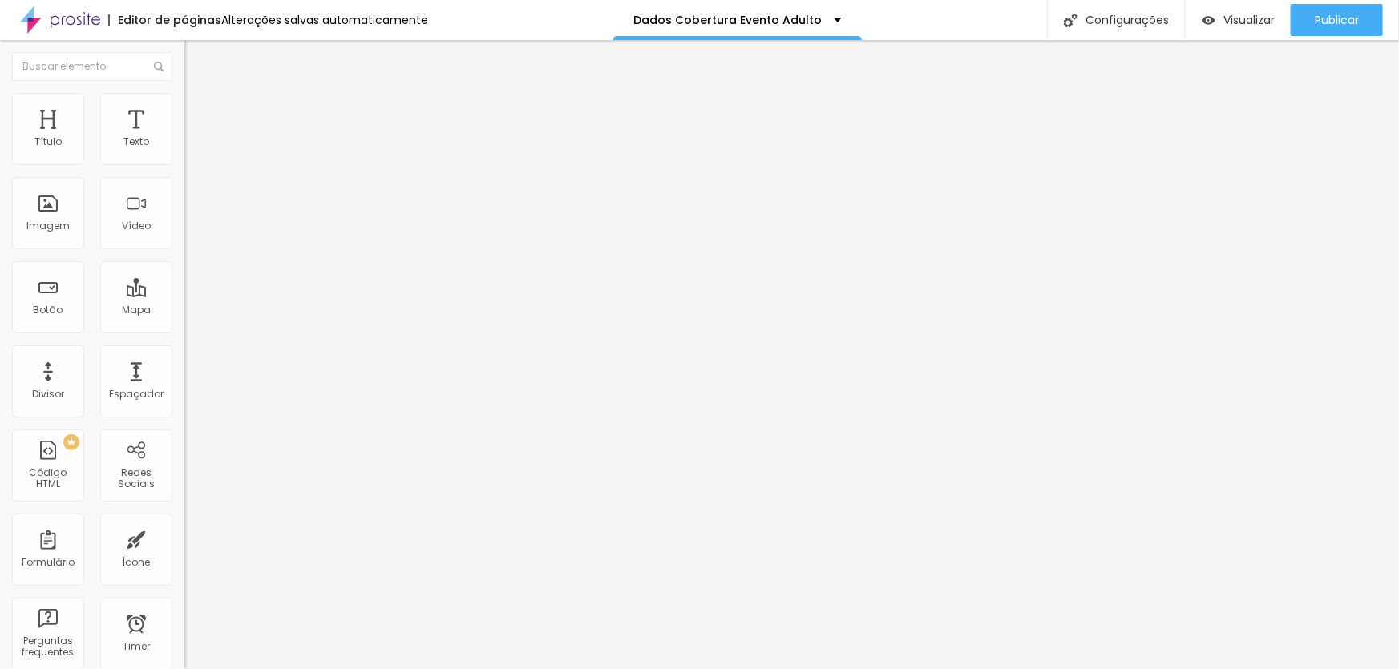
scroll to position [1371, 0]
drag, startPoint x: 492, startPoint y: 263, endPoint x: 361, endPoint y: 230, distance: 135.5
paste input "Onde conheceu nosso trabalho?"
type input "Onde conheceu nosso trabalho?"
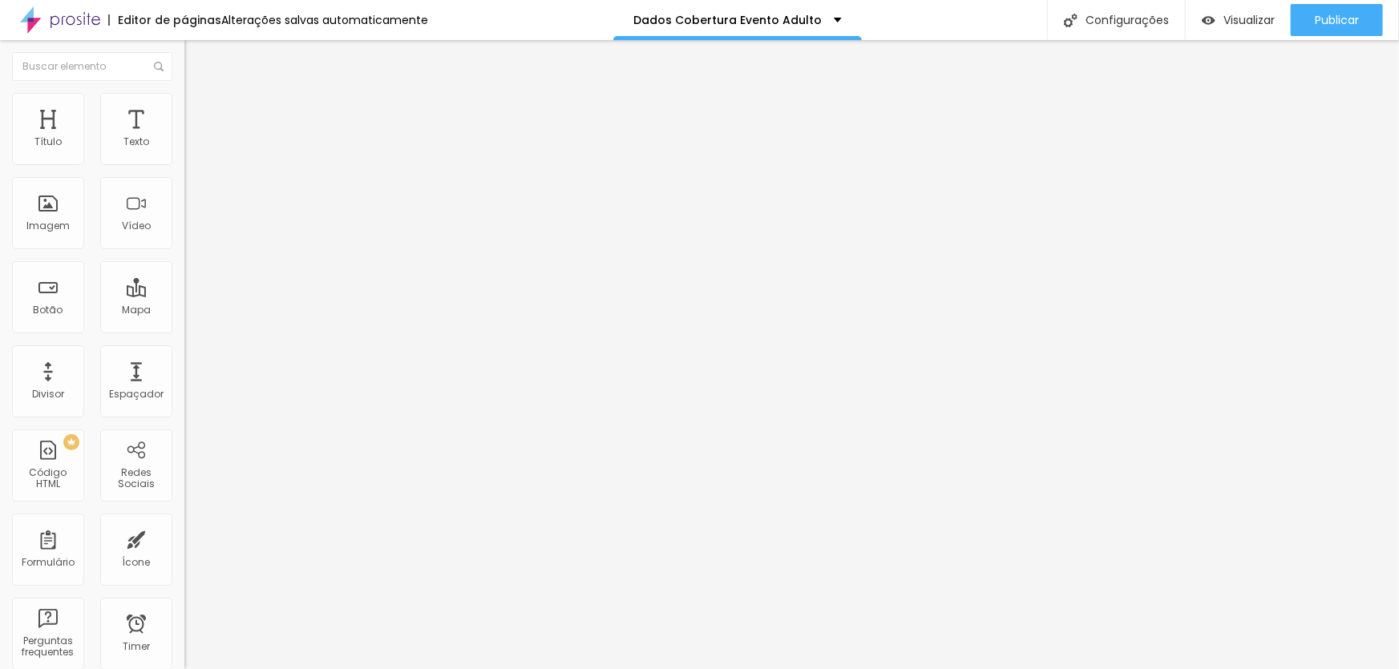
drag, startPoint x: 627, startPoint y: 348, endPoint x: 323, endPoint y: 330, distance: 304.3
paste input "Já sou cliente"
type input "Já sou cliente"
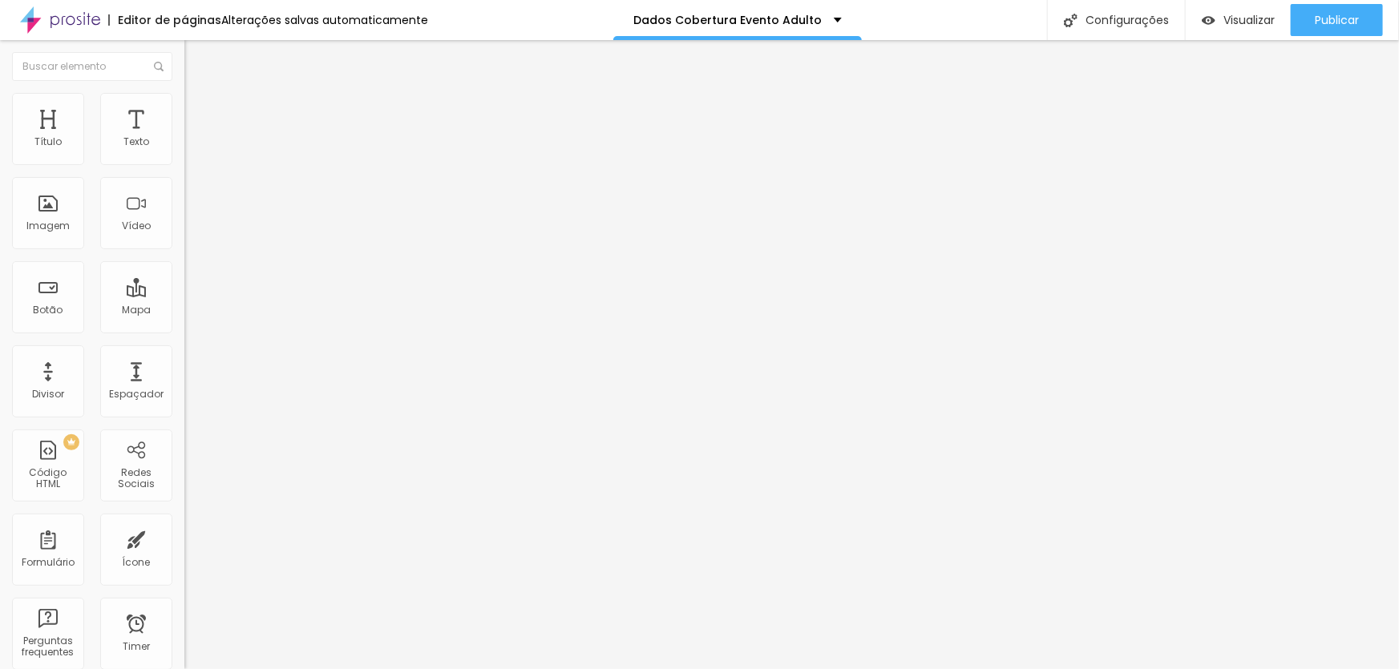
drag, startPoint x: 600, startPoint y: 378, endPoint x: 394, endPoint y: 372, distance: 206.1
paste input "Indicação"
type input "Indicação"
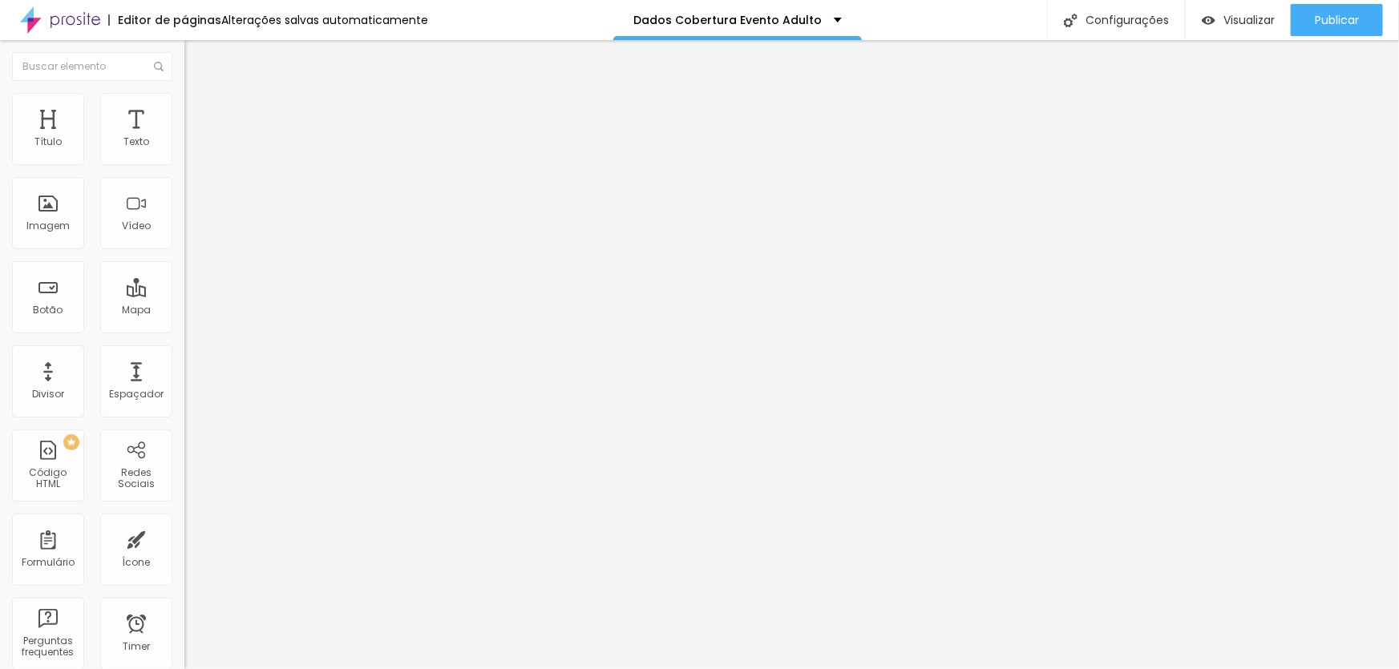
drag, startPoint x: 576, startPoint y: 414, endPoint x: 442, endPoint y: 414, distance: 134.7
paste input "Instagram"
type input "Instagram"
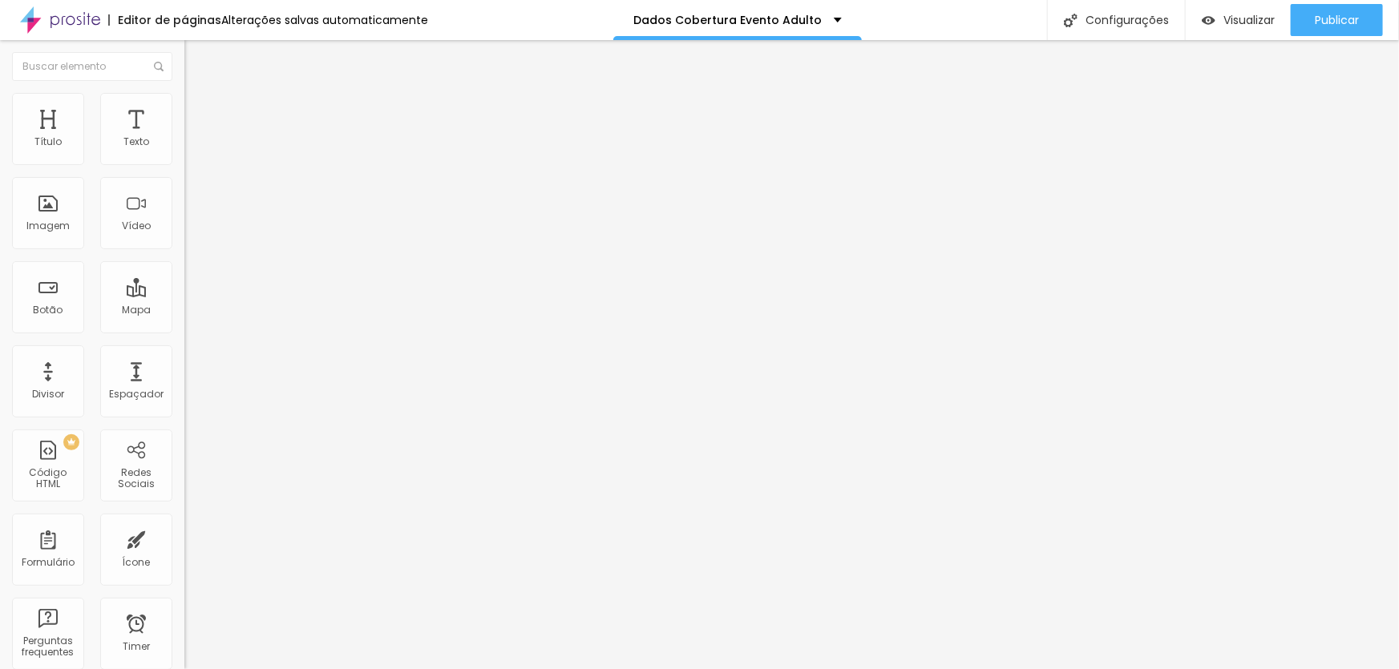
drag, startPoint x: 593, startPoint y: 455, endPoint x: 422, endPoint y: 437, distance: 172.5
paste input "Facebook"
type input "Facebook"
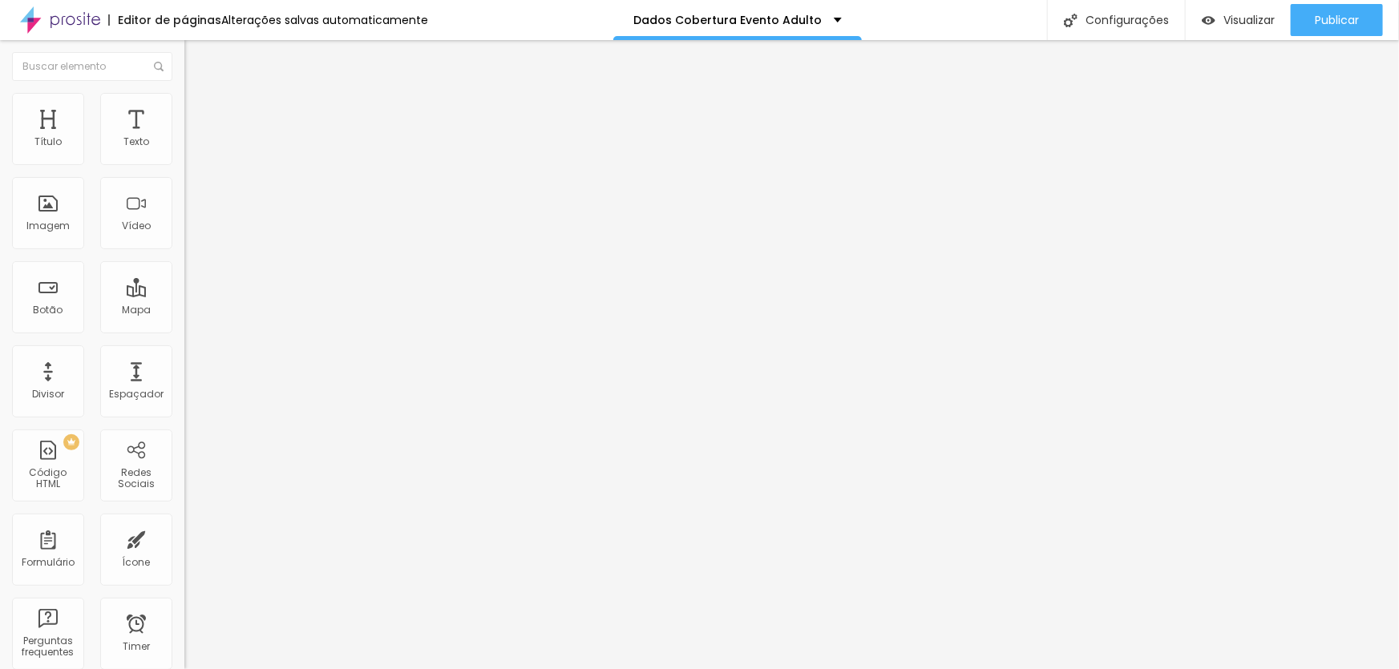
drag, startPoint x: 571, startPoint y: 491, endPoint x: 470, endPoint y: 481, distance: 102.2
paste input "Busca no Google"
type input "Busca no Google"
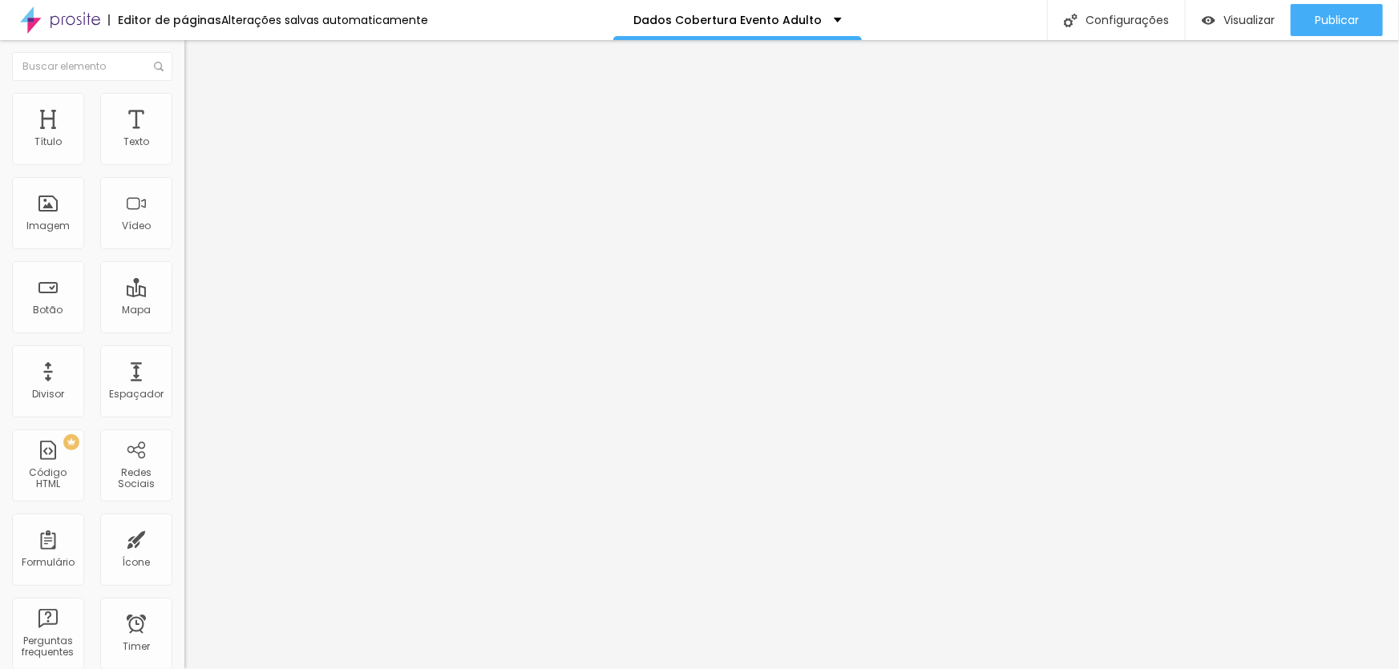
drag, startPoint x: 581, startPoint y: 527, endPoint x: 456, endPoint y: 520, distance: 125.2
paste input "Anúncio na rede social"
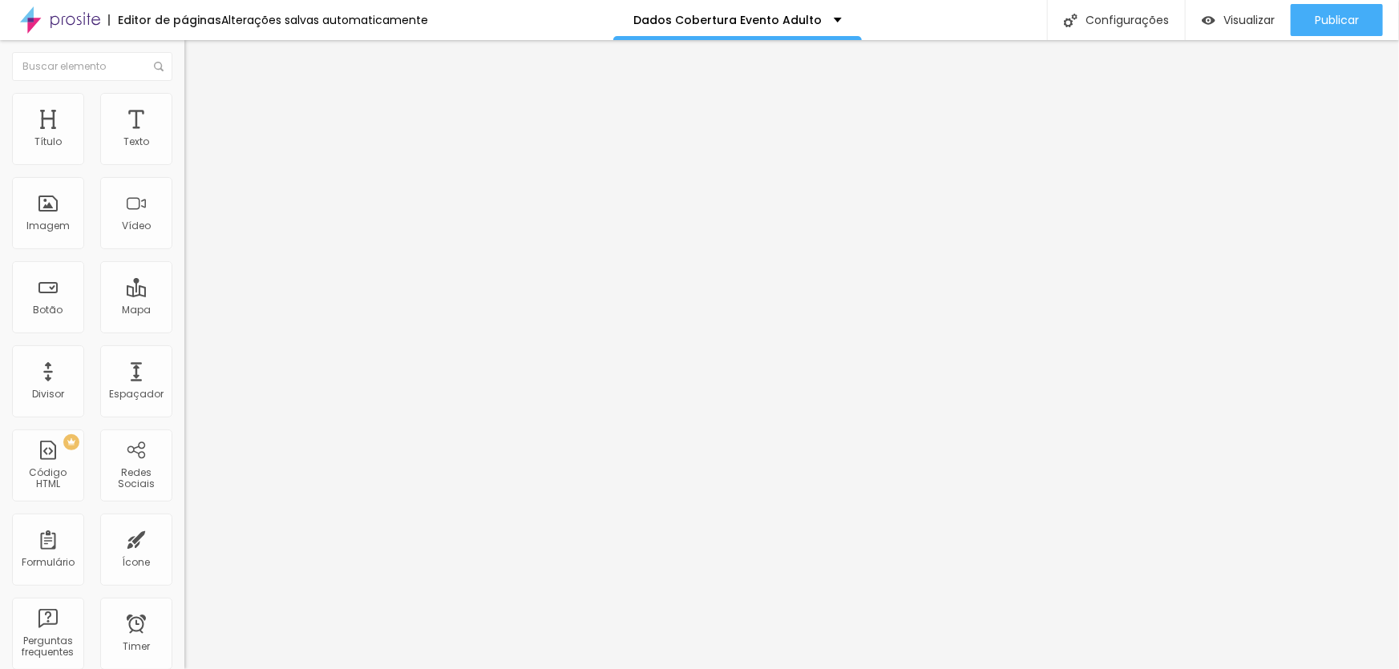
type input "Anúncio na rede social"
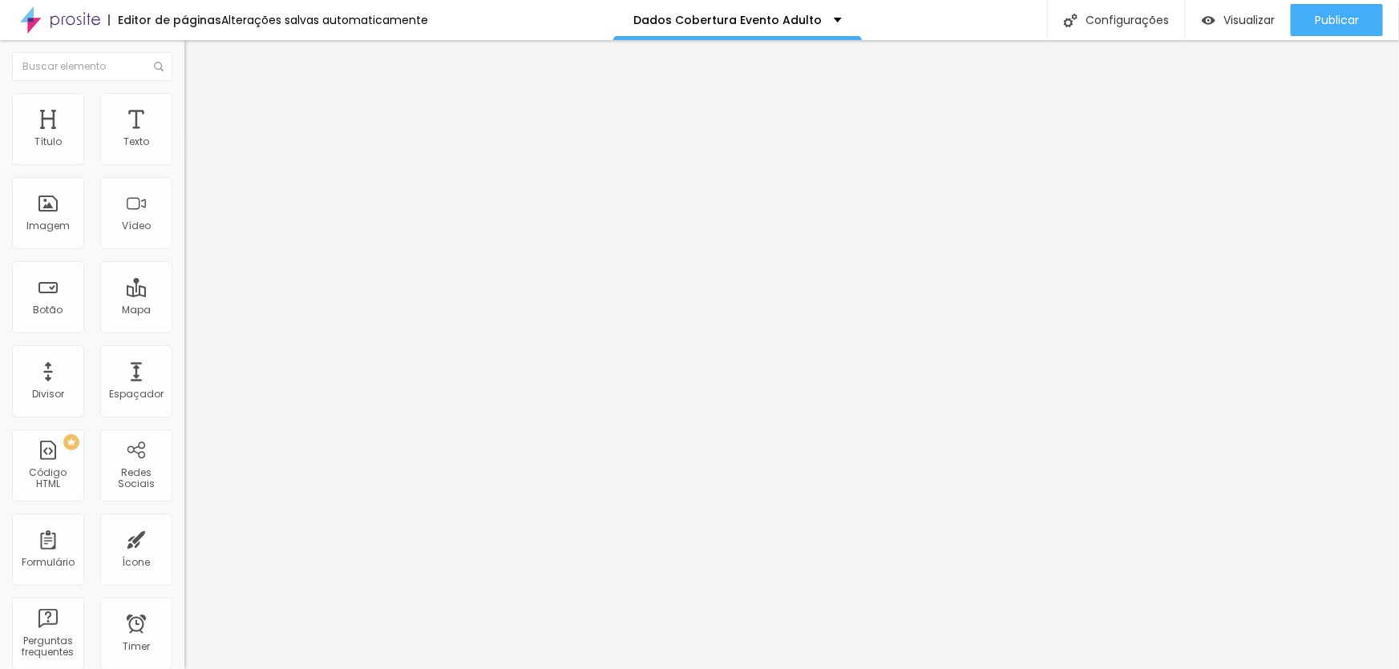
scroll to position [822, 0]
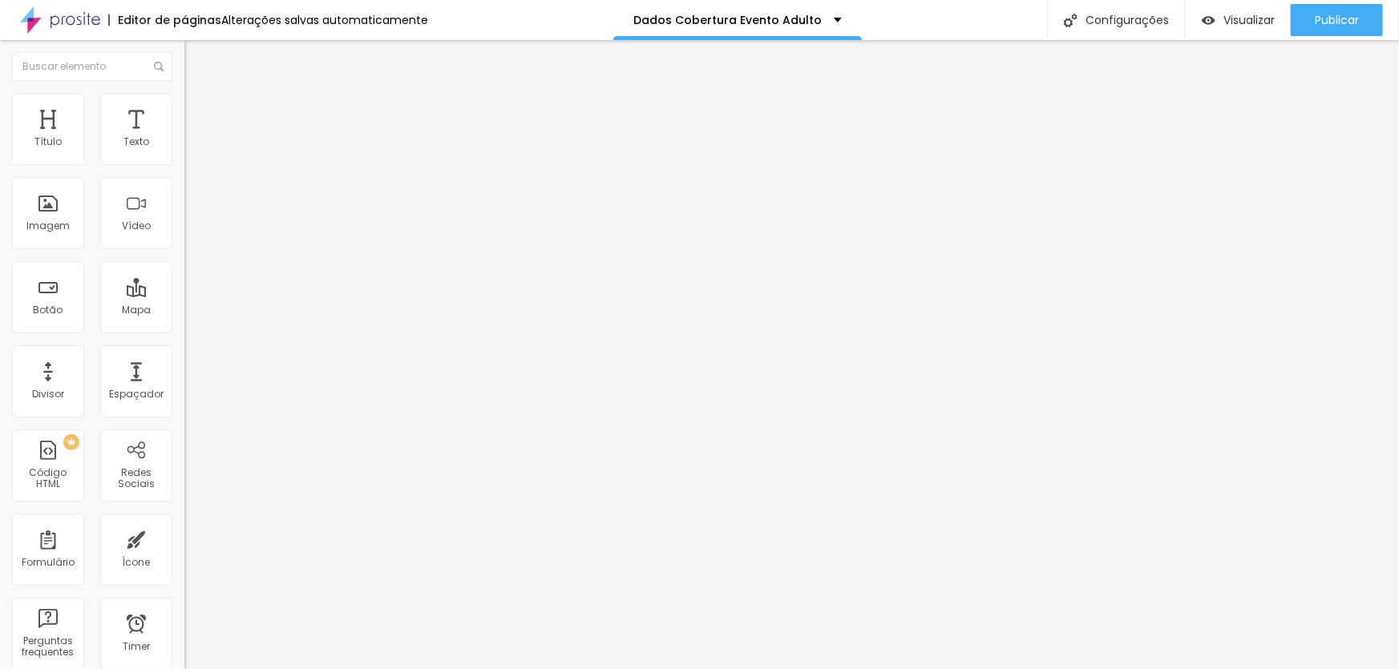
radio input "true"
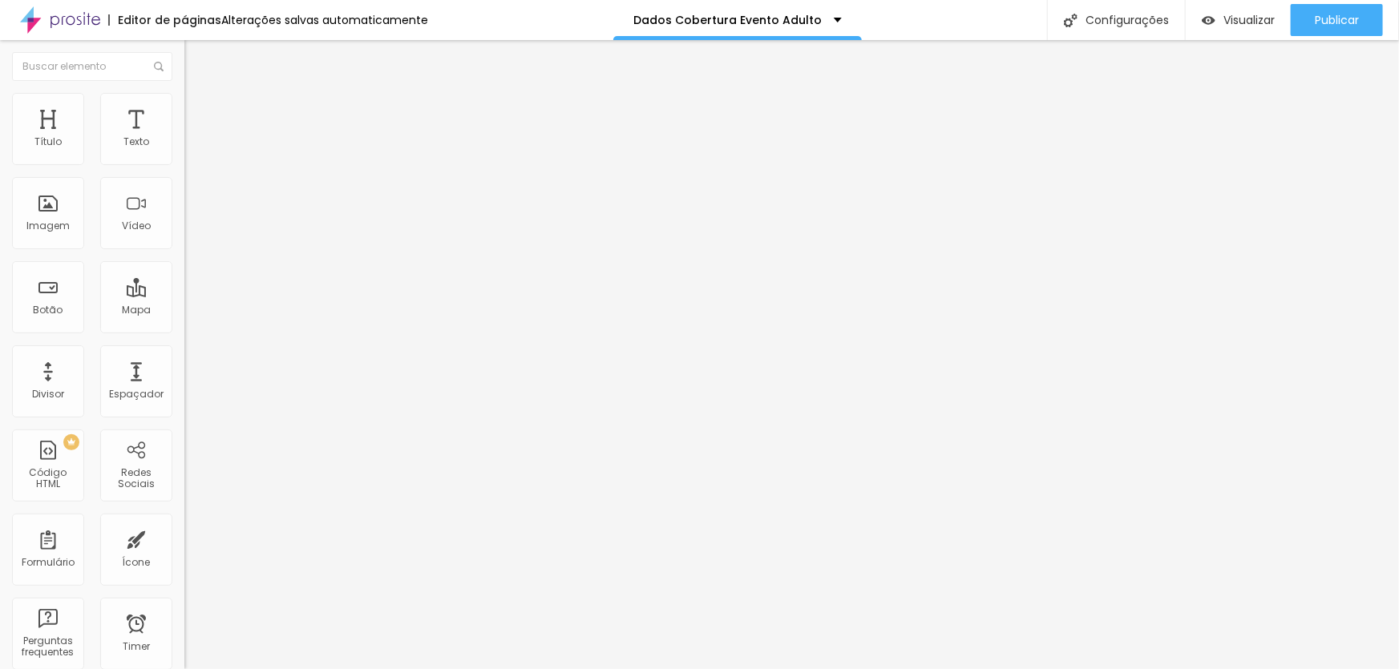
scroll to position [145, 0]
click at [1146, 25] on div "Configurações" at bounding box center [1116, 20] width 138 height 40
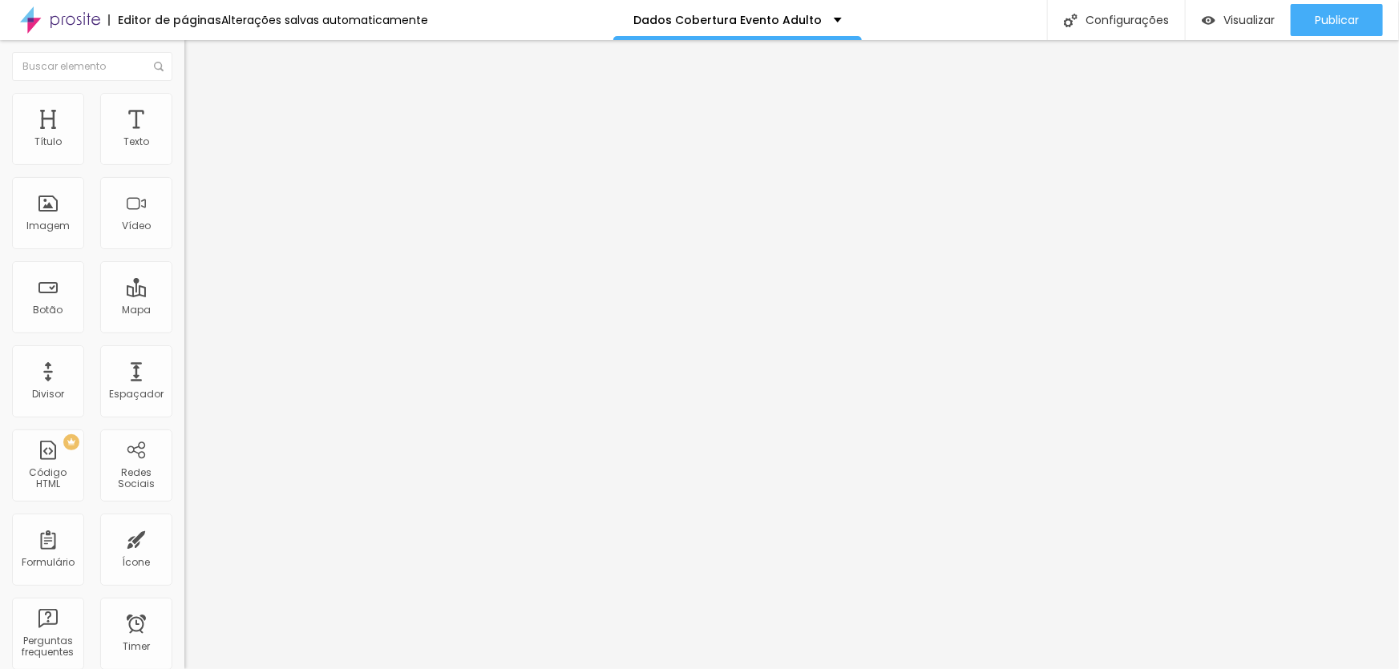
drag, startPoint x: 600, startPoint y: 242, endPoint x: 654, endPoint y: 240, distance: 54.5
type input "/dados-evento-adulto"
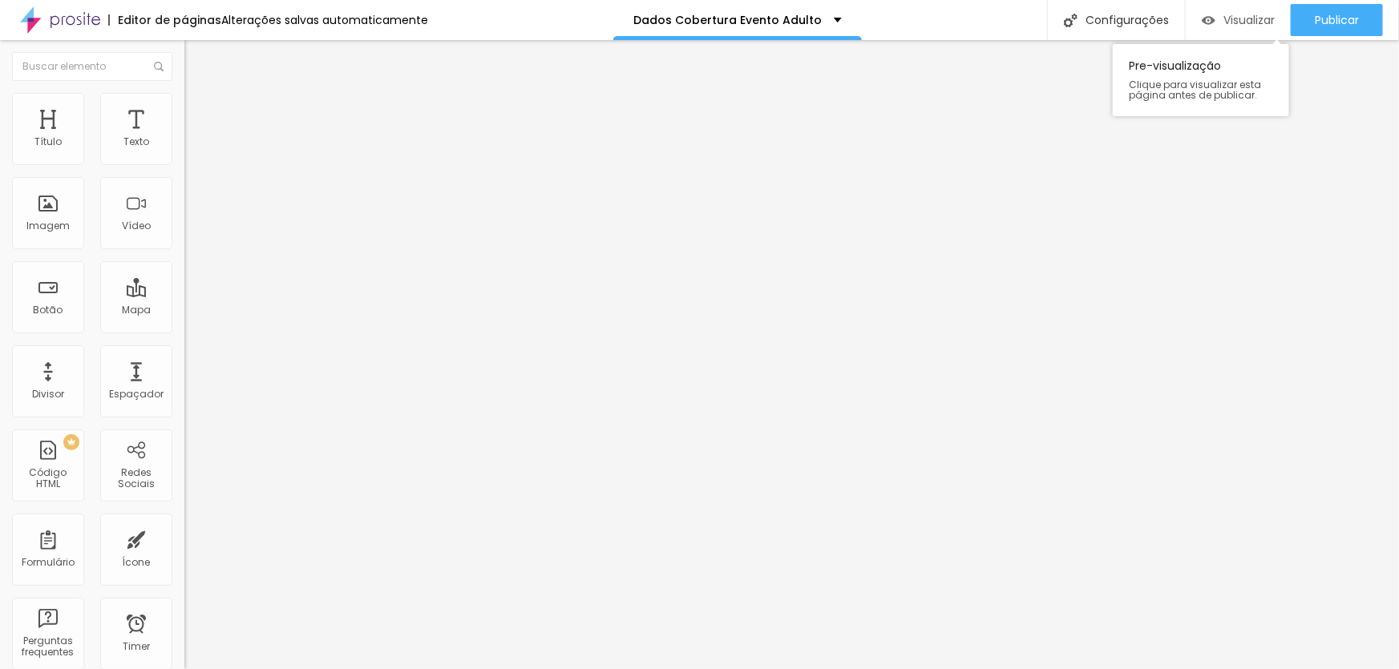
click at [1246, 26] on span "Visualizar" at bounding box center [1248, 20] width 51 height 13
click at [184, 162] on img at bounding box center [189, 167] width 10 height 10
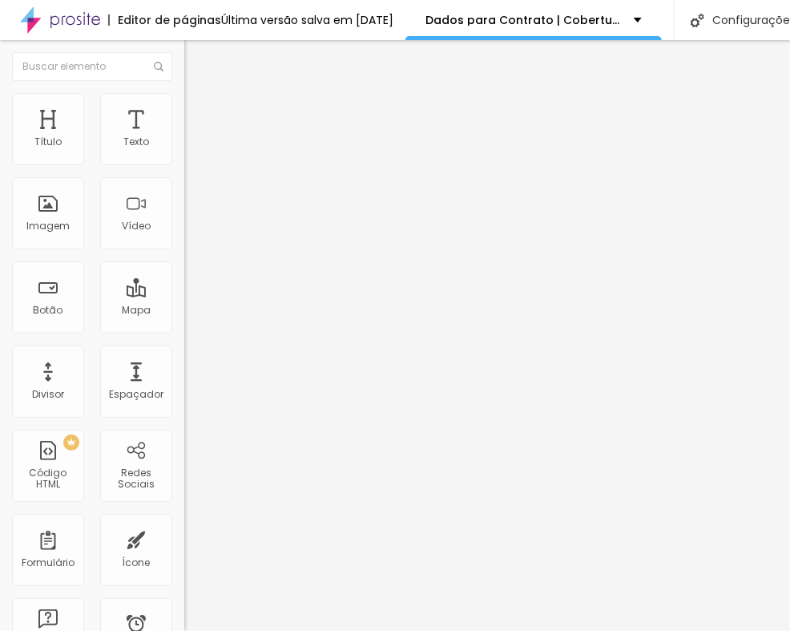
drag, startPoint x: 235, startPoint y: 362, endPoint x: -2, endPoint y: 325, distance: 240.1
click at [0, 325] on html "Editor de páginas Última versão salva em 16/08/2024 Dados para Contrato | Cober…" at bounding box center [395, 315] width 790 height 631
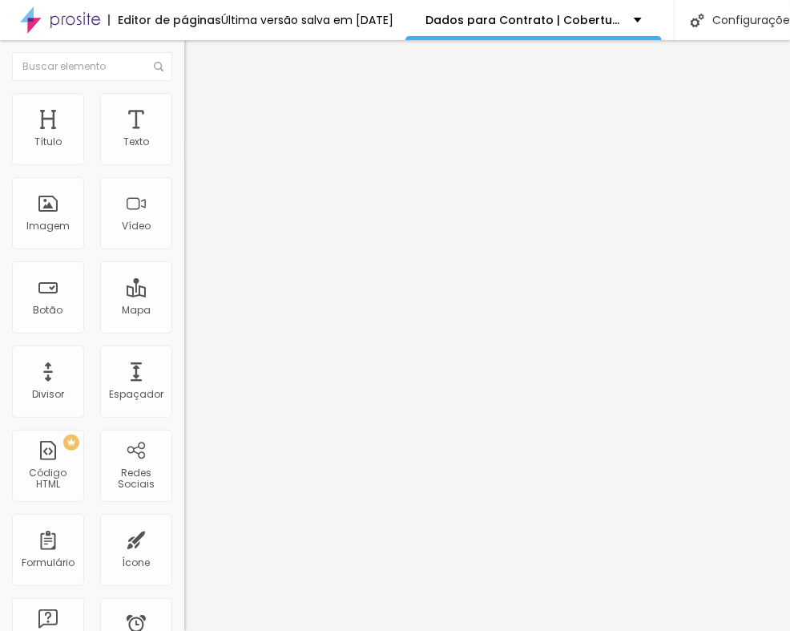
drag, startPoint x: 239, startPoint y: 218, endPoint x: 63, endPoint y: 206, distance: 176.7
drag, startPoint x: 191, startPoint y: 276, endPoint x: 85, endPoint y: 276, distance: 105.8
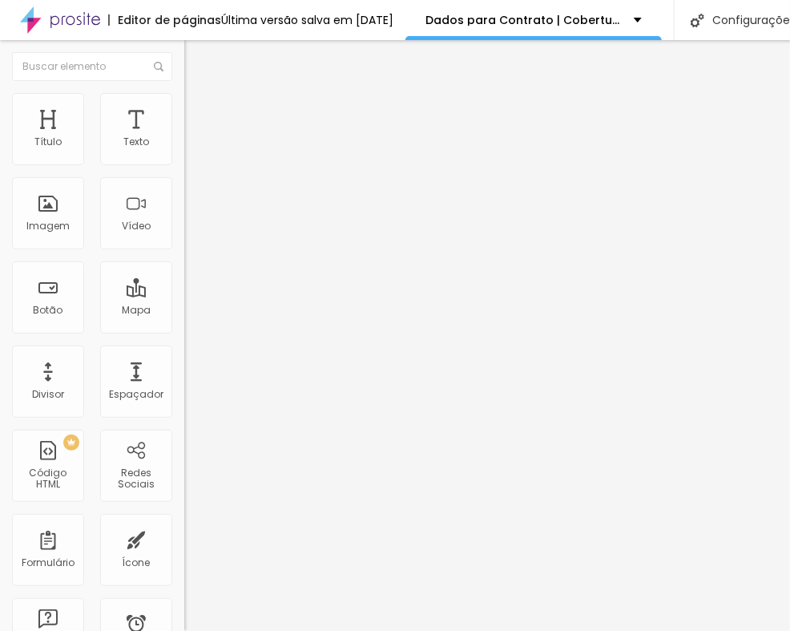
scroll to position [510, 0]
drag, startPoint x: 288, startPoint y: 216, endPoint x: -11, endPoint y: 212, distance: 299.0
click at [0, 212] on html "Editor de páginas Última versão salva em 16/08/2024 Dados para Contrato | Cober…" at bounding box center [395, 315] width 790 height 631
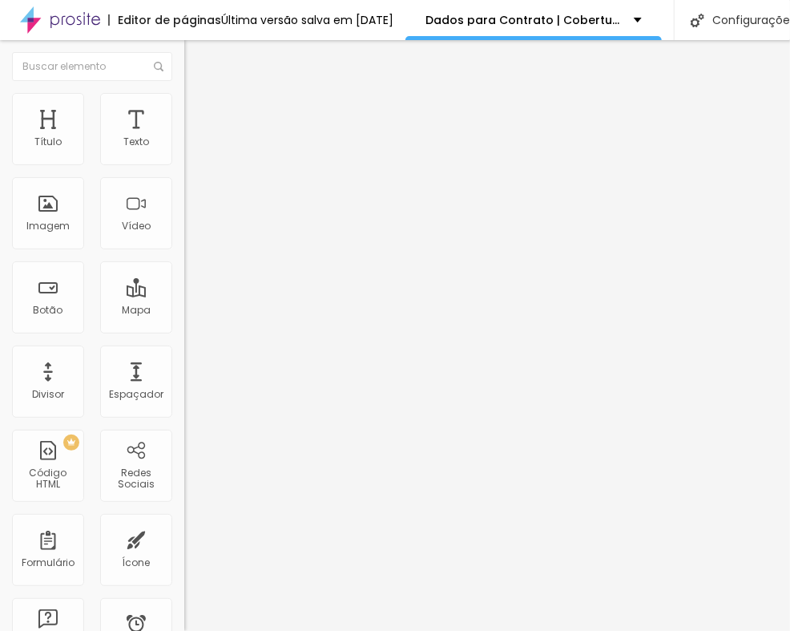
drag, startPoint x: 295, startPoint y: 267, endPoint x: 64, endPoint y: 264, distance: 230.9
drag, startPoint x: 232, startPoint y: 228, endPoint x: 132, endPoint y: 225, distance: 100.2
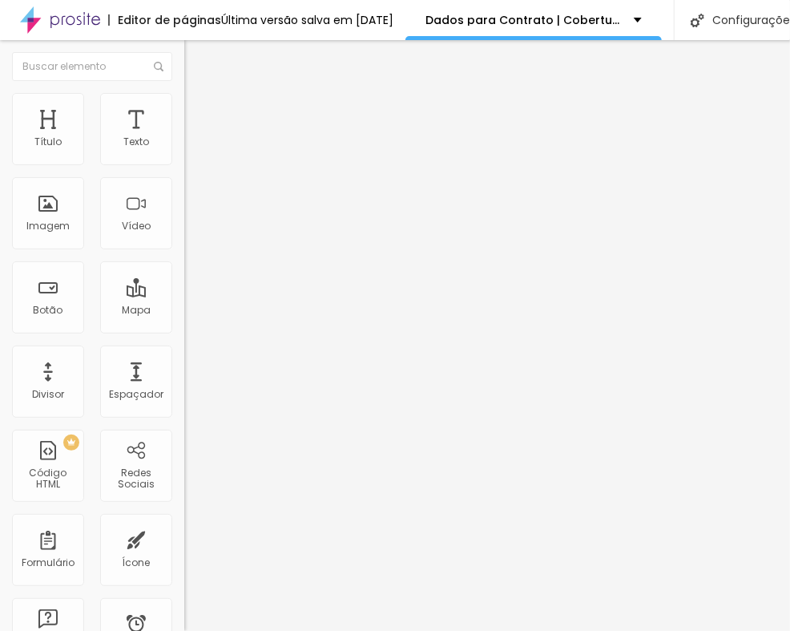
drag, startPoint x: 264, startPoint y: 285, endPoint x: 63, endPoint y: 280, distance: 201.3
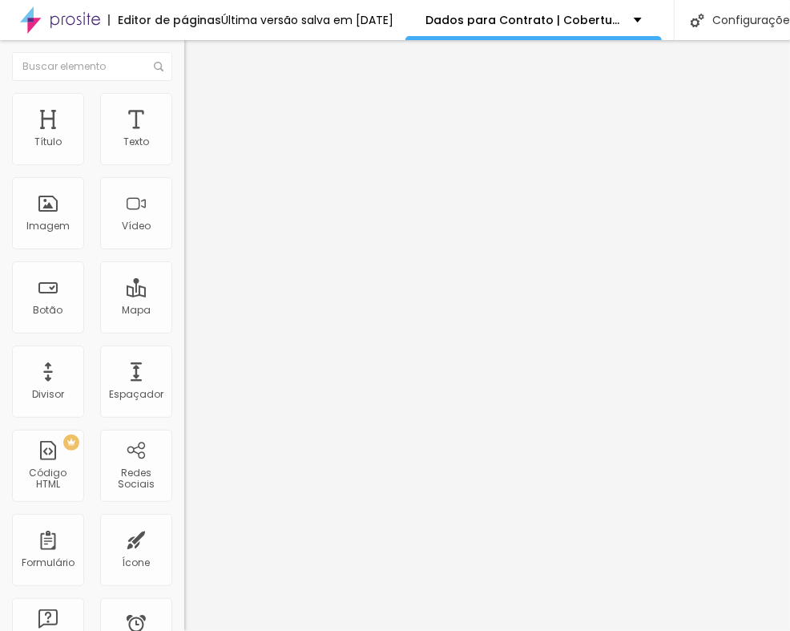
copy div "Cobertura de festa (4 horas de duração, 300 fotos e 1 fotógrafo)"
drag, startPoint x: 306, startPoint y: 390, endPoint x: 168, endPoint y: 377, distance: 138.5
drag, startPoint x: 361, startPoint y: 285, endPoint x: 70, endPoint y: 263, distance: 291.8
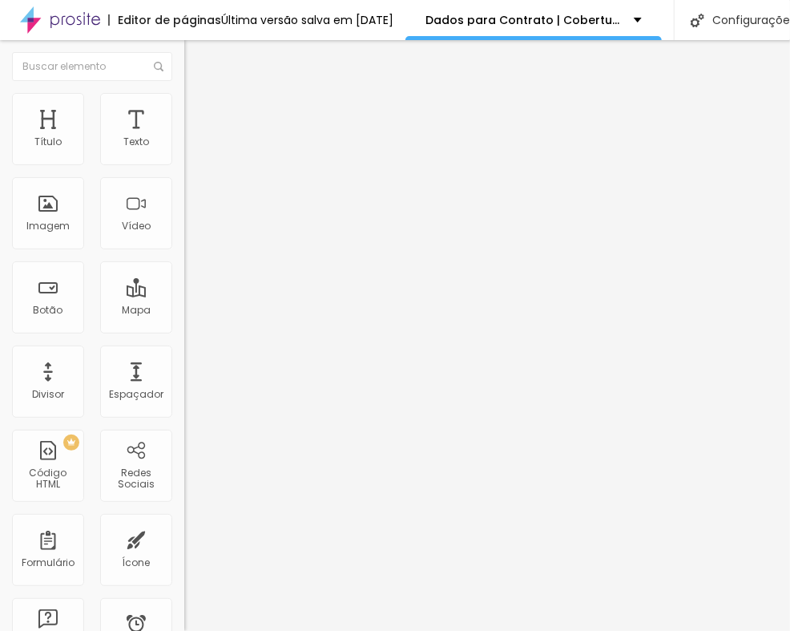
scroll to position [510, 0]
drag, startPoint x: 252, startPoint y: 457, endPoint x: 8, endPoint y: 453, distance: 243.7
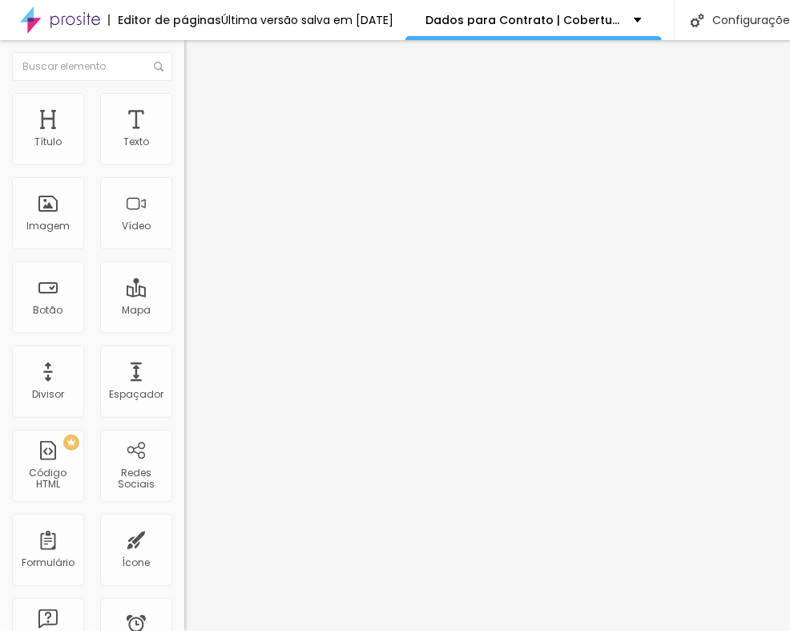
scroll to position [510, 0]
drag, startPoint x: 281, startPoint y: 212, endPoint x: 97, endPoint y: 212, distance: 183.5
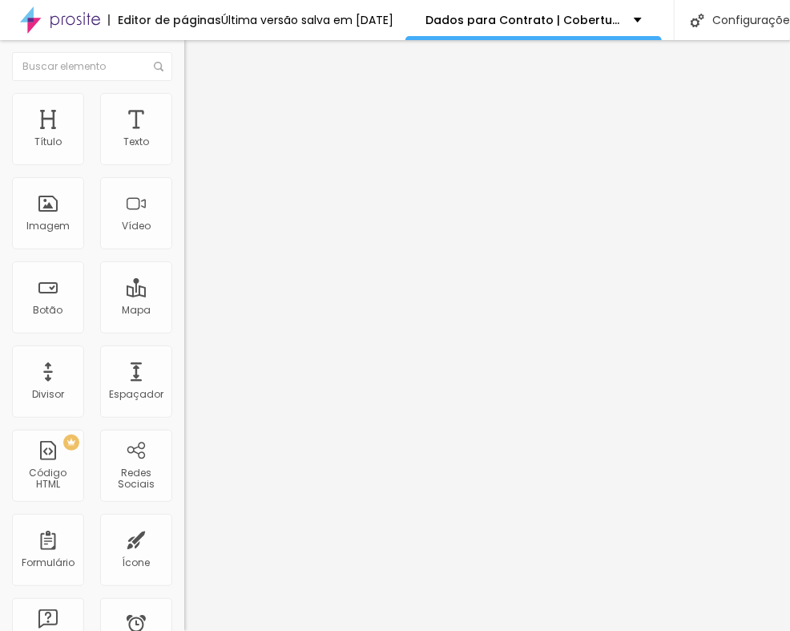
drag, startPoint x: 297, startPoint y: 269, endPoint x: 5, endPoint y: 262, distance: 292.6
drag, startPoint x: 259, startPoint y: 434, endPoint x: 88, endPoint y: 422, distance: 171.1
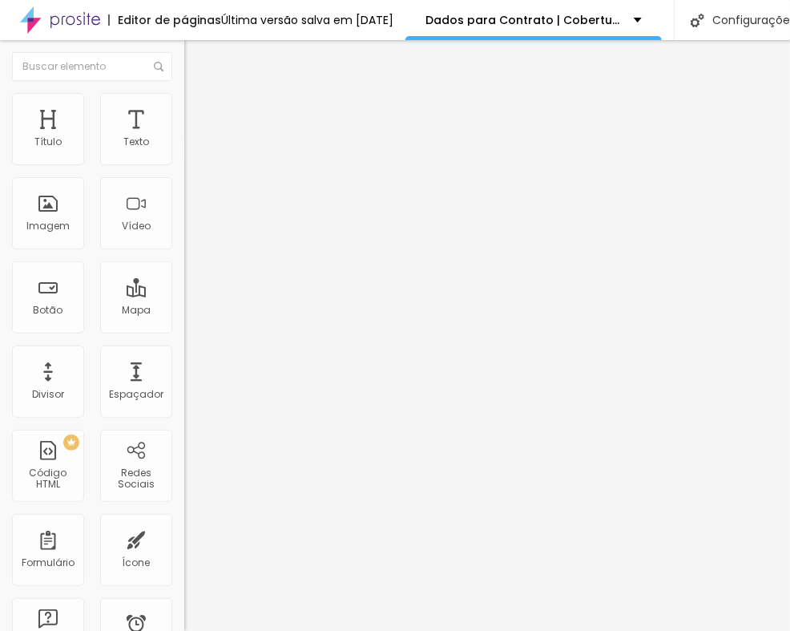
scroll to position [802, 0]
drag, startPoint x: 359, startPoint y: 297, endPoint x: 50, endPoint y: 289, distance: 309.5
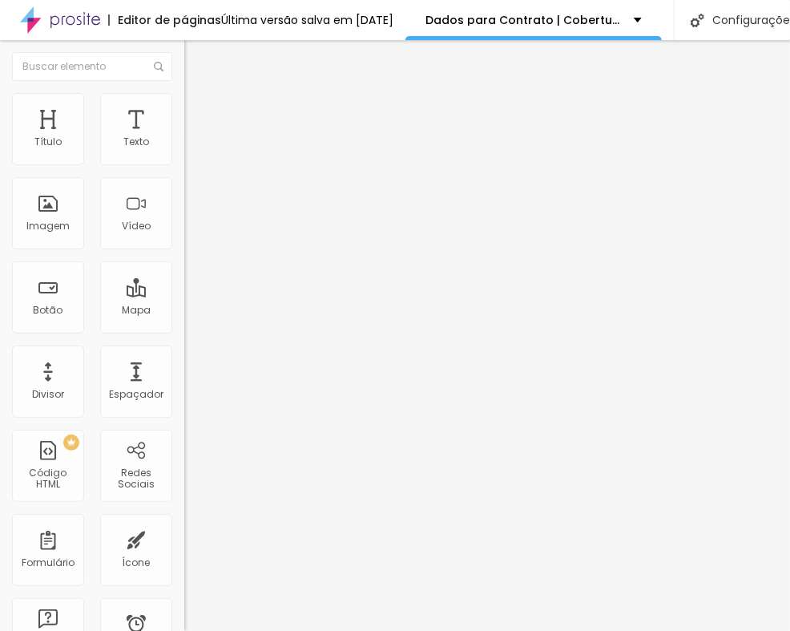
drag, startPoint x: 192, startPoint y: 403, endPoint x: 400, endPoint y: 402, distance: 208.4
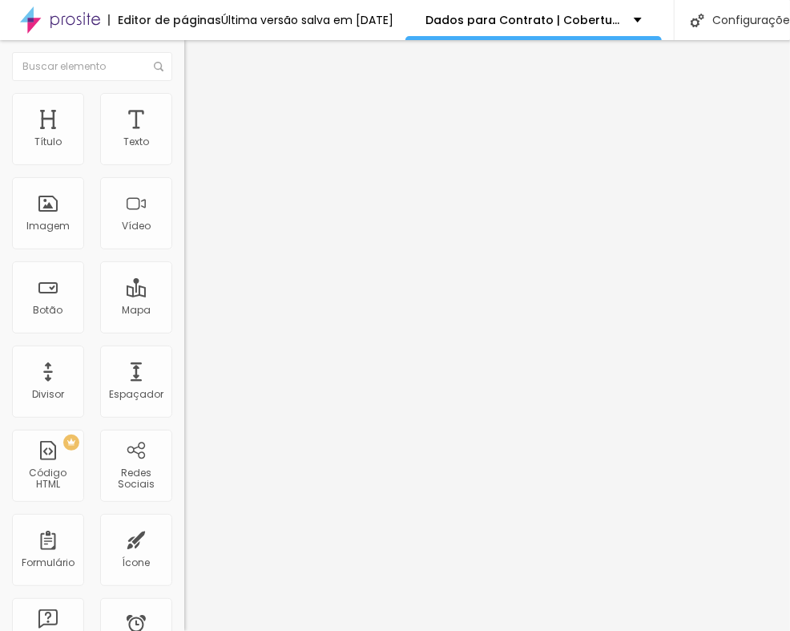
drag, startPoint x: 325, startPoint y: 197, endPoint x: -4, endPoint y: 192, distance: 328.7
click at [0, 192] on html "Editor de páginas Última versão salva em 16/08/2024 Dados para Contrato | Cober…" at bounding box center [395, 315] width 790 height 631
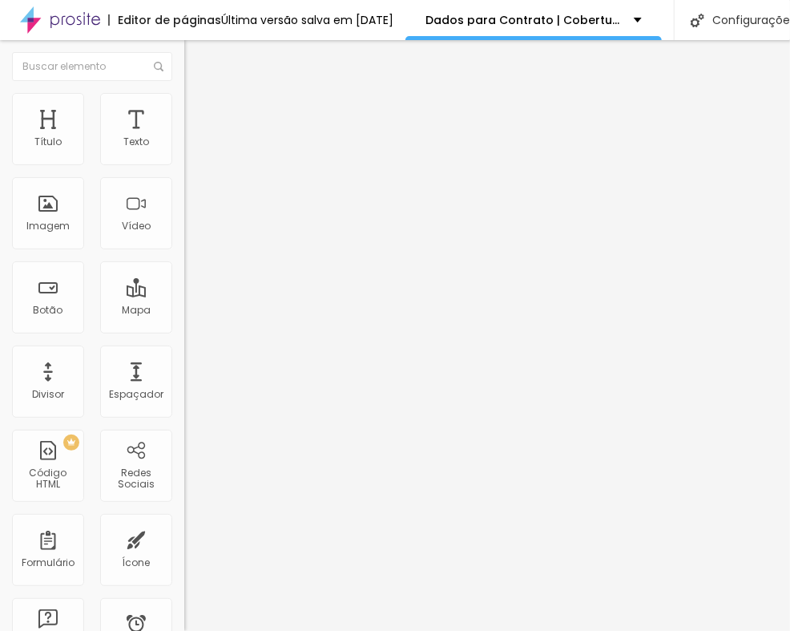
scroll to position [0, 64]
drag, startPoint x: 343, startPoint y: 220, endPoint x: 463, endPoint y: 220, distance: 120.2
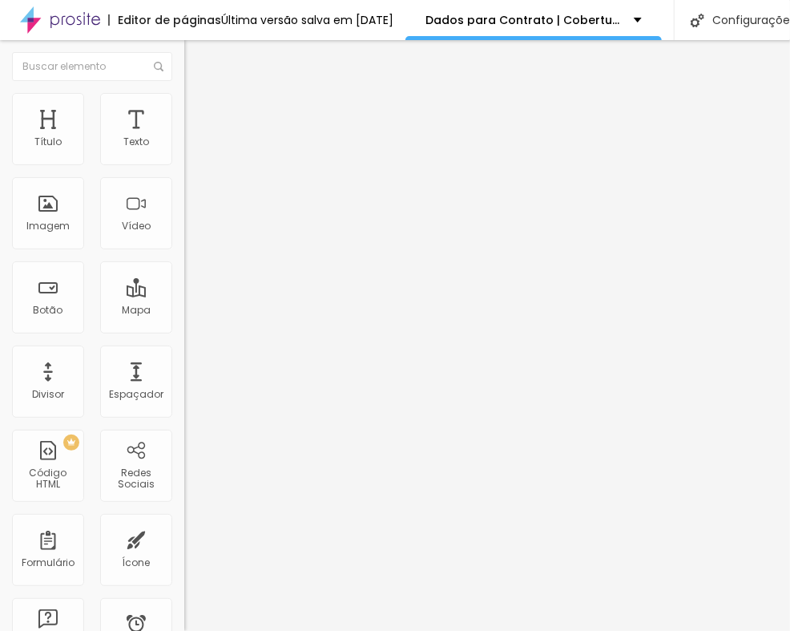
scroll to position [0, 7]
type input "Álbum Encadernado 30x20cm c/ 20 páginas"
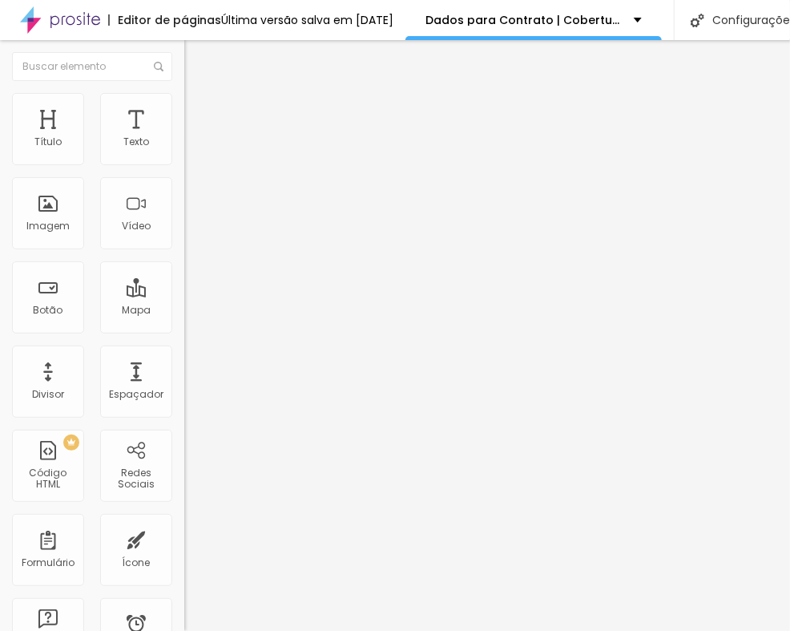
drag, startPoint x: 325, startPoint y: 257, endPoint x: 352, endPoint y: 250, distance: 27.4
drag, startPoint x: 336, startPoint y: 256, endPoint x: 473, endPoint y: 256, distance: 137.1
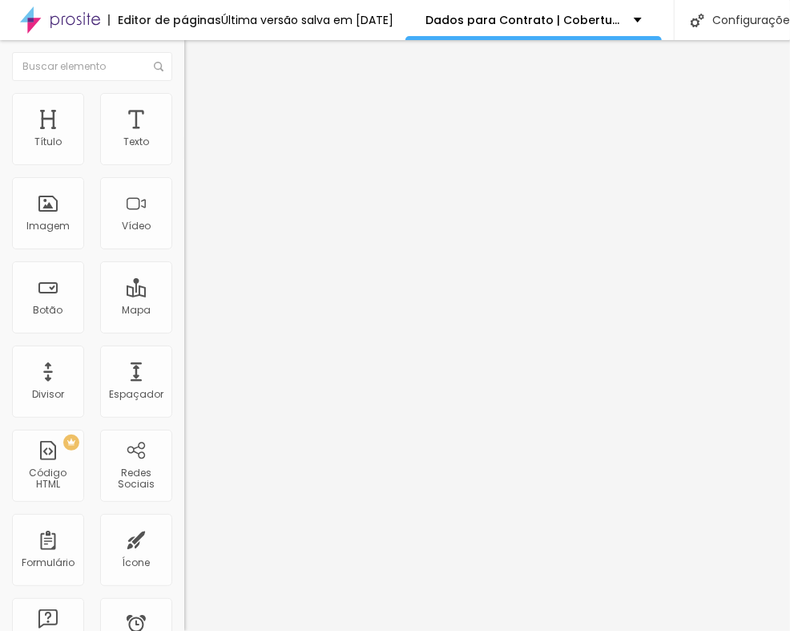
scroll to position [0, 7]
type input "Álbum Encadernado 30x30cm c/ 20 páginas"
drag, startPoint x: 263, startPoint y: 289, endPoint x: 401, endPoint y: 305, distance: 138.8
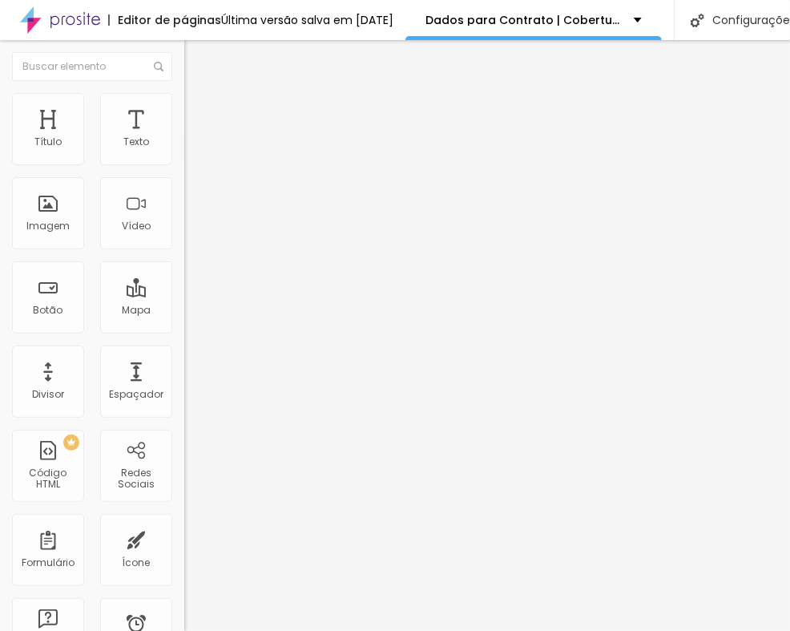
type input "Box Fotográfico"
drag, startPoint x: 328, startPoint y: 326, endPoint x: 405, endPoint y: 323, distance: 77.0
type input "Álbum Retrô 10x15 c/ 20 fotos"
drag, startPoint x: 327, startPoint y: 365, endPoint x: 405, endPoint y: 363, distance: 77.8
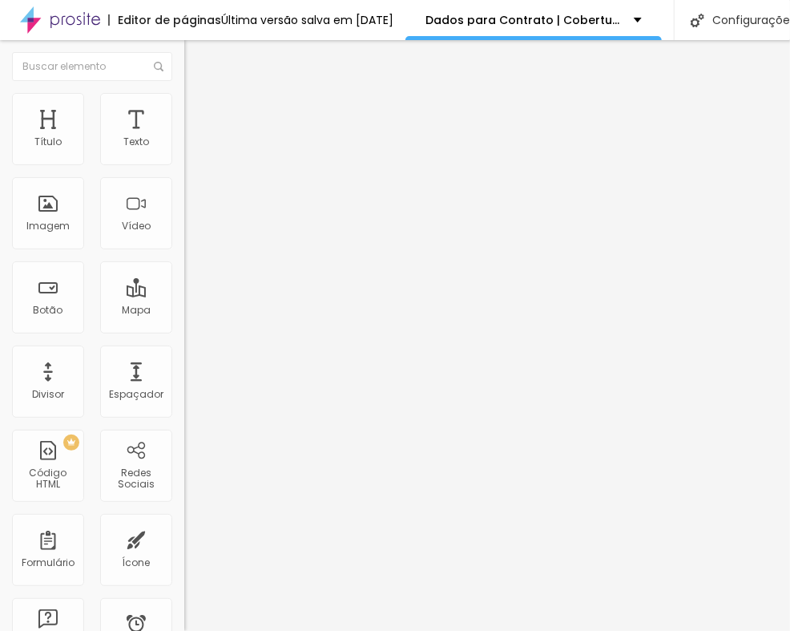
type input "Álbum Retrô 10x15 c/ 40 fotos"
drag, startPoint x: 328, startPoint y: 399, endPoint x: 416, endPoint y: 399, distance: 88.2
type input "Álbum Retrô 15x21 c/ 20 fotos"
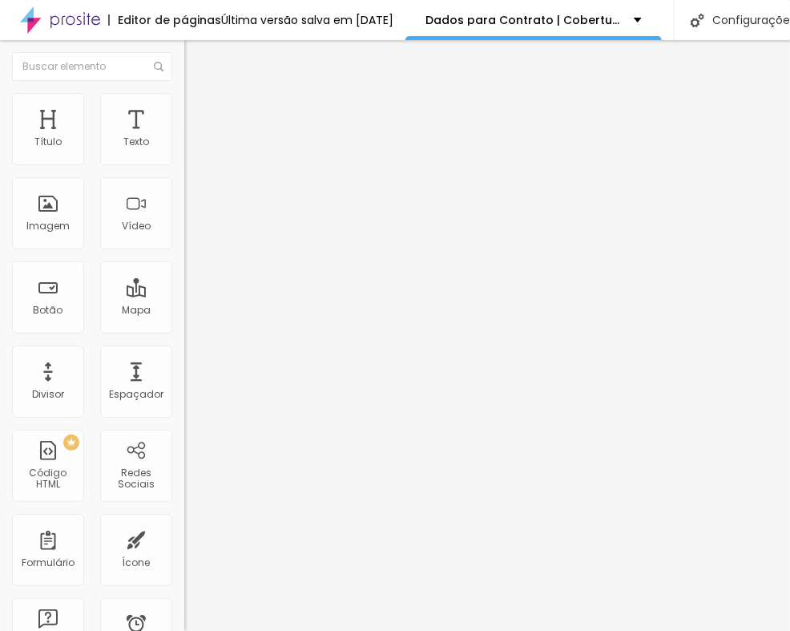
drag, startPoint x: 325, startPoint y: 433, endPoint x: 377, endPoint y: 442, distance: 52.2
type input "Álbum Retrô 15x21 c/ 40 fotos"
drag, startPoint x: 500, startPoint y: 252, endPoint x: 83, endPoint y: 250, distance: 416.8
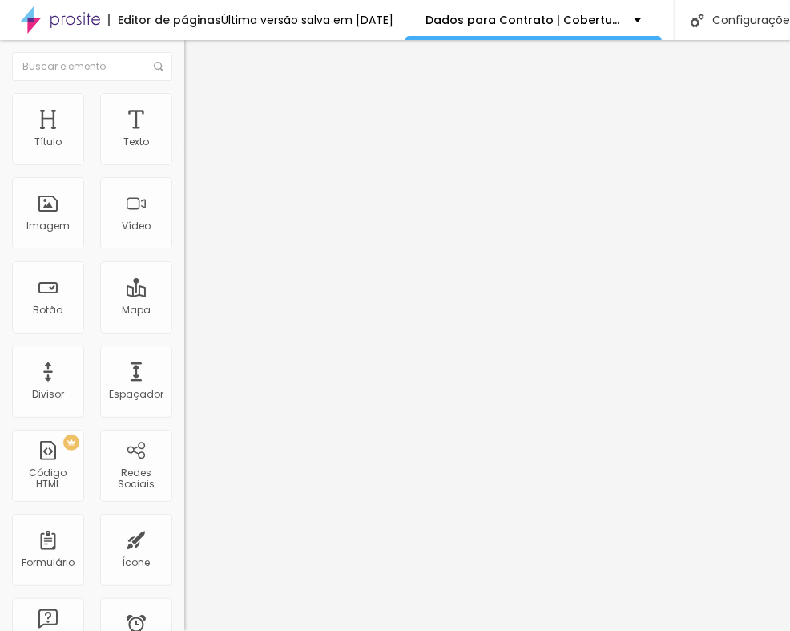
drag, startPoint x: 321, startPoint y: 261, endPoint x: 177, endPoint y: 242, distance: 145.5
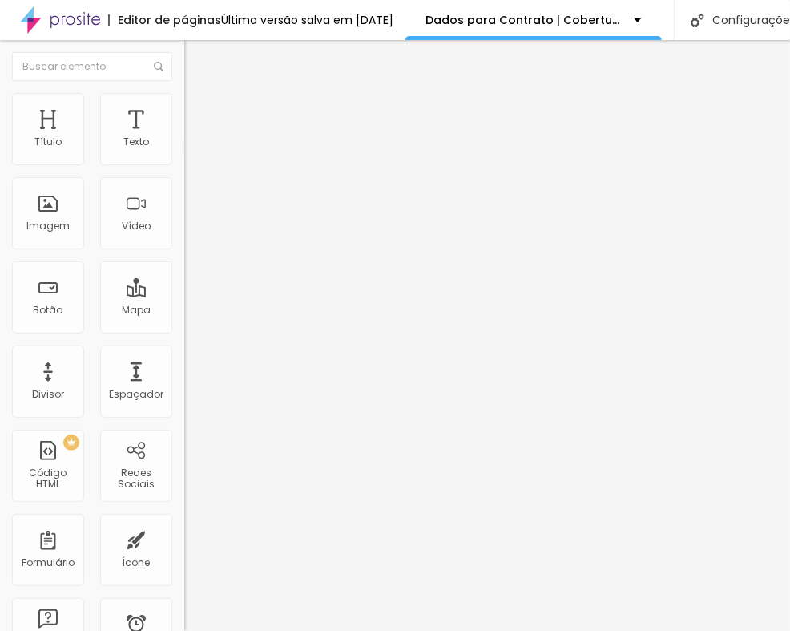
drag, startPoint x: 189, startPoint y: 297, endPoint x: 547, endPoint y: 300, distance: 357.5
drag, startPoint x: 191, startPoint y: 329, endPoint x: 531, endPoint y: 329, distance: 339.8
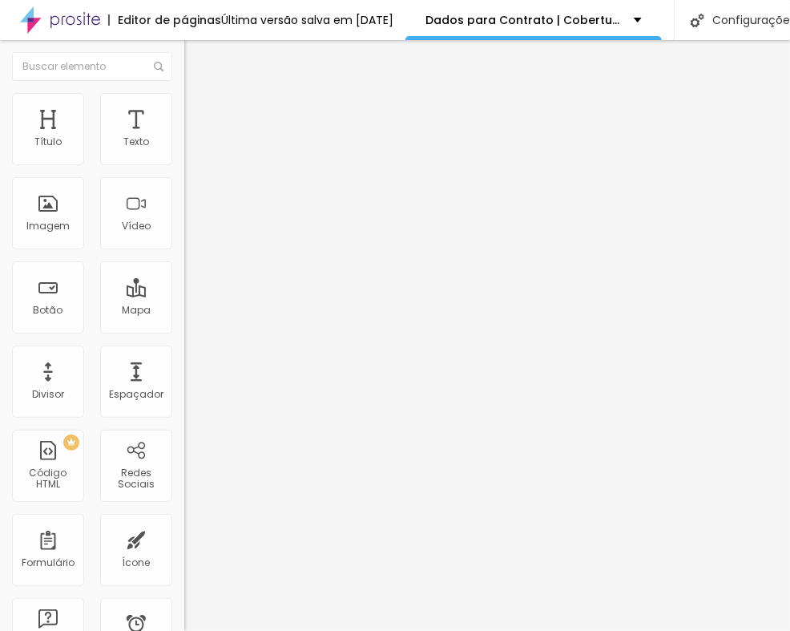
drag, startPoint x: 282, startPoint y: 367, endPoint x: 179, endPoint y: 365, distance: 103.4
drag, startPoint x: 192, startPoint y: 402, endPoint x: 376, endPoint y: 398, distance: 183.6
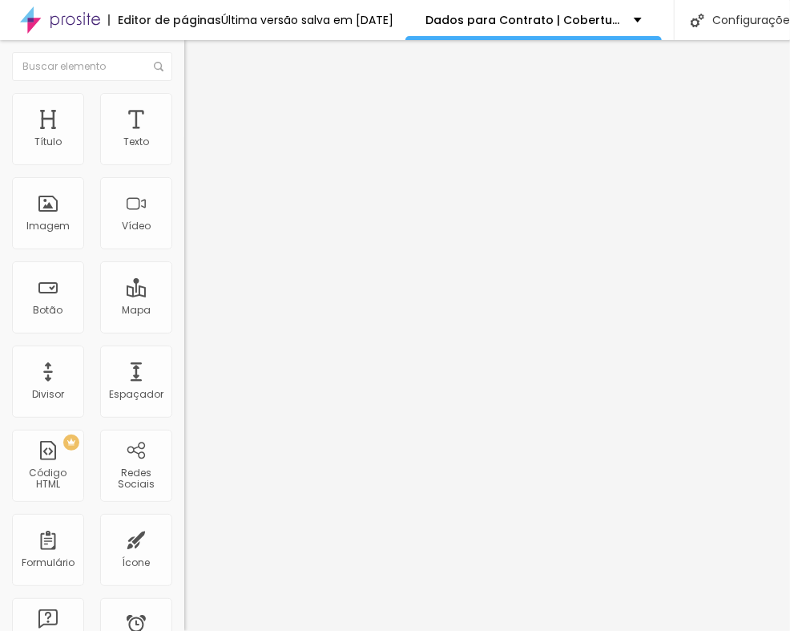
drag, startPoint x: 342, startPoint y: 441, endPoint x: 180, endPoint y: 435, distance: 162.0
drag, startPoint x: 353, startPoint y: 475, endPoint x: 66, endPoint y: 475, distance: 287.7
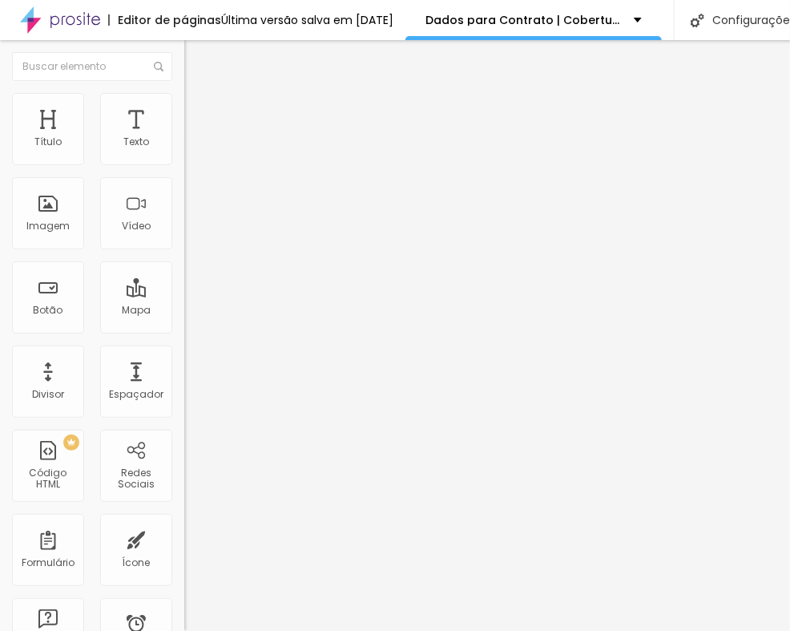
drag, startPoint x: 345, startPoint y: 371, endPoint x: 176, endPoint y: 369, distance: 169.1
drag, startPoint x: 341, startPoint y: 225, endPoint x: -19, endPoint y: 229, distance: 360.7
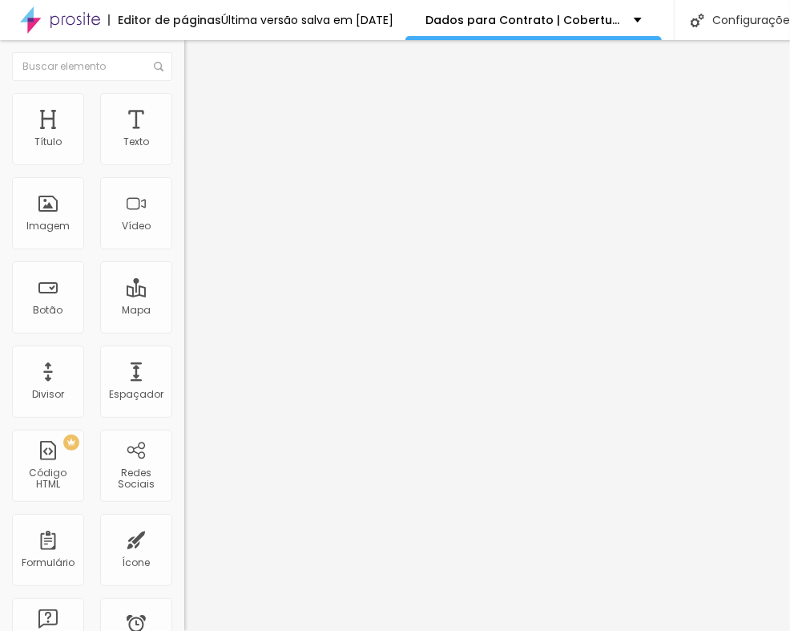
click at [0, 229] on html "Editor de páginas Última versão salva em 16/08/2024 Dados para Contrato | Cober…" at bounding box center [395, 315] width 790 height 631
drag, startPoint x: 270, startPoint y: 305, endPoint x: 54, endPoint y: 309, distance: 216.4
drag, startPoint x: 249, startPoint y: 204, endPoint x: 236, endPoint y: 201, distance: 13.0
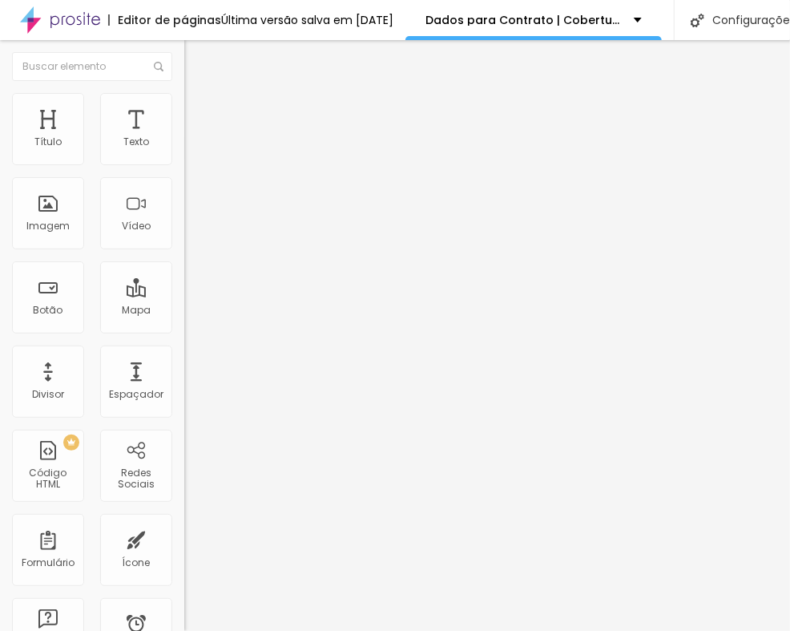
drag, startPoint x: 361, startPoint y: 232, endPoint x: -39, endPoint y: 225, distance: 400.0
click at [0, 225] on html "Editor de páginas Última versão salva em 16/08/2024 Dados para Contrato | Cober…" at bounding box center [395, 315] width 790 height 631
drag, startPoint x: 289, startPoint y: 304, endPoint x: 119, endPoint y: 295, distance: 169.3
drag, startPoint x: 286, startPoint y: 343, endPoint x: 129, endPoint y: 326, distance: 158.0
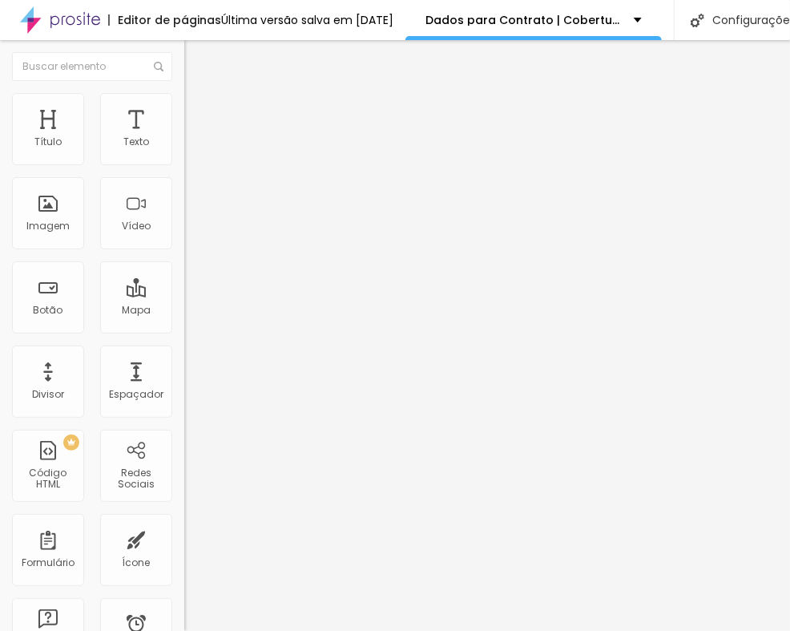
drag, startPoint x: 192, startPoint y: 380, endPoint x: 523, endPoint y: 382, distance: 331.0
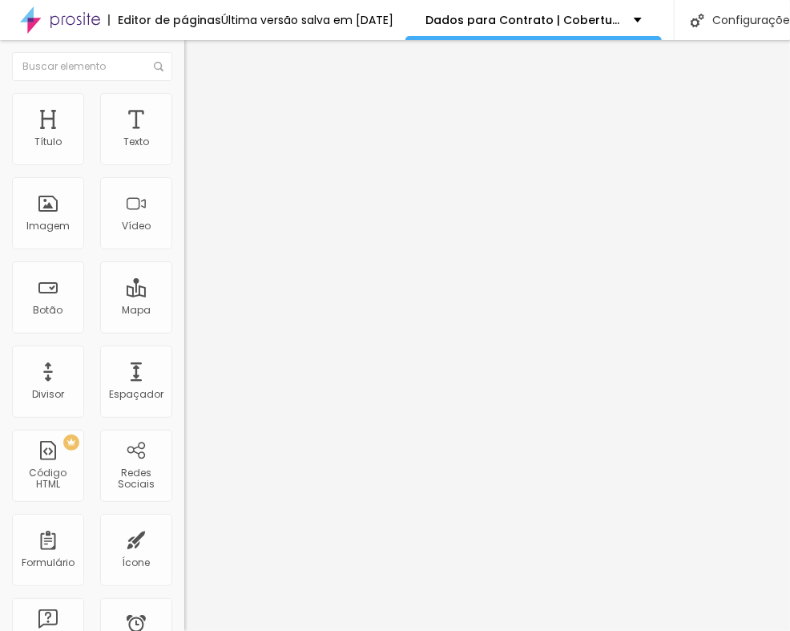
drag, startPoint x: 245, startPoint y: 389, endPoint x: 461, endPoint y: 389, distance: 215.6
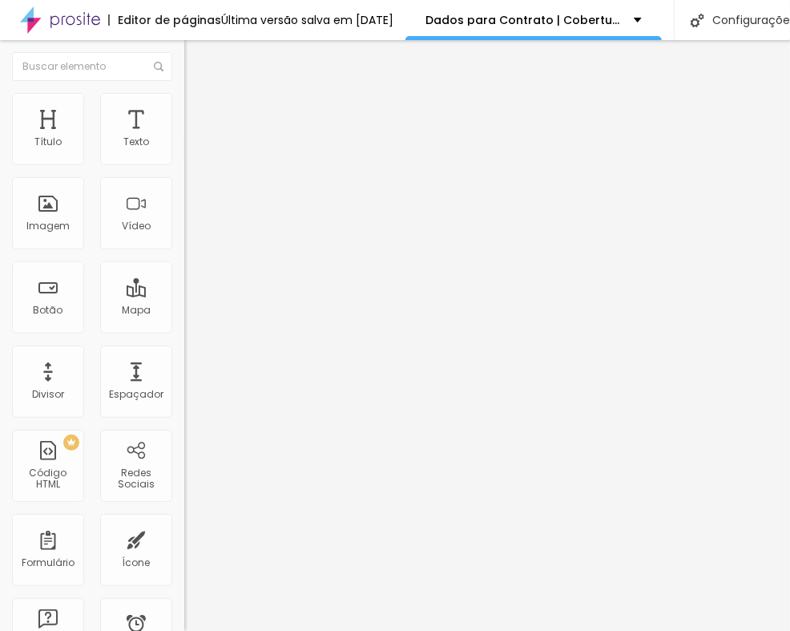
scroll to position [0, 0]
drag, startPoint x: 204, startPoint y: 378, endPoint x: 119, endPoint y: 368, distance: 85.6
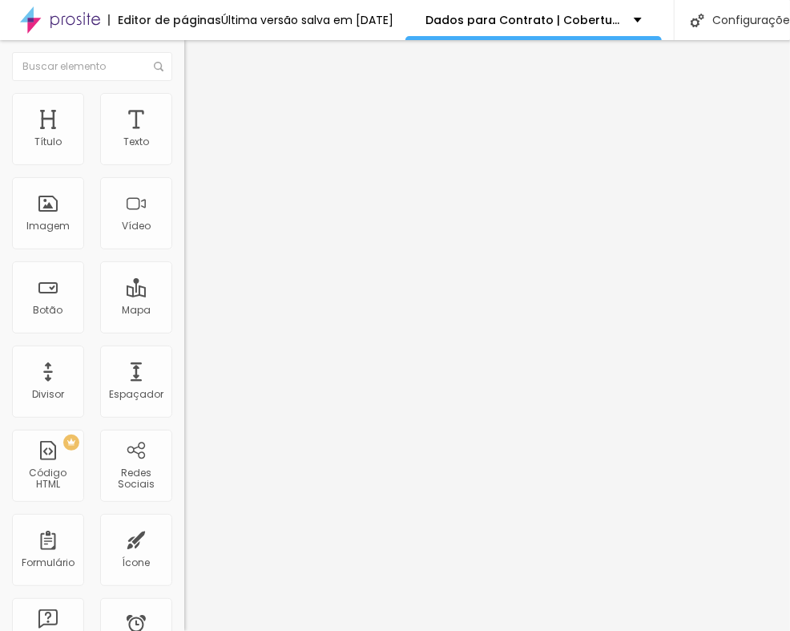
drag, startPoint x: 191, startPoint y: 382, endPoint x: 559, endPoint y: 382, distance: 367.9
type input "Parcelado no cartão em até 5 vezes sem juros"
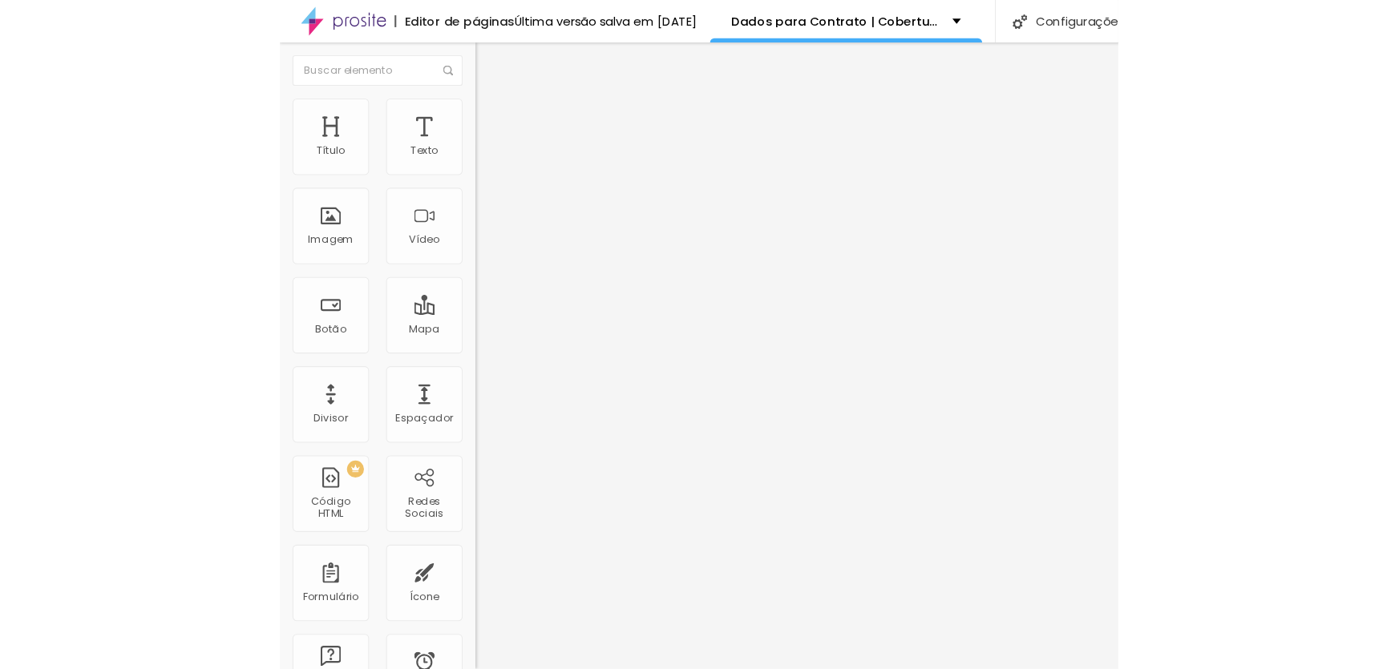
scroll to position [0, 0]
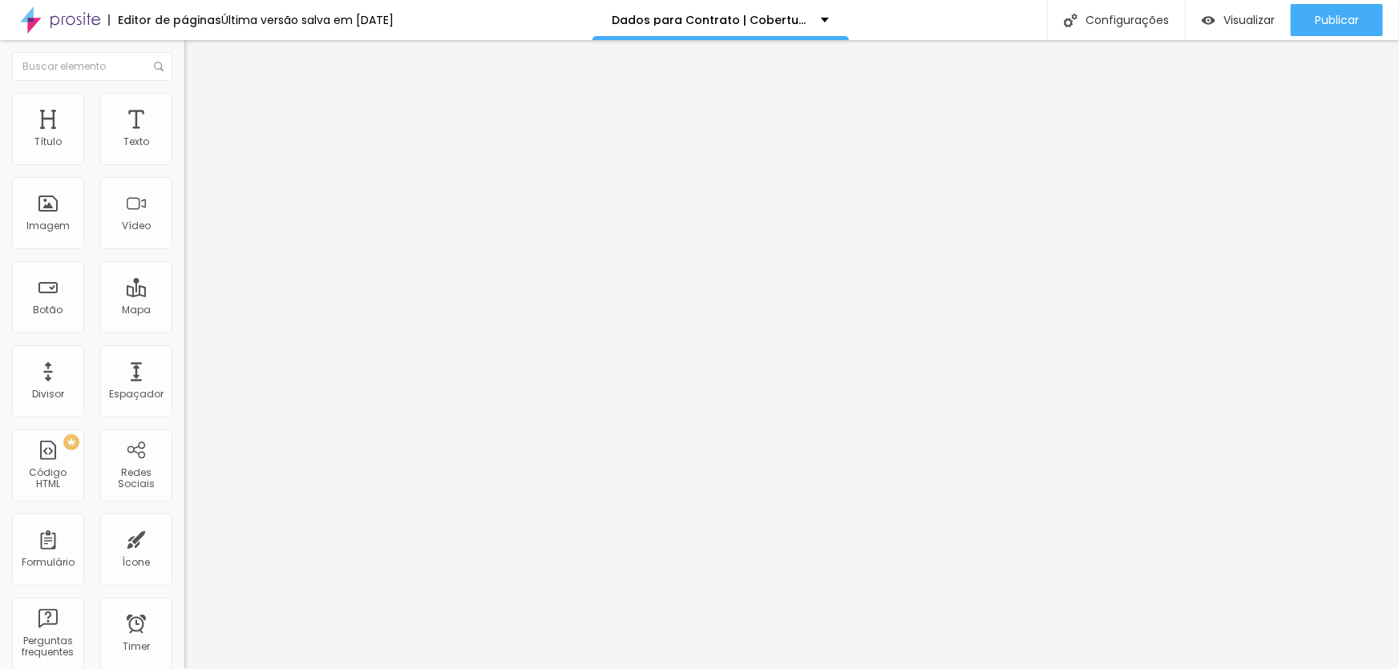
click at [184, 162] on img at bounding box center [189, 167] width 10 height 10
drag, startPoint x: 776, startPoint y: 396, endPoint x: 440, endPoint y: 407, distance: 336.0
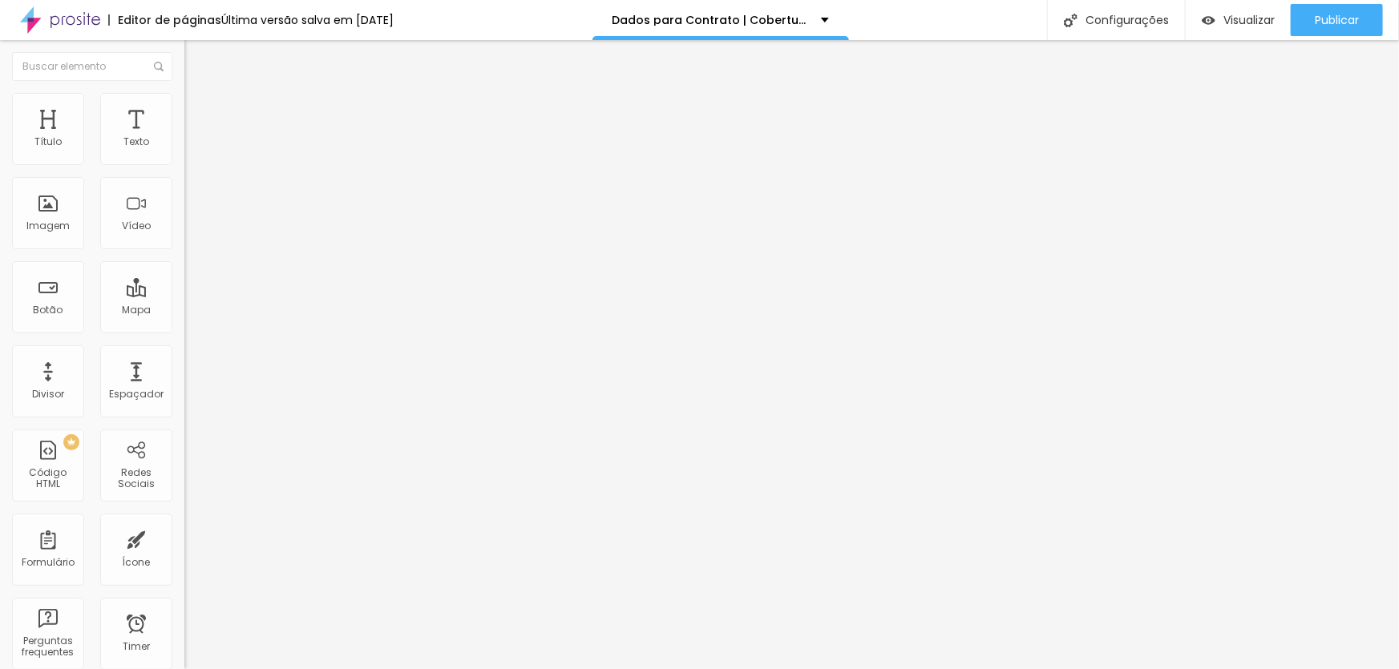
scroll to position [1894, 0]
drag, startPoint x: 681, startPoint y: 158, endPoint x: 238, endPoint y: 131, distance: 444.0
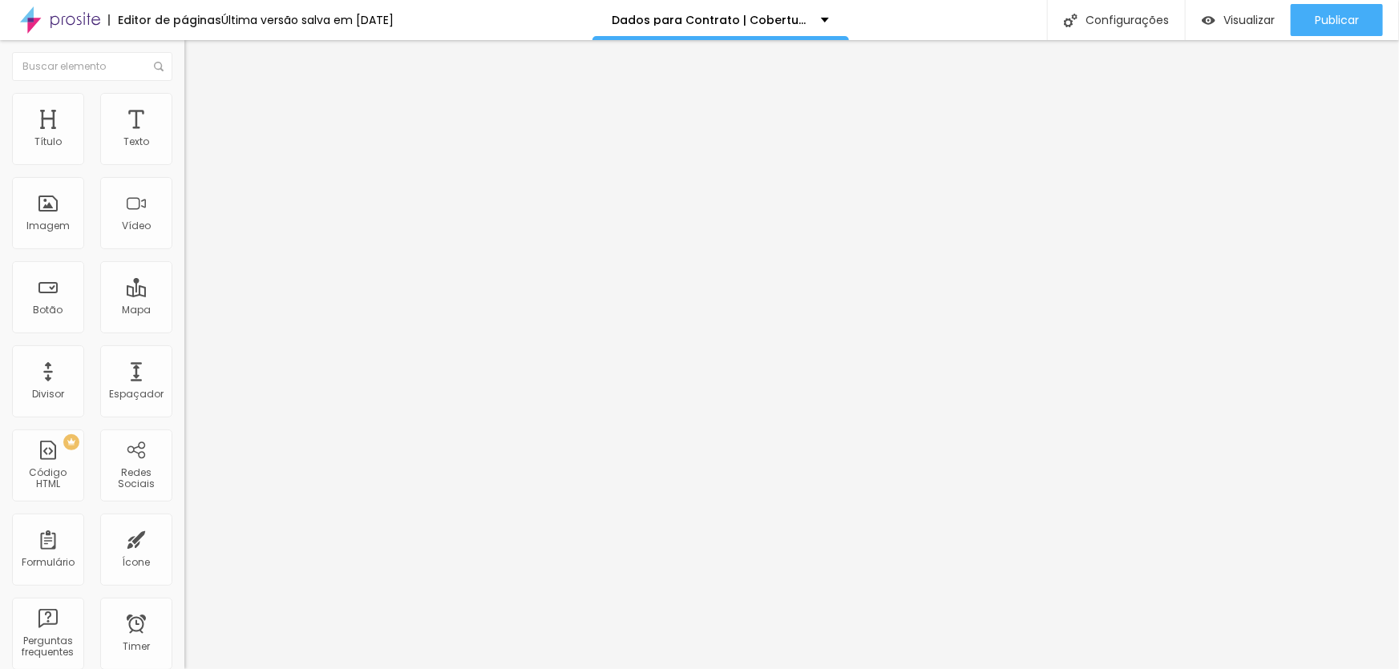
drag, startPoint x: 601, startPoint y: 240, endPoint x: 385, endPoint y: 224, distance: 217.0
drag, startPoint x: 559, startPoint y: 266, endPoint x: 465, endPoint y: 256, distance: 94.3
drag, startPoint x: 553, startPoint y: 285, endPoint x: 471, endPoint y: 264, distance: 84.2
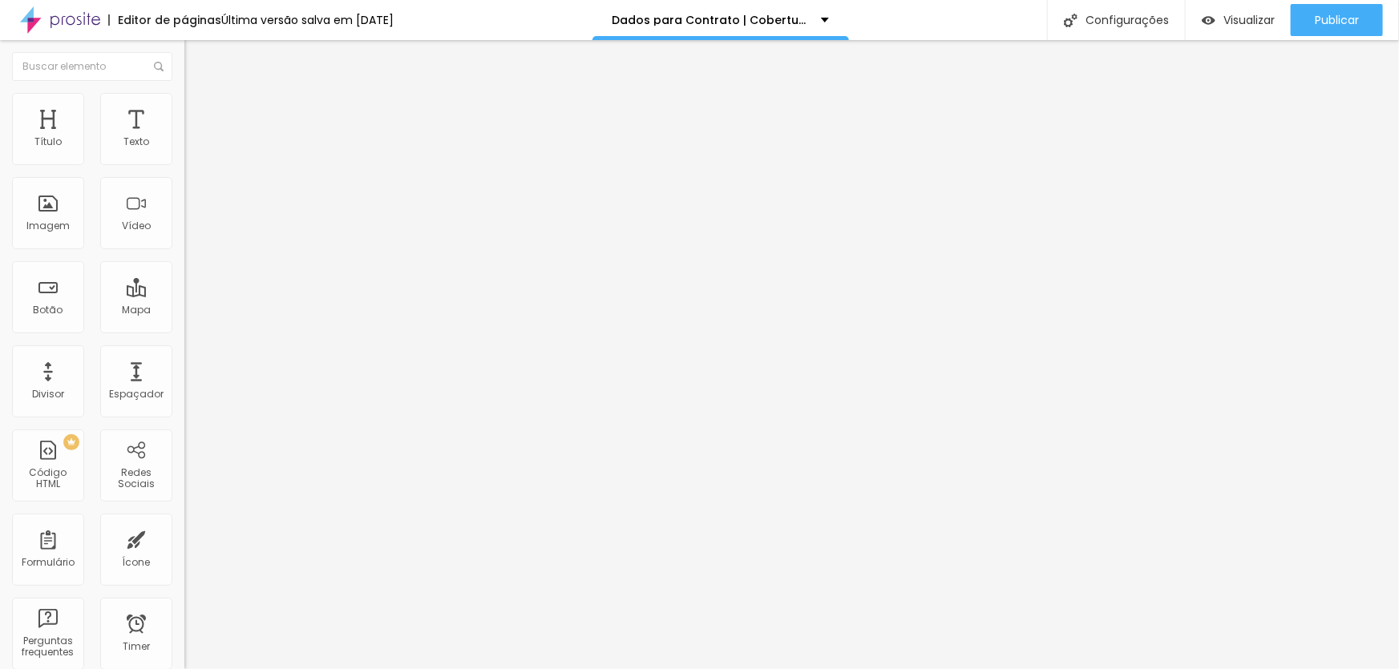
drag, startPoint x: 555, startPoint y: 317, endPoint x: 460, endPoint y: 297, distance: 97.5
drag, startPoint x: 551, startPoint y: 352, endPoint x: 449, endPoint y: 334, distance: 104.1
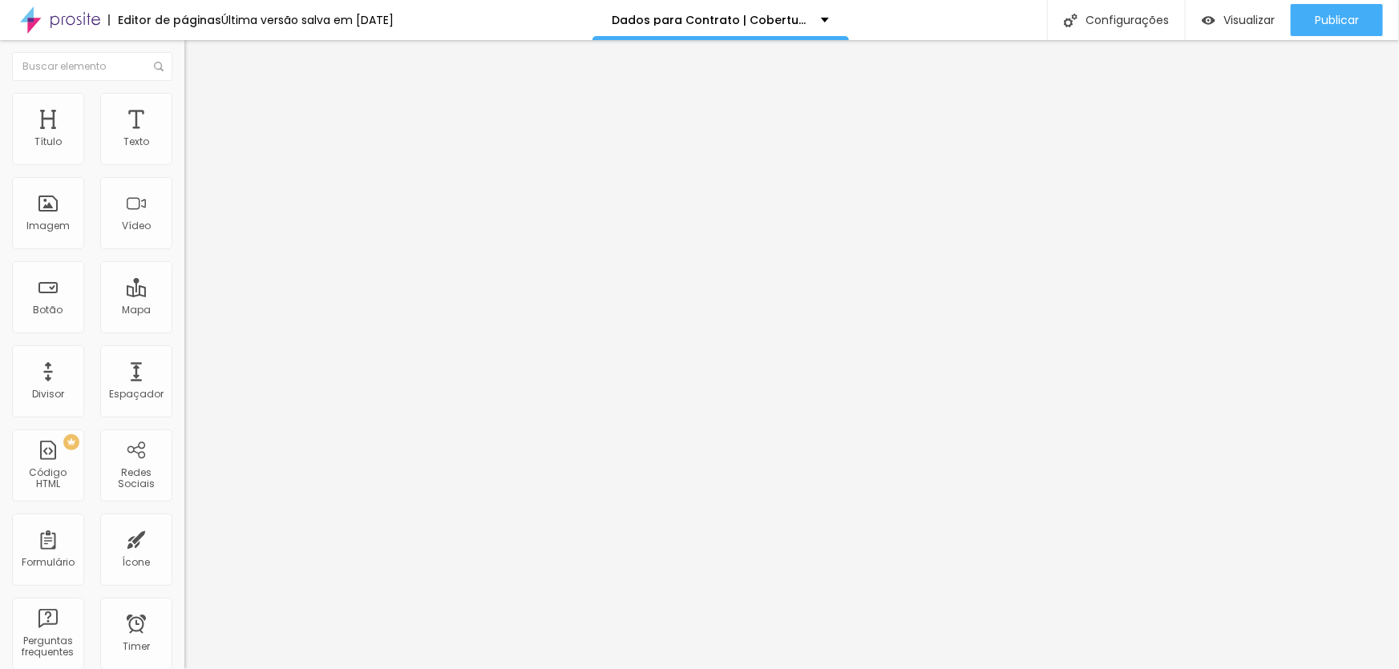
drag, startPoint x: 595, startPoint y: 386, endPoint x: 417, endPoint y: 382, distance: 178.0
drag, startPoint x: 609, startPoint y: 426, endPoint x: 426, endPoint y: 422, distance: 183.6
